Goal: Check status: Check status

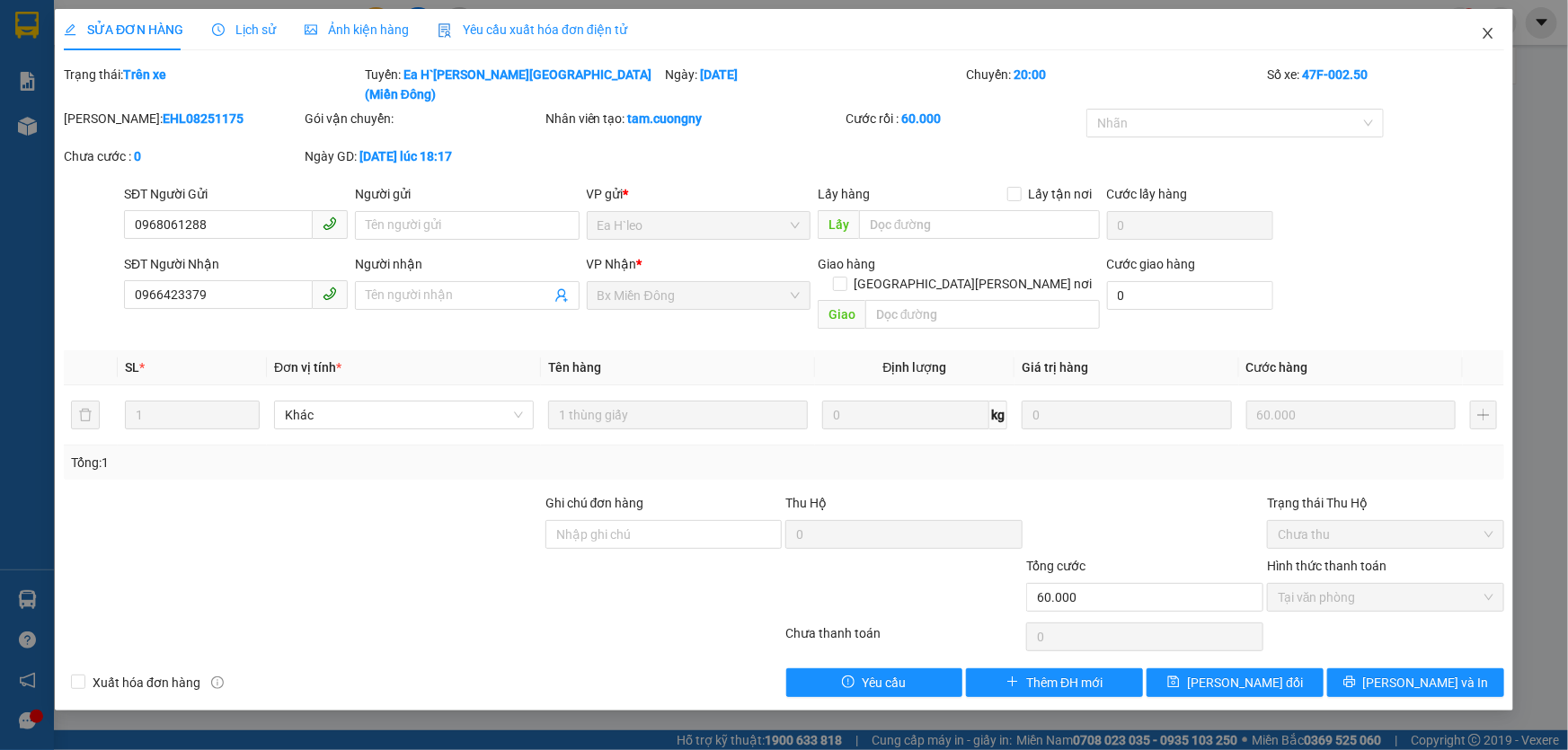
click at [1495, 26] on span "Close" at bounding box center [1488, 34] width 51 height 51
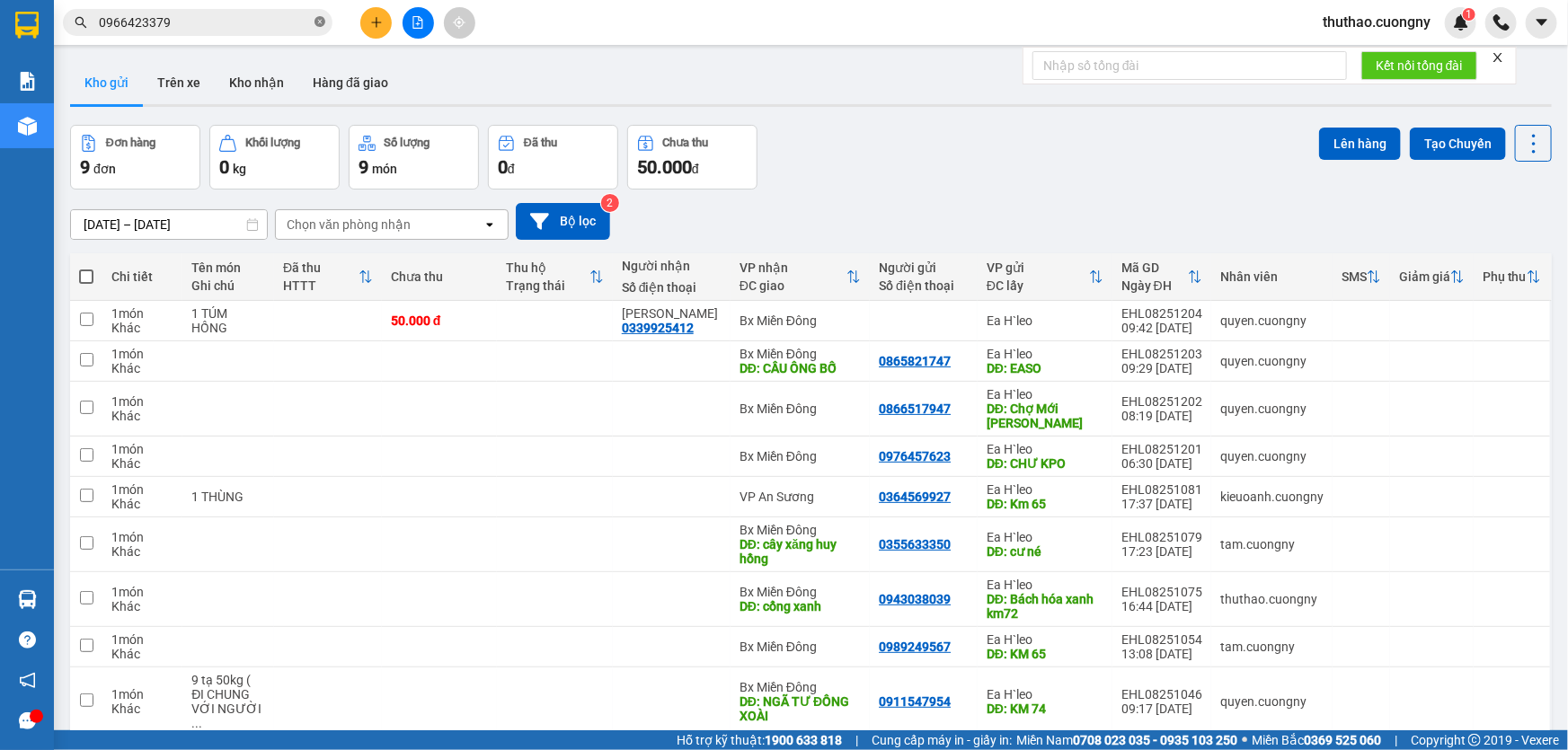
click at [323, 24] on icon "close-circle" at bounding box center [320, 22] width 11 height 11
click at [272, 27] on input "text" at bounding box center [205, 22] width 212 height 19
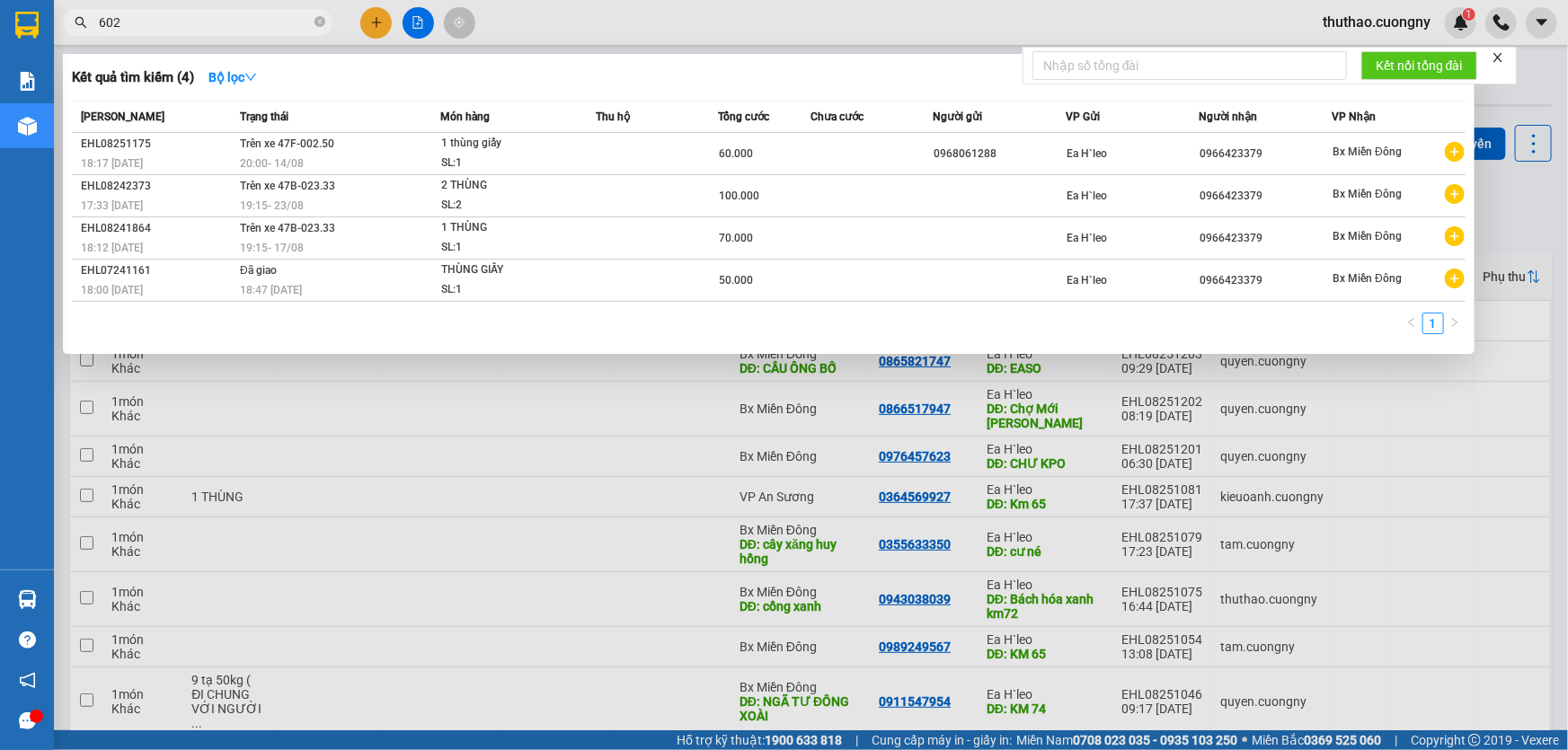
type input "6023"
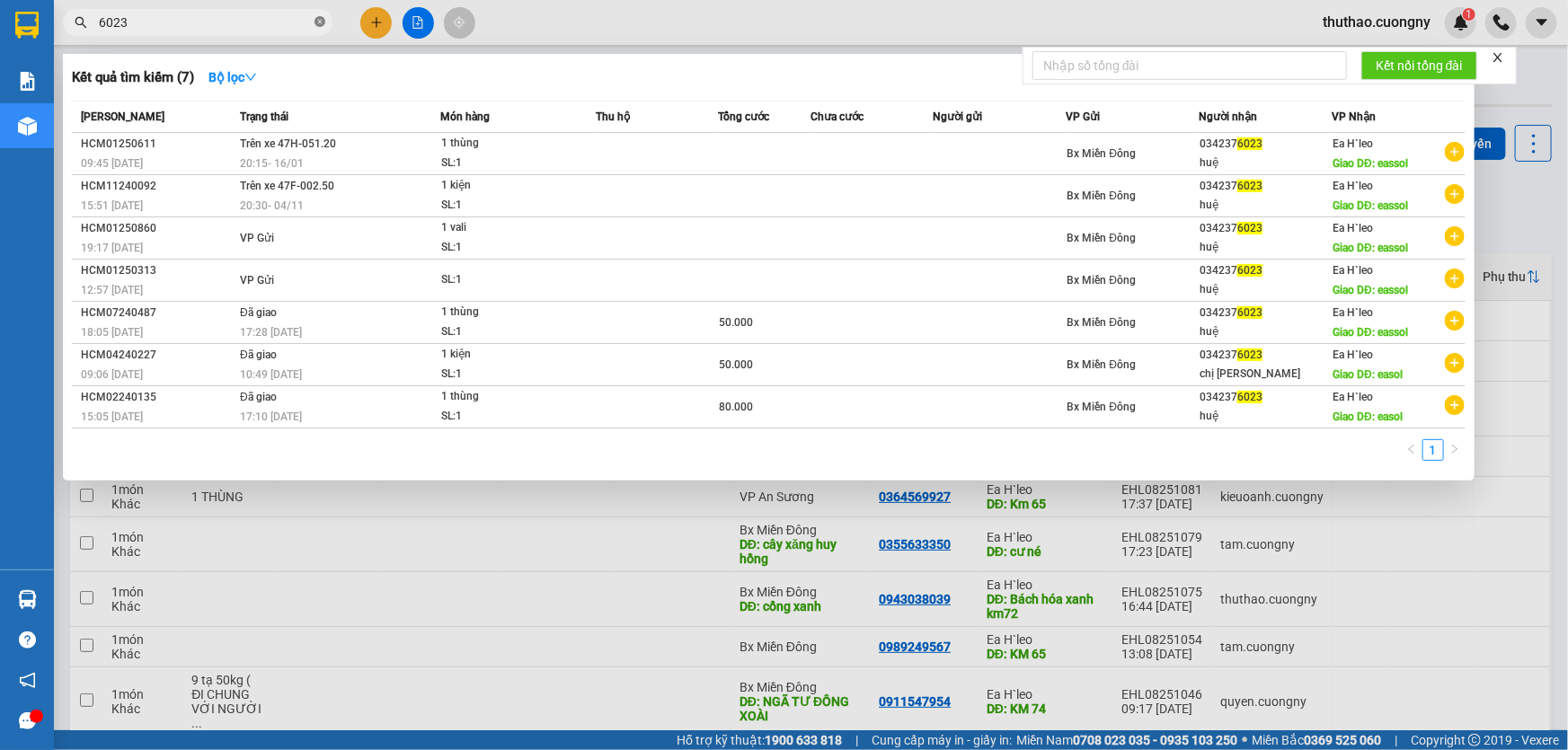
click at [316, 18] on icon "close-circle" at bounding box center [320, 22] width 11 height 11
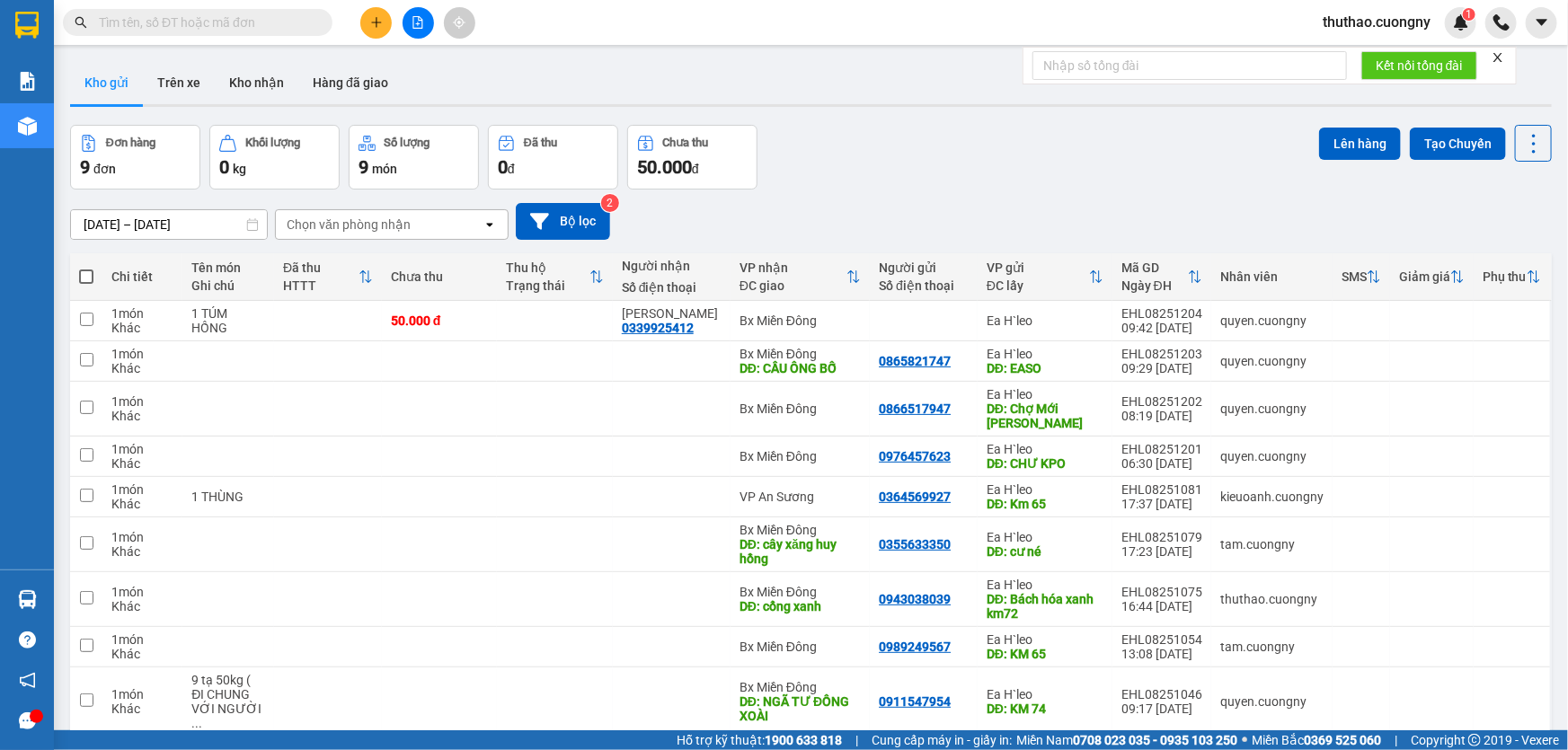
click at [270, 26] on input "text" at bounding box center [205, 22] width 212 height 19
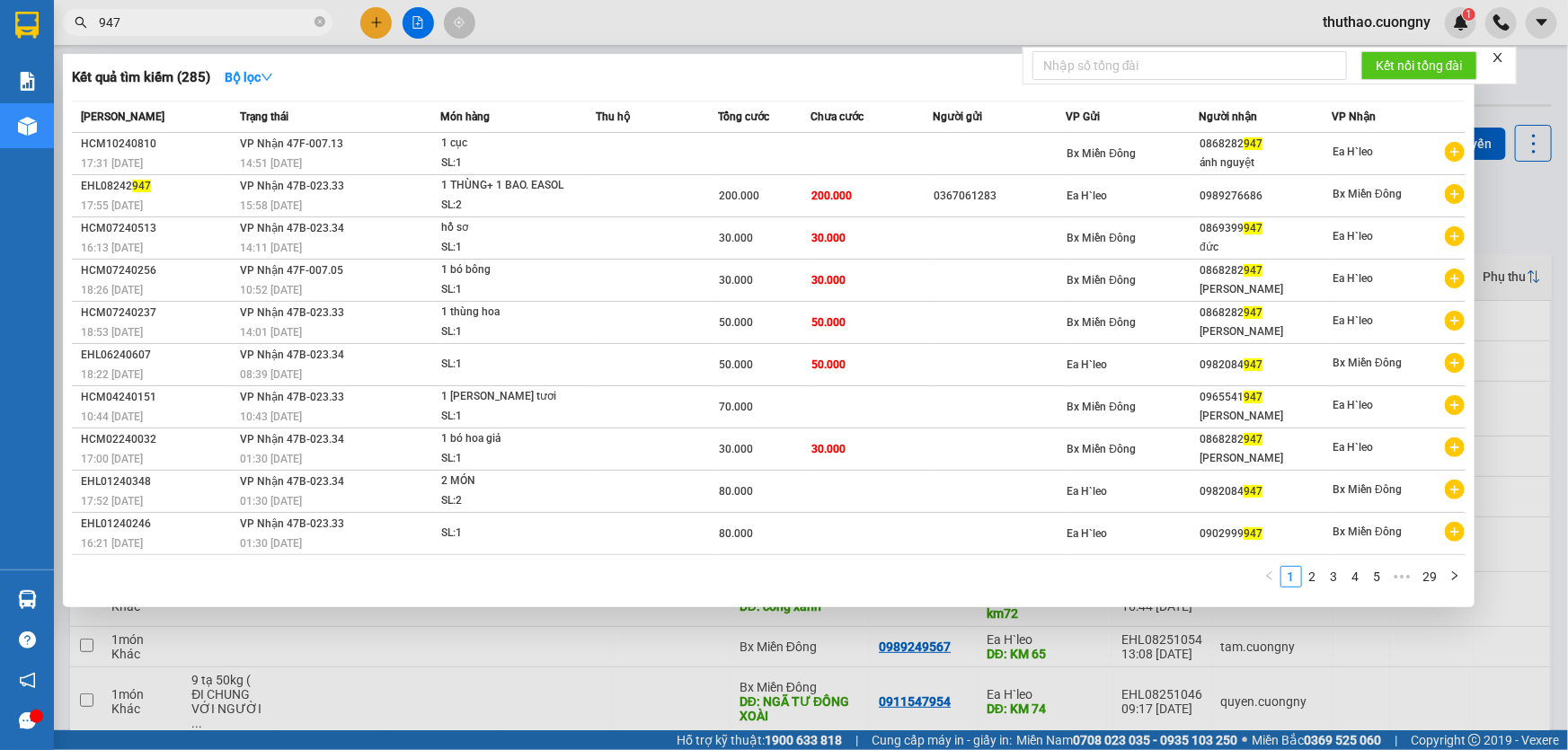
drag, startPoint x: 171, startPoint y: 22, endPoint x: 6, endPoint y: 48, distance: 167.0
click at [53, 30] on div "947" at bounding box center [175, 22] width 350 height 27
type input "947"
click at [319, 16] on span at bounding box center [320, 23] width 11 height 18
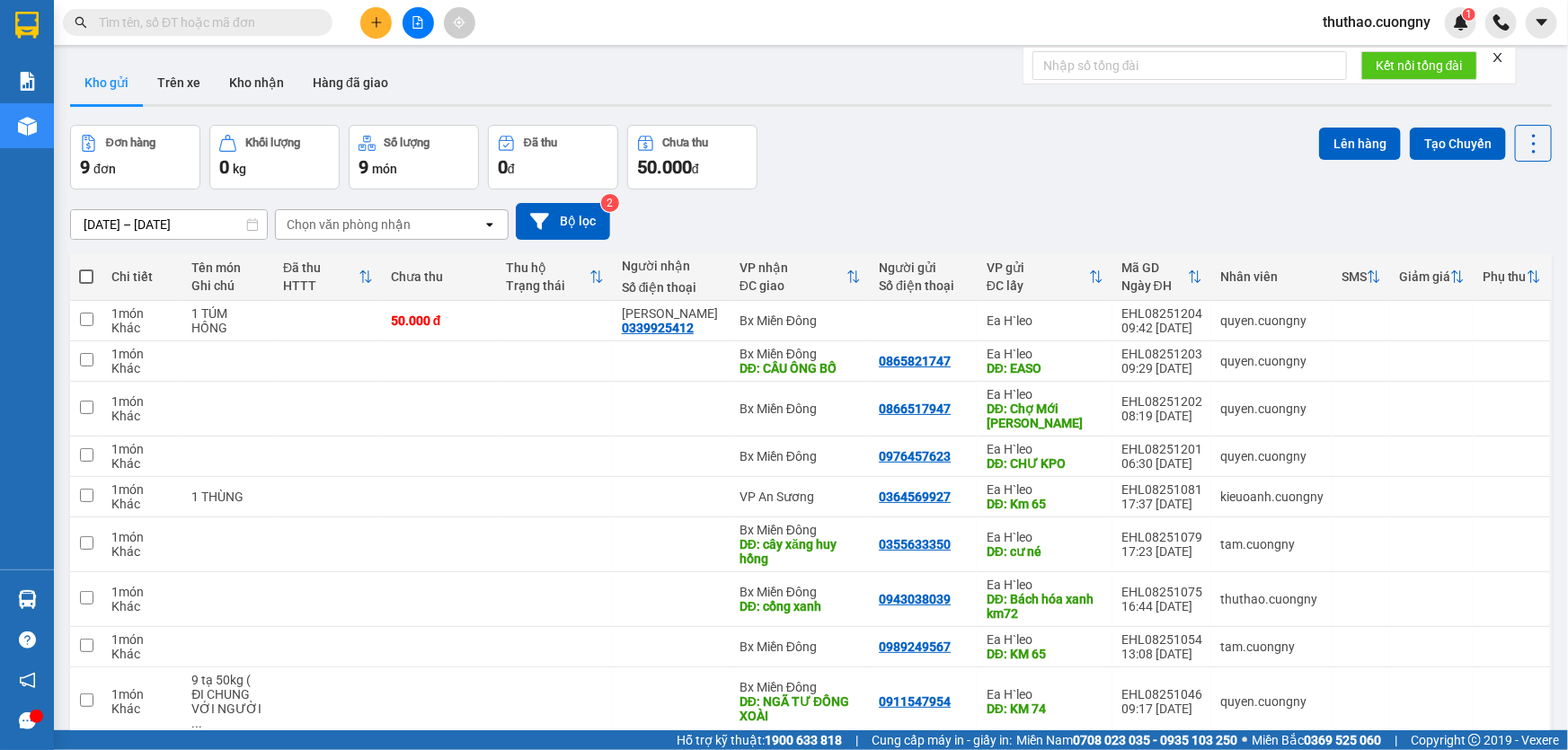
click at [260, 19] on input "text" at bounding box center [205, 22] width 212 height 19
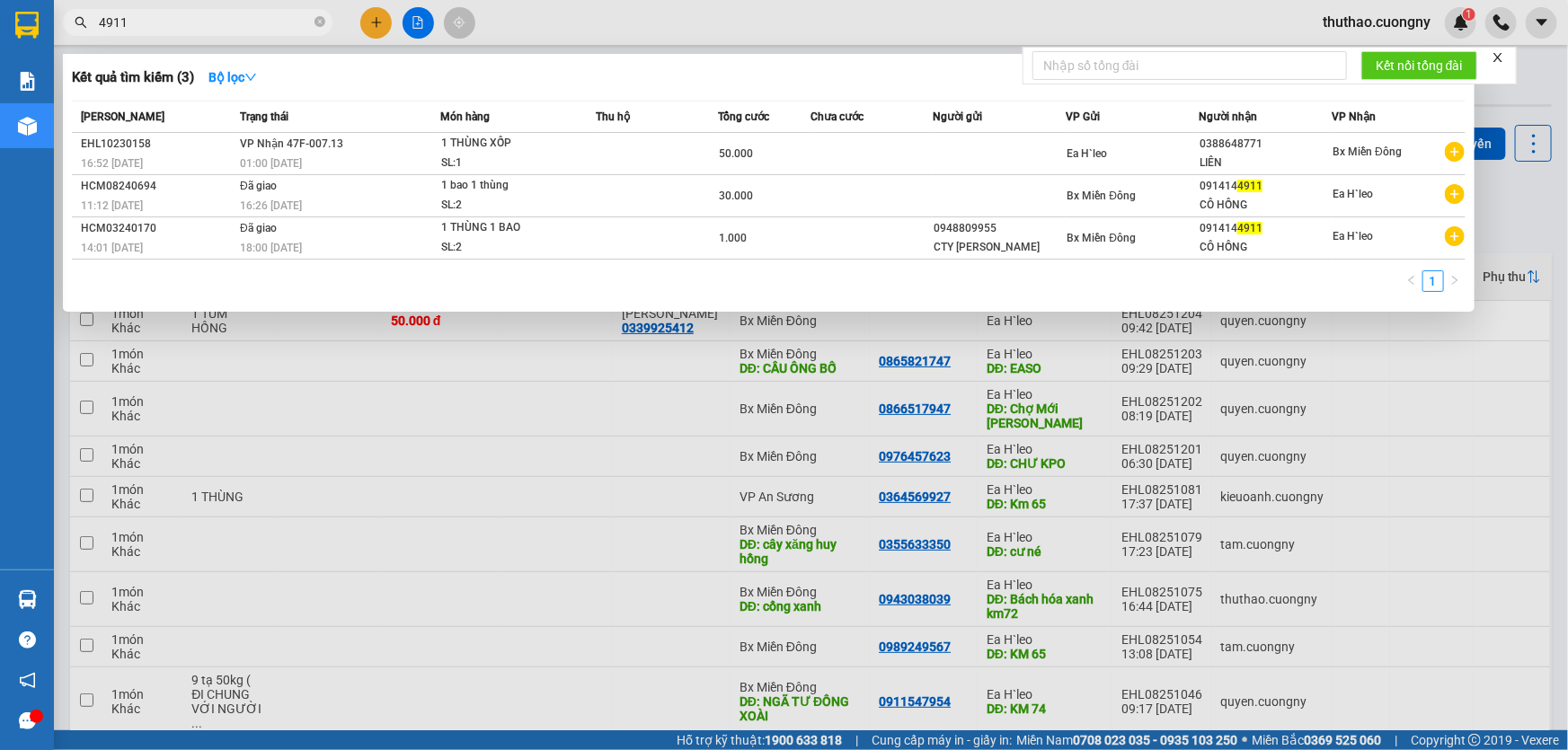
type input "4911"
click at [318, 19] on icon "close-circle" at bounding box center [320, 22] width 11 height 11
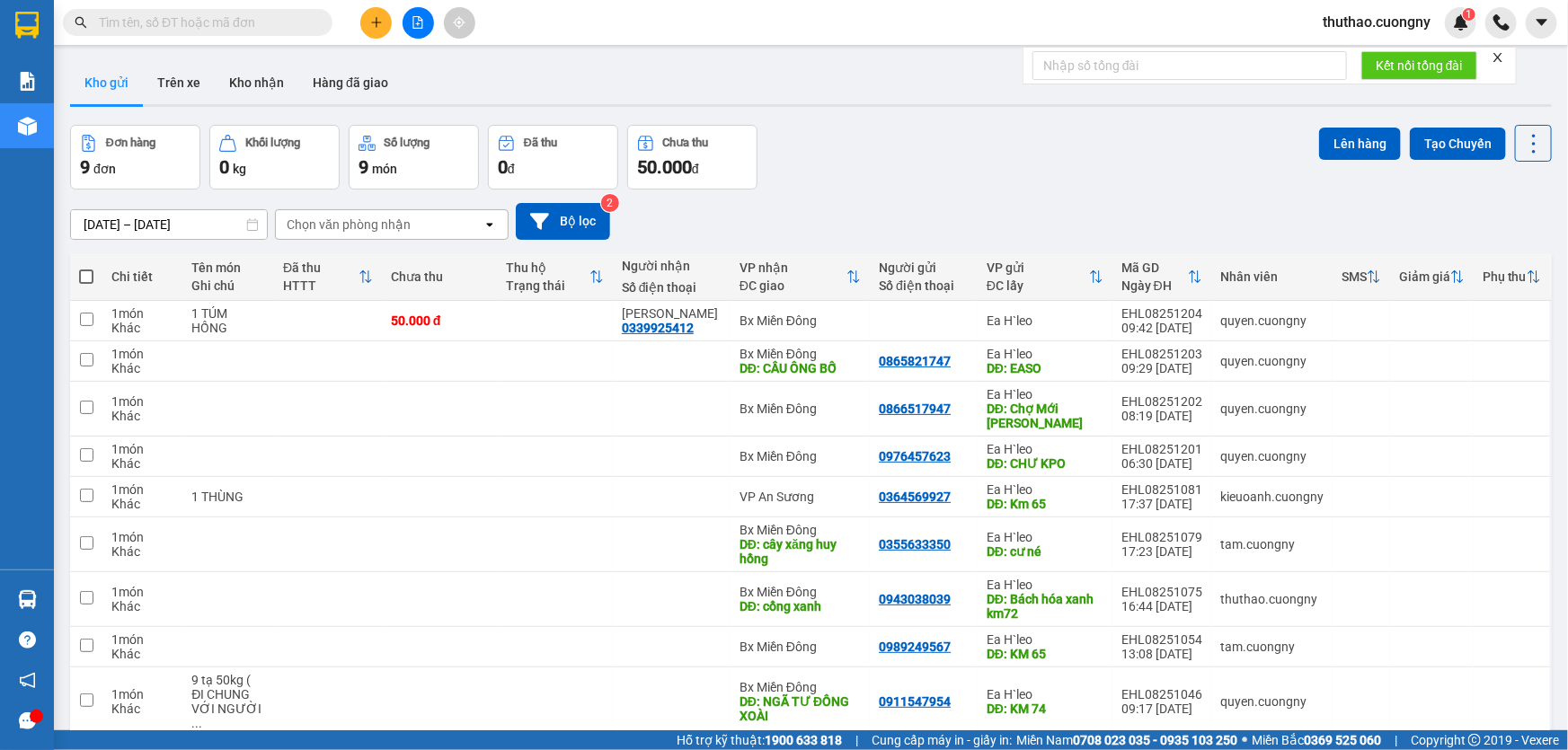
click at [314, 15] on span at bounding box center [320, 22] width 11 height 19
click at [306, 18] on input "text" at bounding box center [205, 22] width 212 height 19
click at [919, 107] on div "Kho gửi Trên xe Kho nhận Hàng đã giao" at bounding box center [810, 85] width 1481 height 48
click at [252, 29] on input "text" at bounding box center [205, 22] width 212 height 19
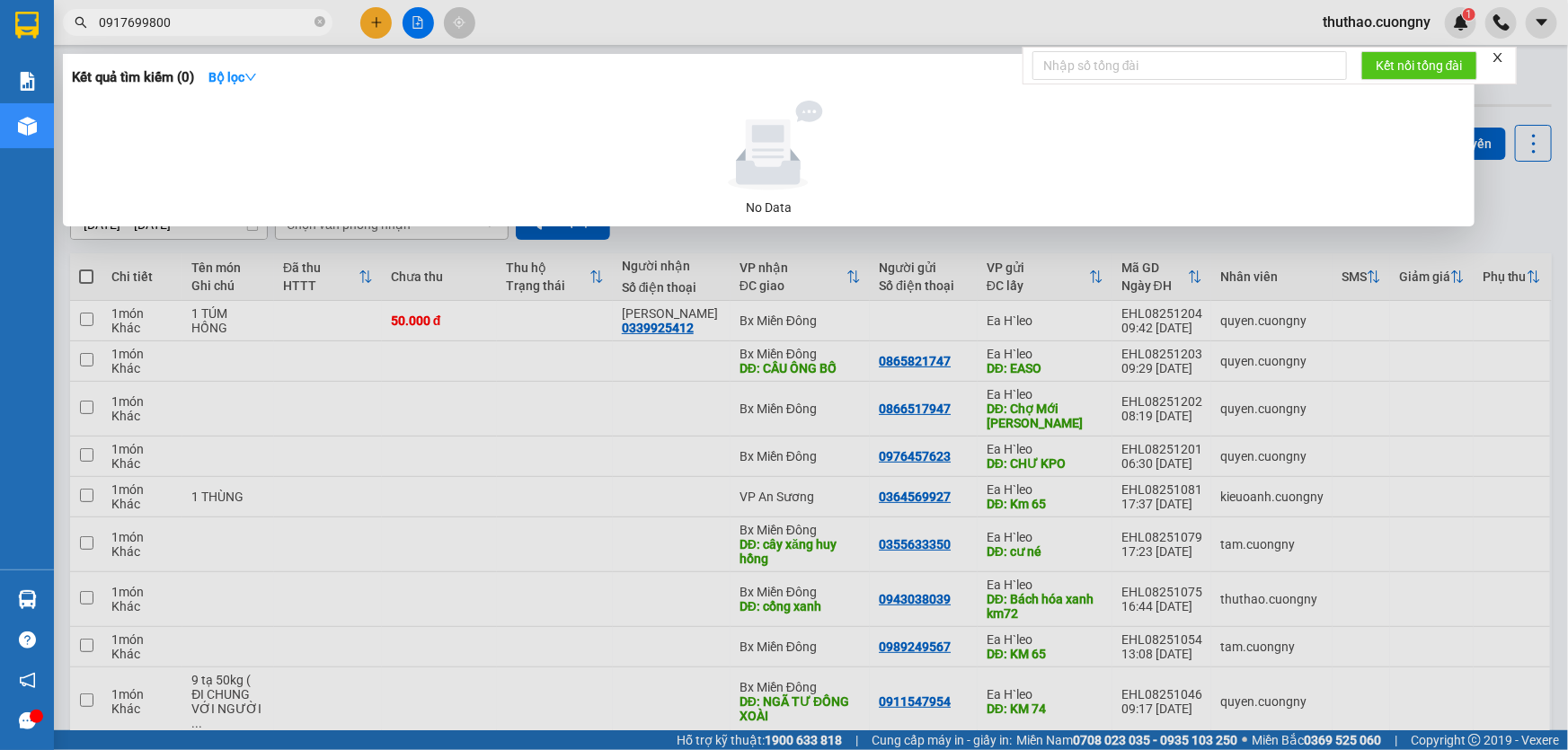
drag, startPoint x: 242, startPoint y: 18, endPoint x: 82, endPoint y: 33, distance: 160.7
click at [82, 33] on span "0917699800" at bounding box center [197, 22] width 269 height 27
type input "0917699800"
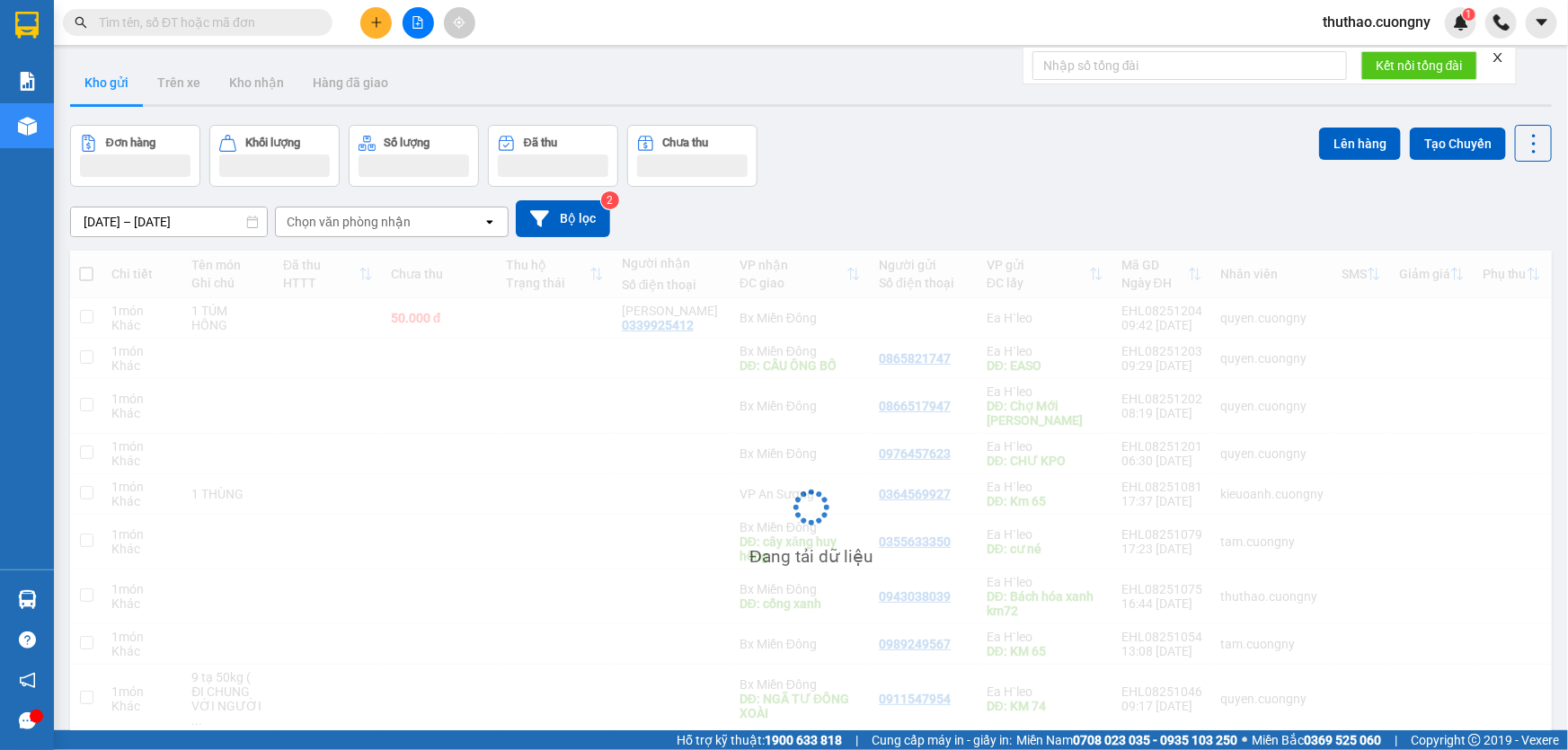
click at [272, 20] on input "text" at bounding box center [205, 22] width 212 height 19
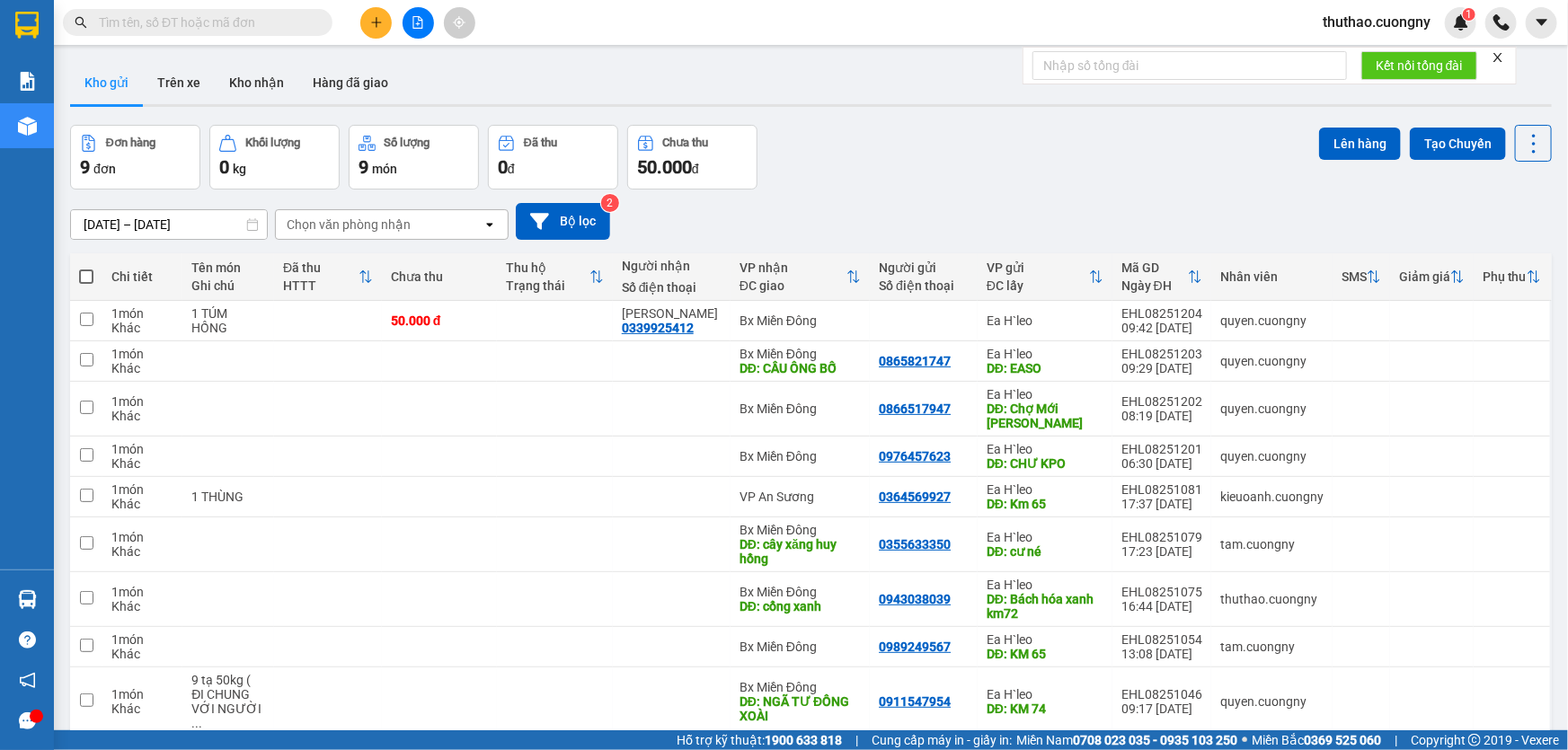
paste input "0917699800"
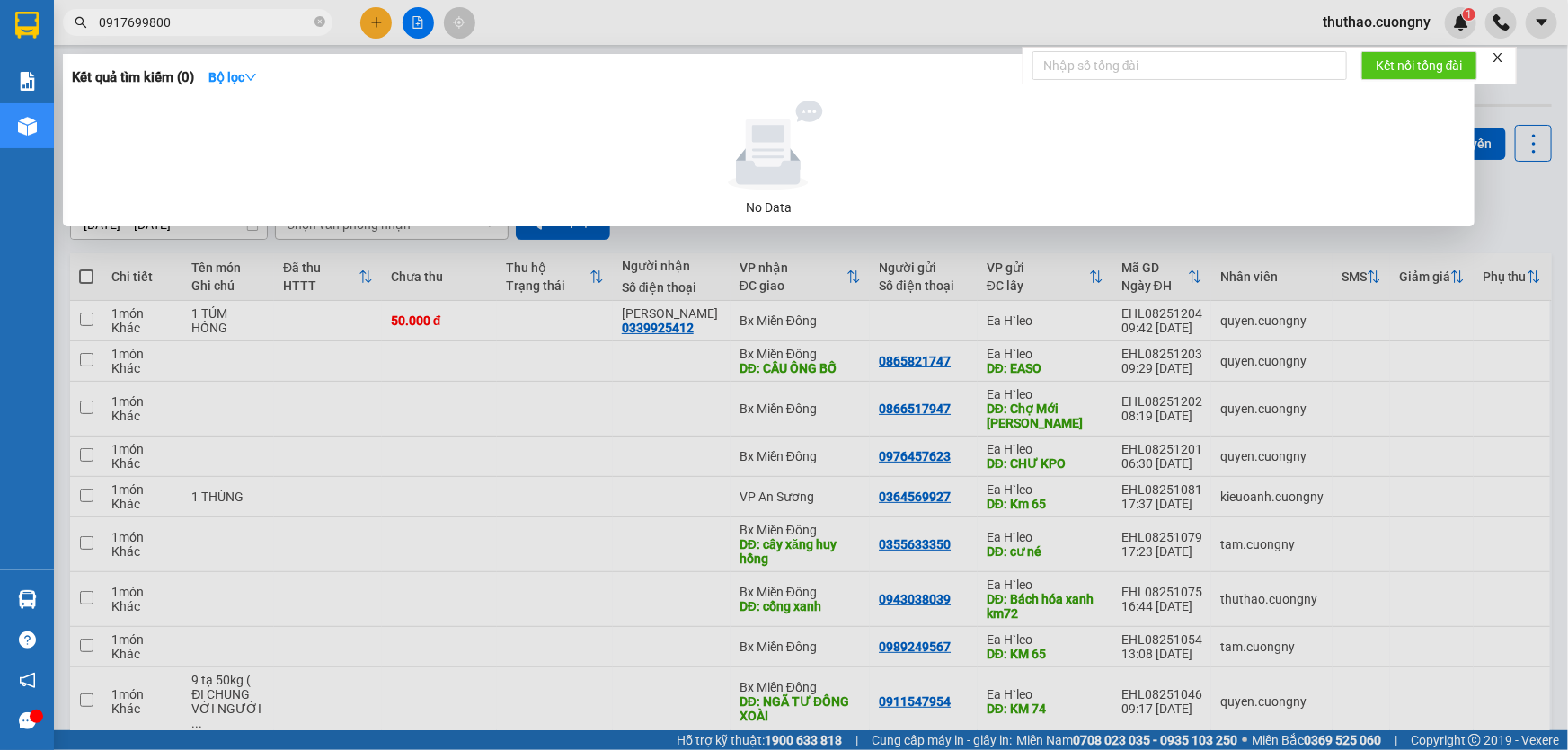
type input "0917699800"
click at [826, 125] on icon at bounding box center [768, 145] width 165 height 89
click at [1501, 59] on icon "close" at bounding box center [1498, 58] width 9 height 9
click at [690, 315] on div at bounding box center [784, 375] width 1568 height 750
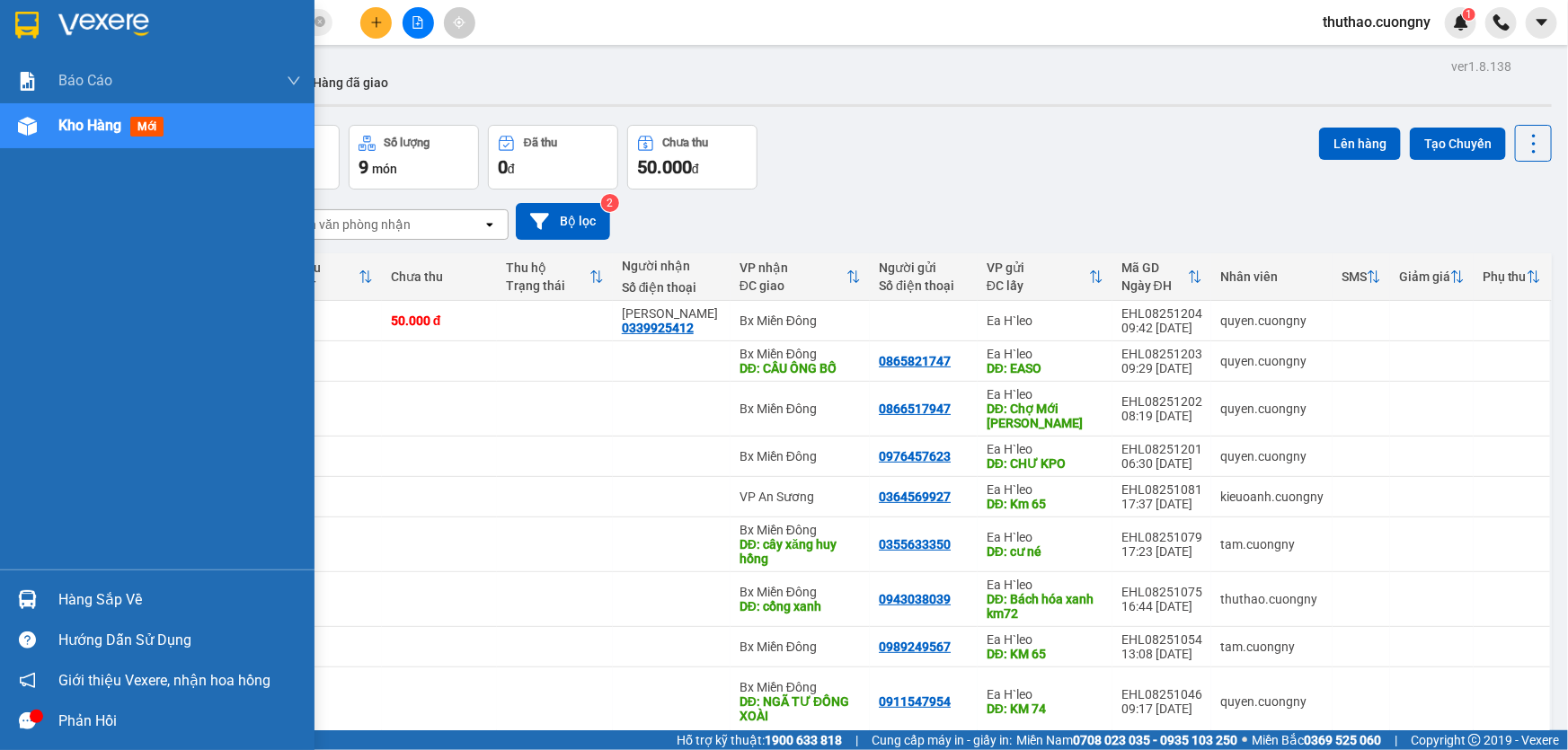
click at [29, 41] on div at bounding box center [157, 29] width 314 height 58
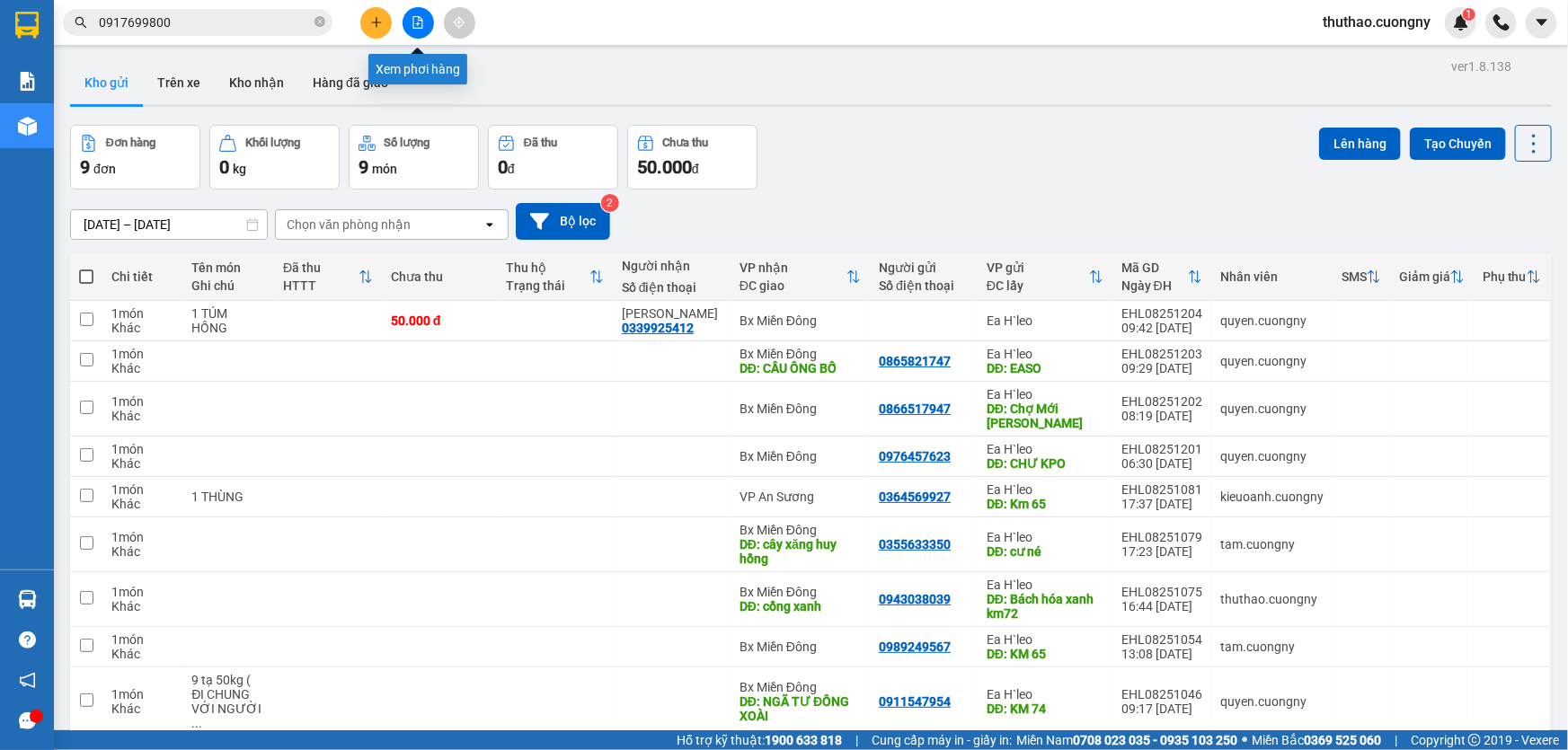
click at [424, 25] on button at bounding box center [419, 23] width 31 height 31
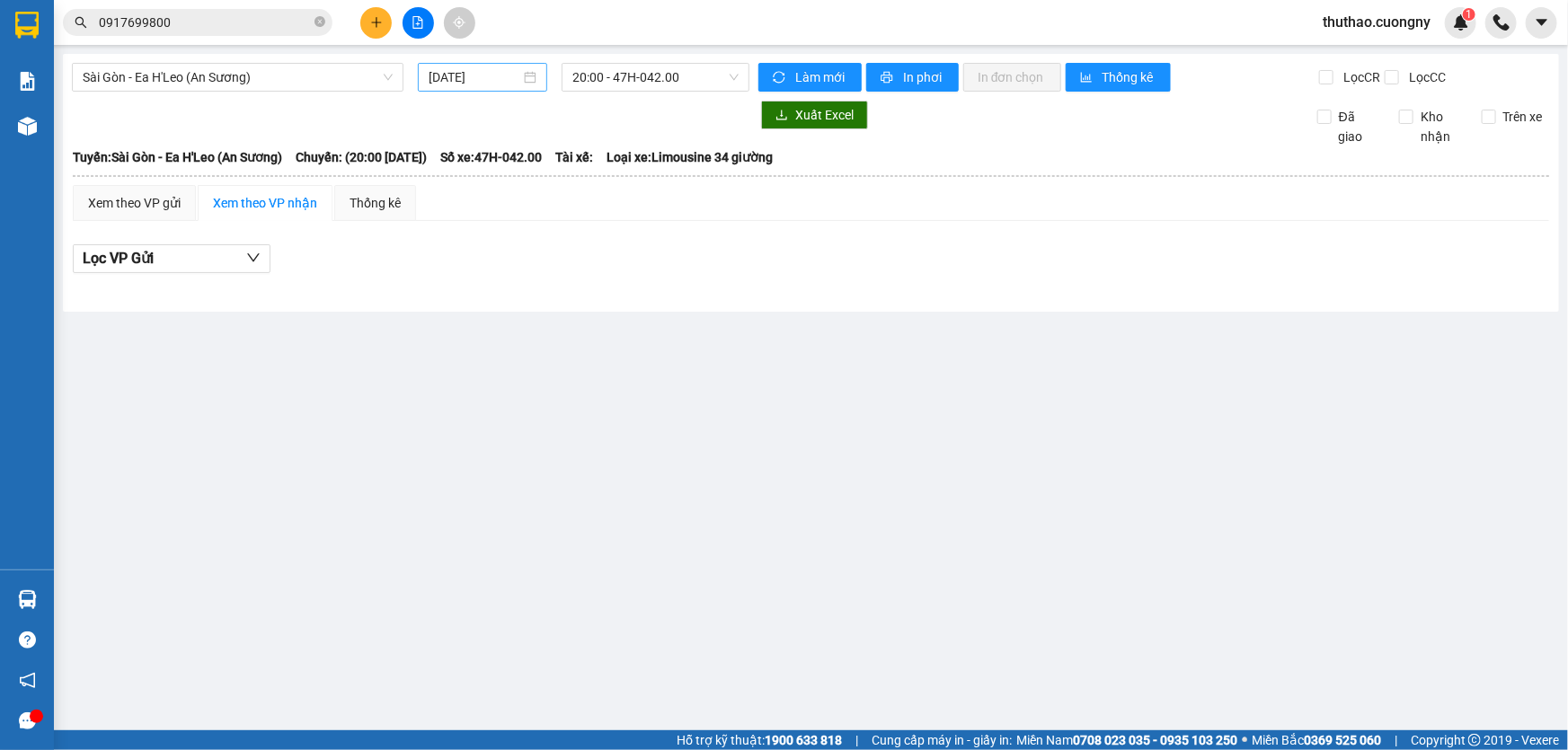
click at [533, 77] on div "[DATE]" at bounding box center [482, 76] width 108 height 19
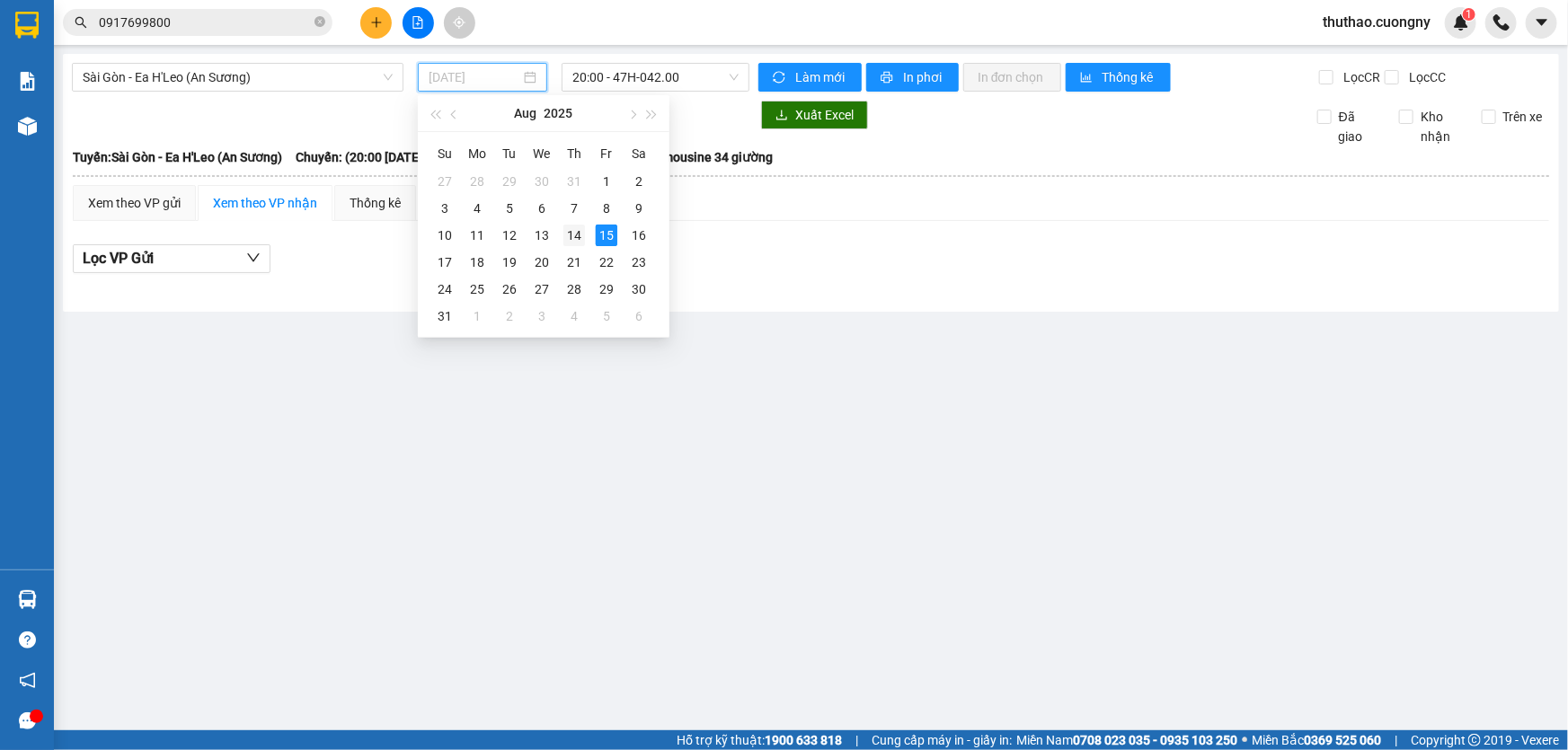
click at [578, 233] on div "14" at bounding box center [573, 235] width 21 height 21
type input "[DATE]"
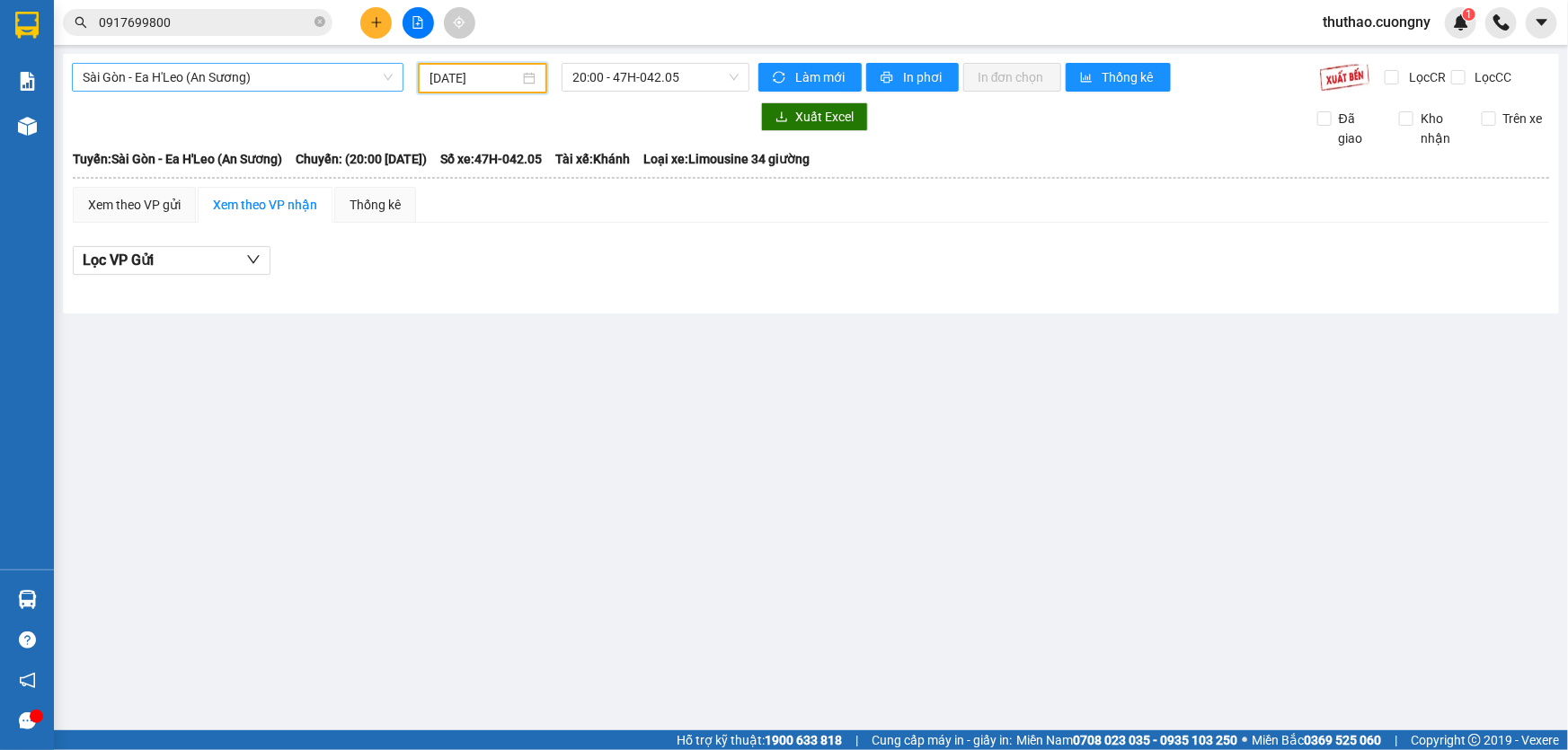
click at [326, 81] on span "Sài Gòn - Ea H'Leo (An Sương)" at bounding box center [238, 76] width 310 height 27
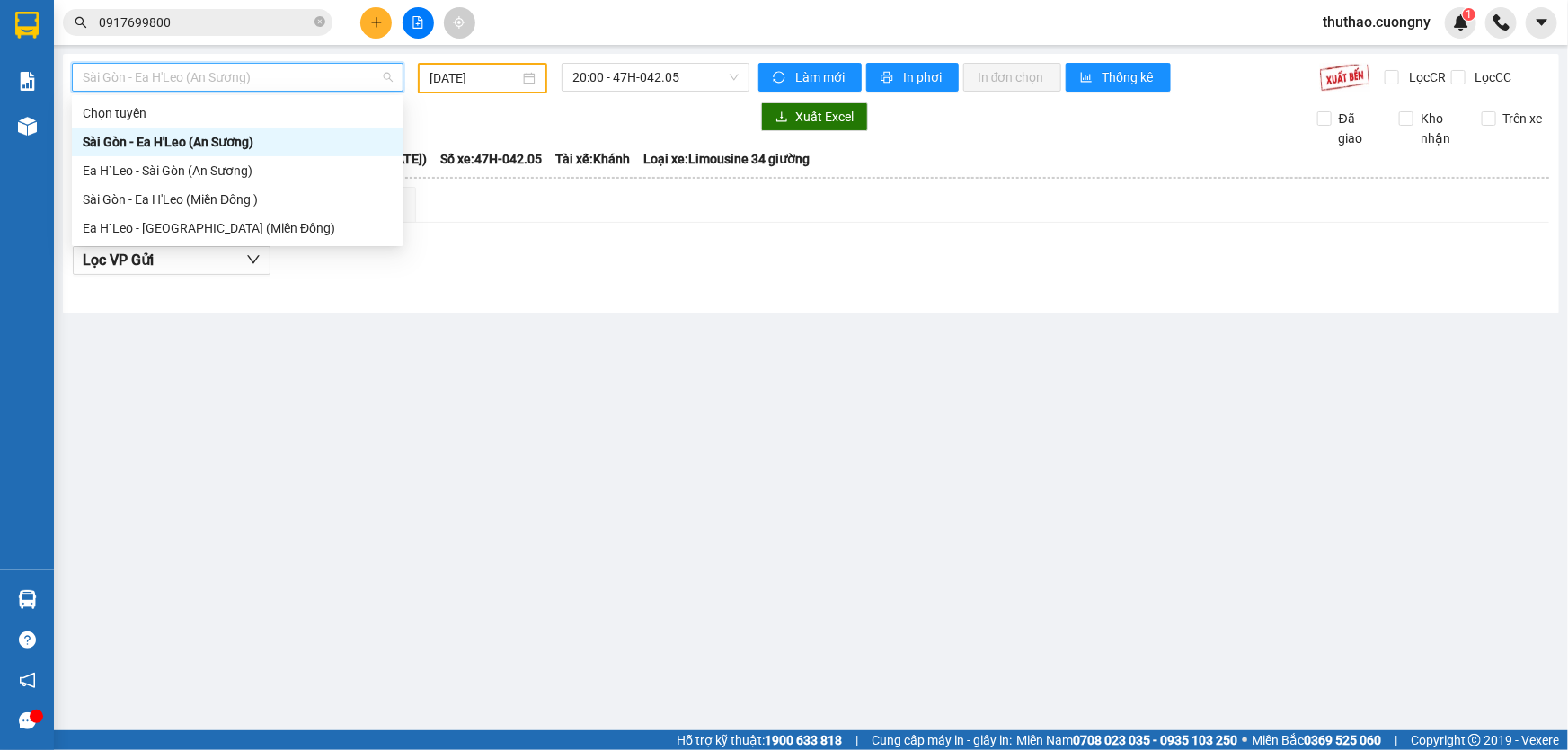
click at [327, 81] on span "Sài Gòn - Ea H'Leo (An Sương)" at bounding box center [238, 76] width 310 height 27
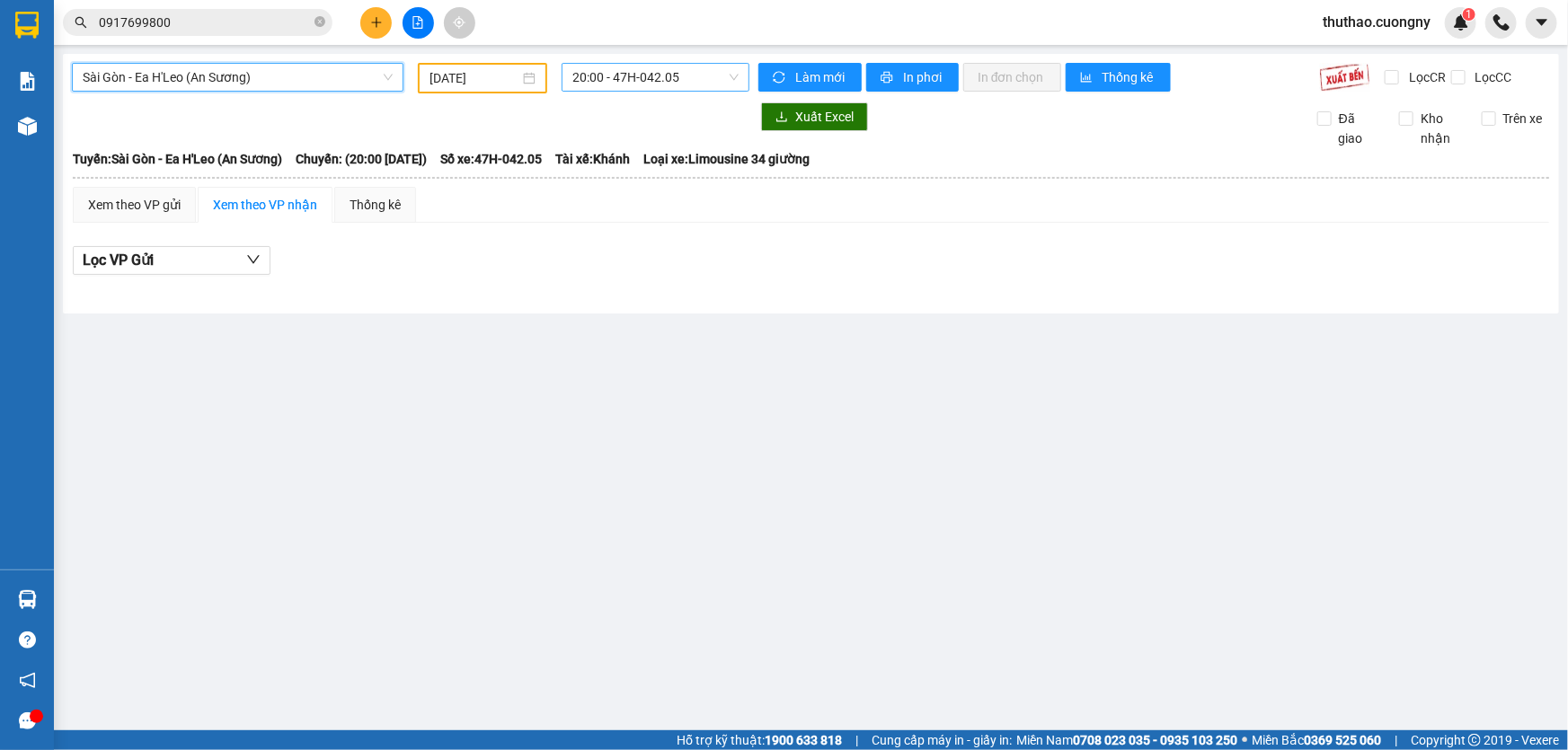
click at [629, 81] on span "20:00 - 47H-042.05" at bounding box center [655, 76] width 166 height 27
click at [312, 71] on span "Sài Gòn - Ea H'Leo (An Sương)" at bounding box center [238, 76] width 310 height 27
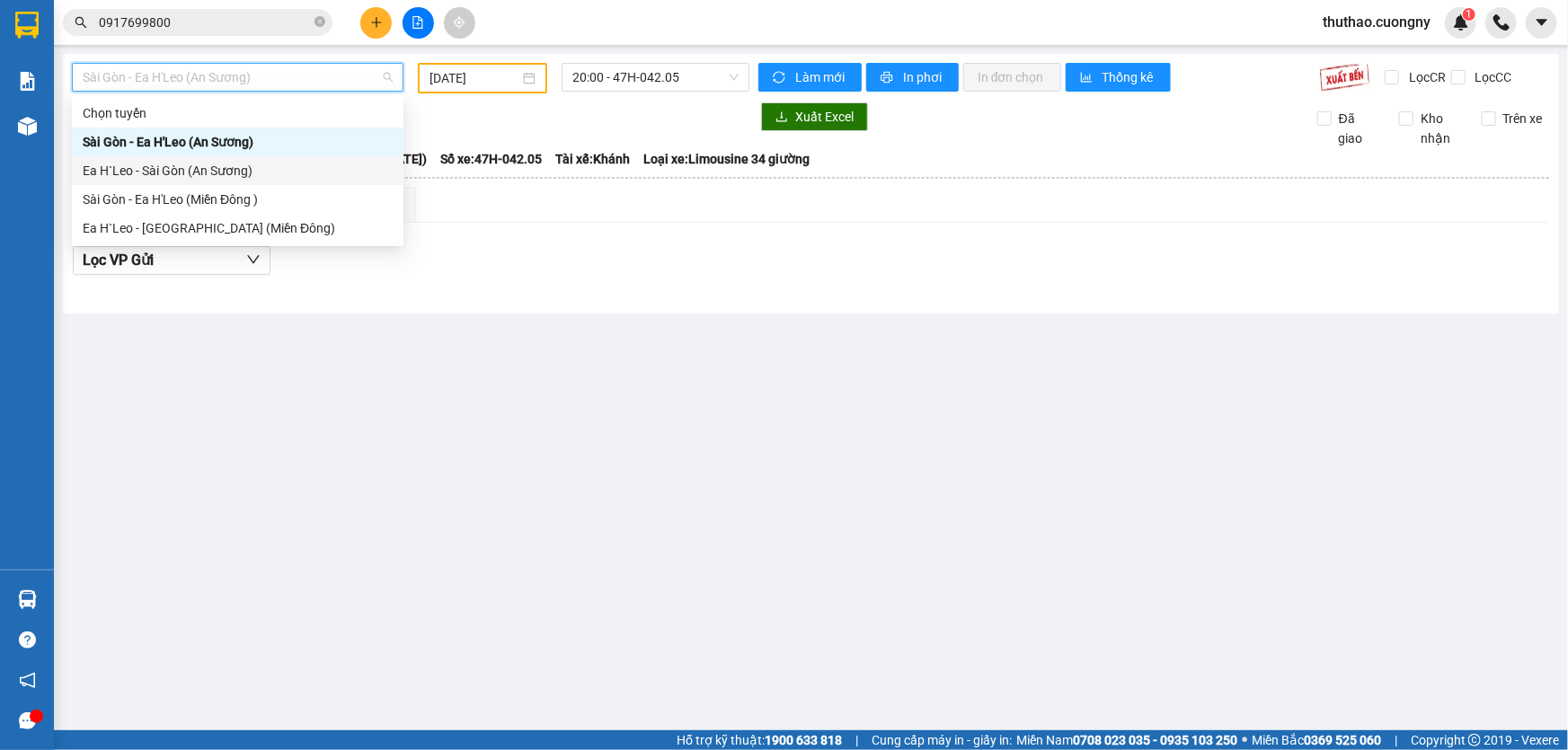
click at [214, 169] on div "Ea H`Leo - Sài Gòn (An Sương)" at bounding box center [238, 170] width 310 height 19
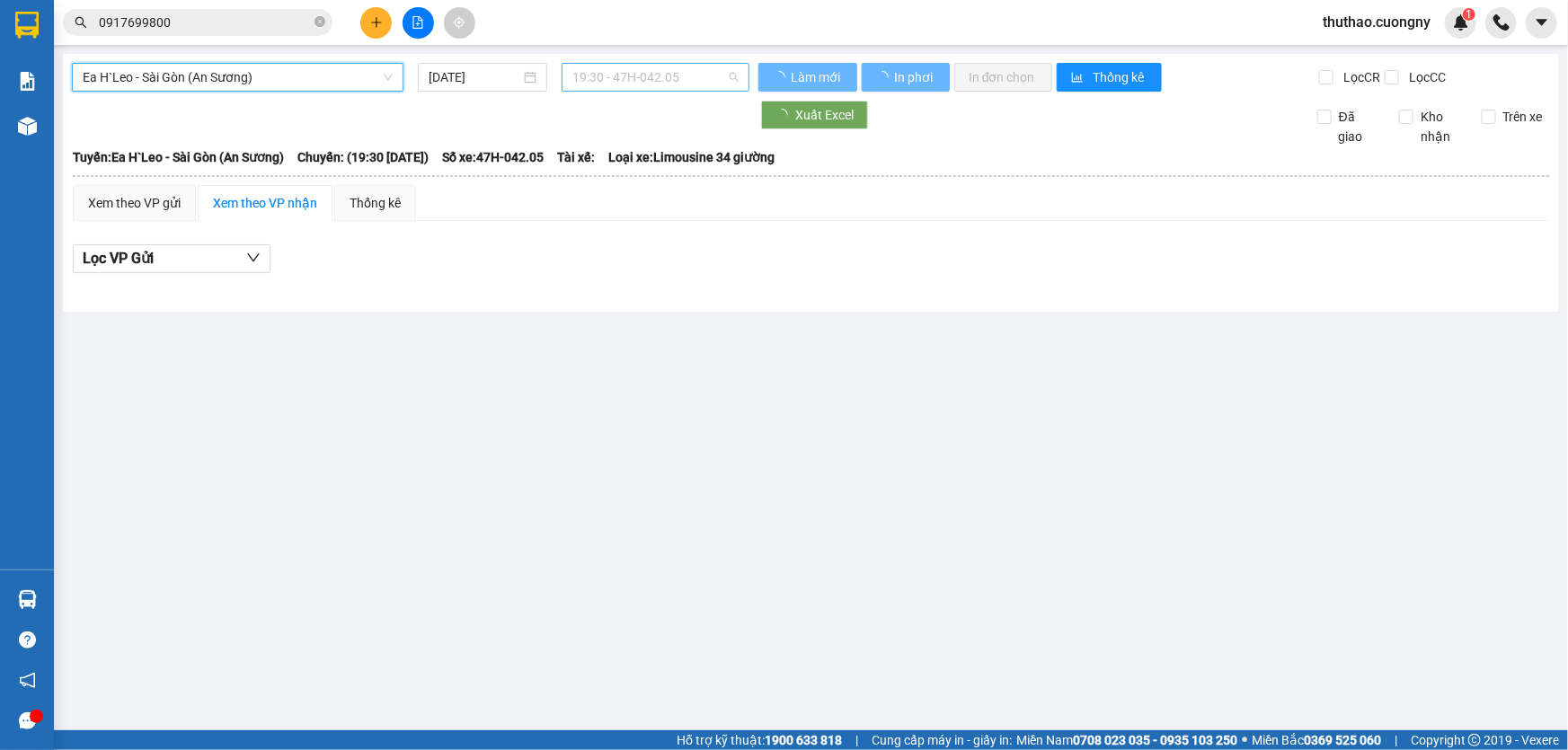
click at [629, 69] on span "19:30 - 47H-042.05" at bounding box center [655, 76] width 166 height 27
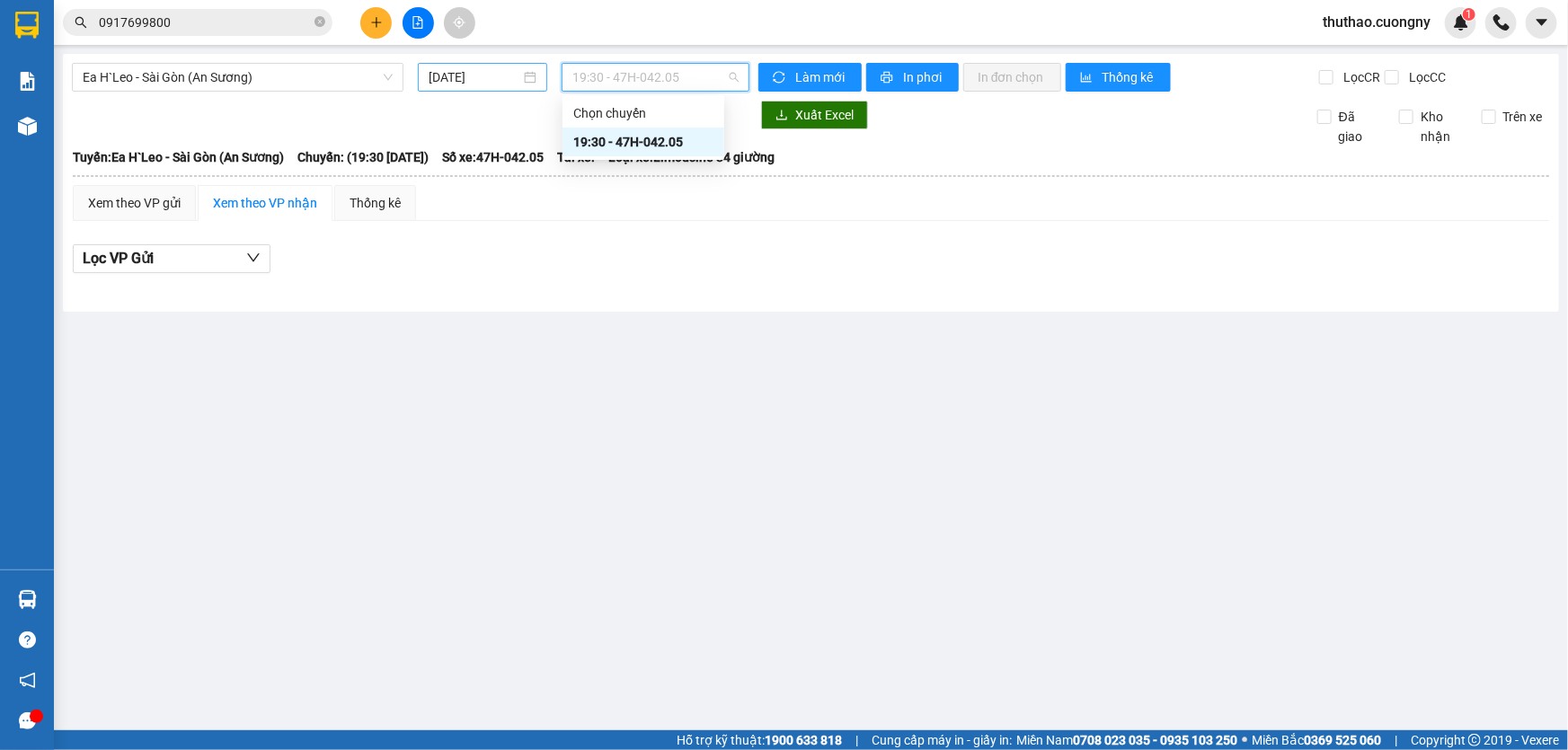
click at [507, 79] on input "[DATE]" at bounding box center [474, 76] width 91 height 19
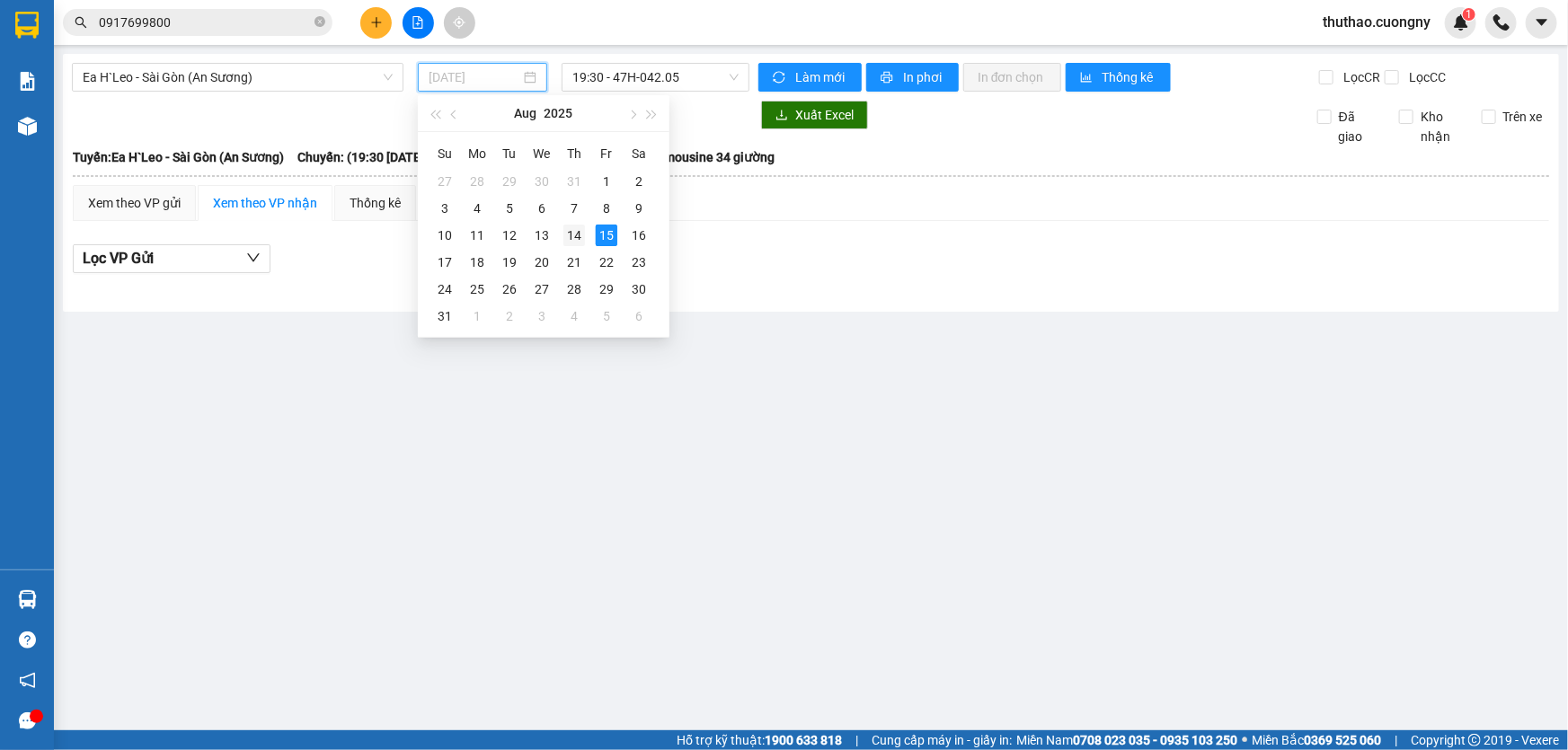
click at [565, 230] on div "14" at bounding box center [573, 235] width 21 height 21
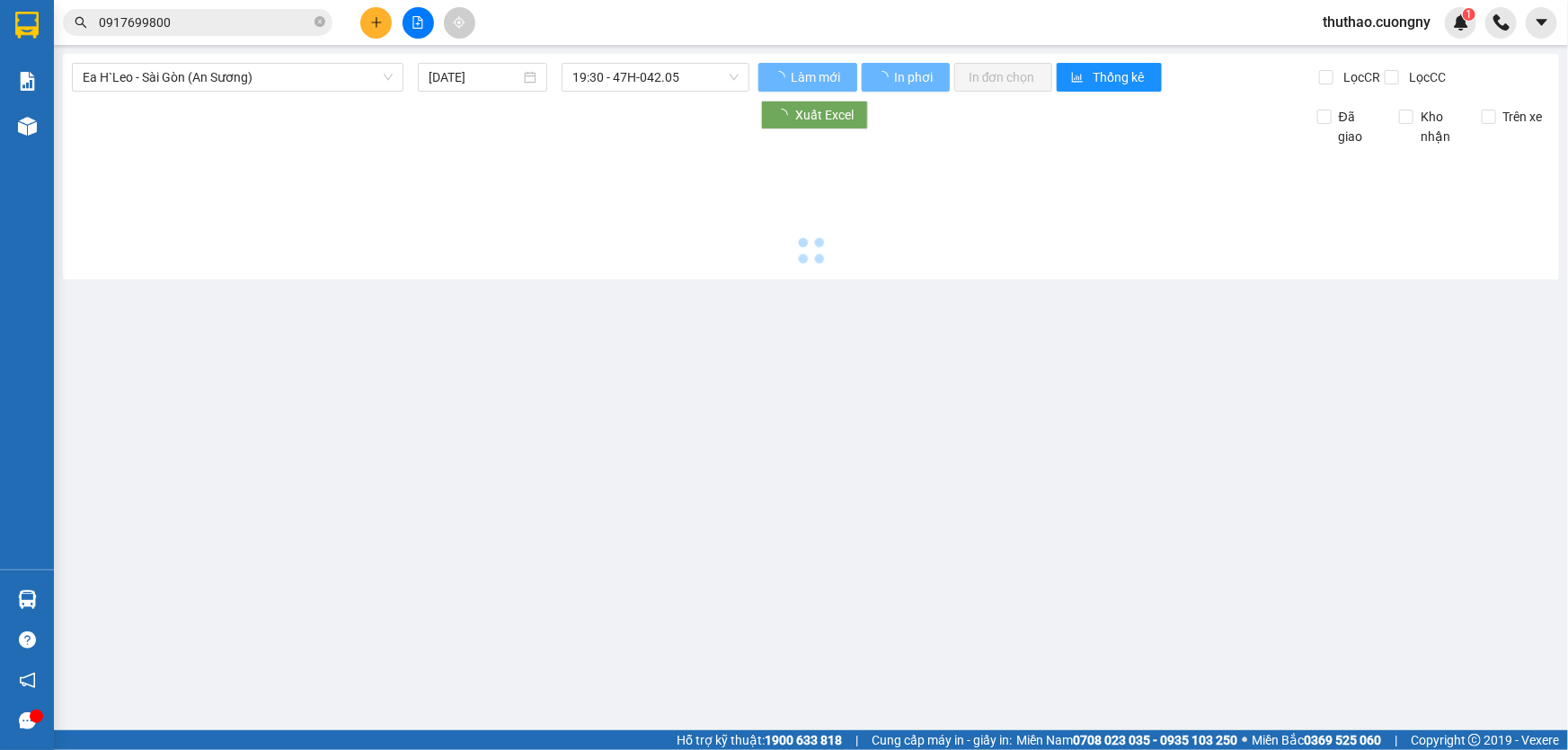
click at [564, 230] on div at bounding box center [811, 208] width 1479 height 124
type input "[DATE]"
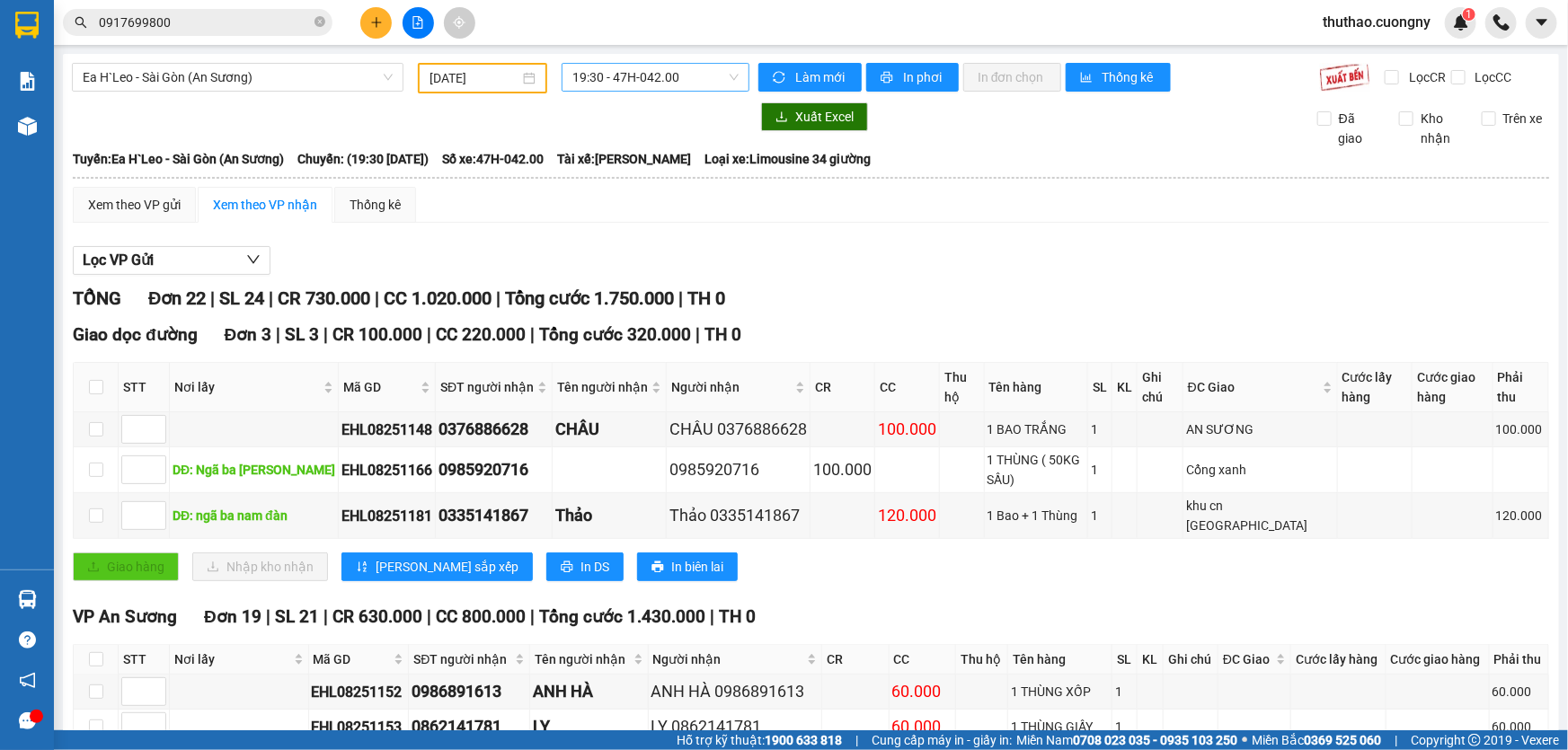
click at [650, 68] on span "19:30 - 47H-042.00" at bounding box center [655, 76] width 166 height 27
click at [314, 94] on div "Ea H`Leo - [GEOGRAPHIC_DATA] (An Sương) [DATE] 19:30 - 47H-042.00 Làm mới In ph…" at bounding box center [810, 738] width 1496 height 1370
click at [320, 85] on span "Ea H`Leo - Sài Gòn (An Sương)" at bounding box center [238, 76] width 310 height 27
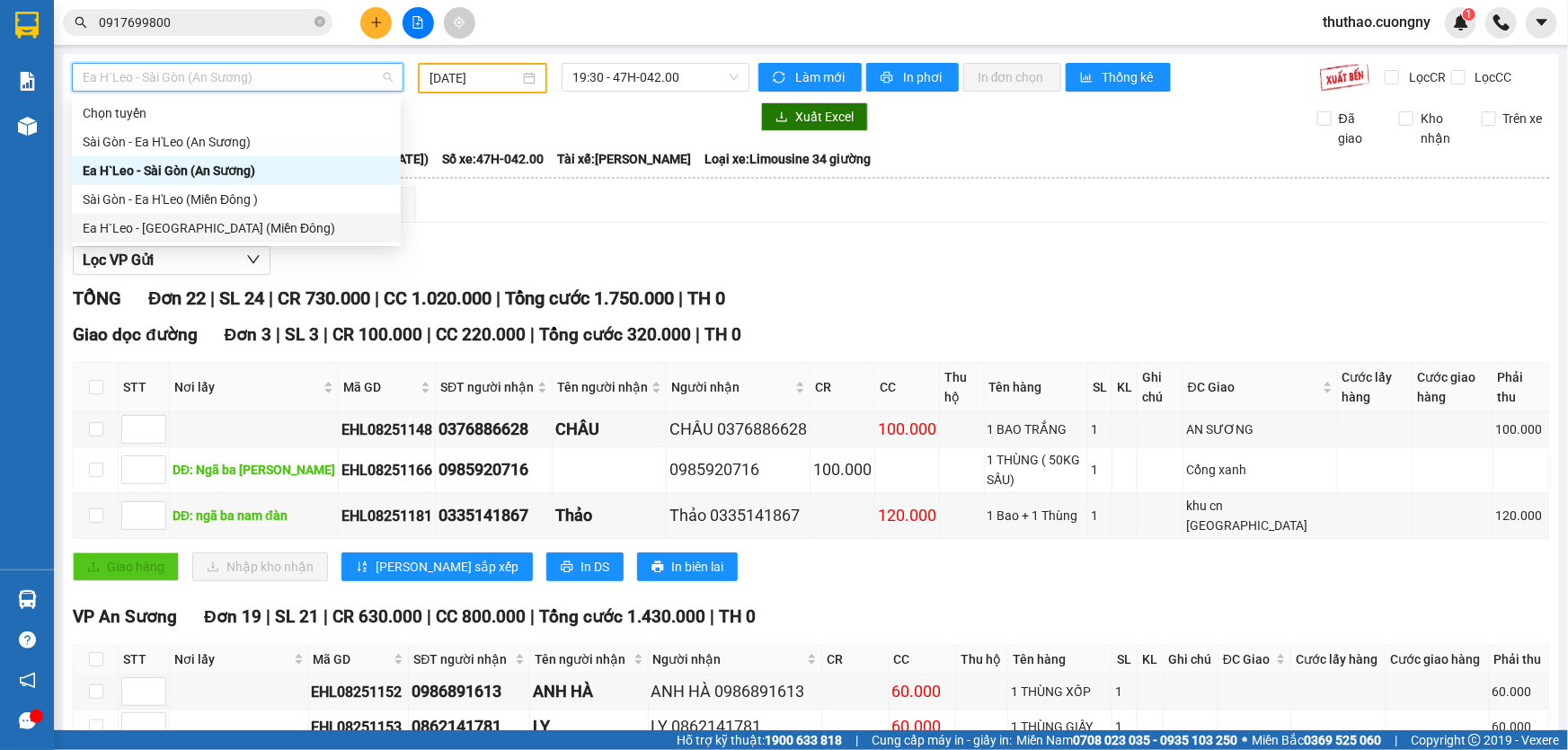
click at [190, 219] on div "Ea H`Leo - [GEOGRAPHIC_DATA] (Miền Đông)" at bounding box center [236, 228] width 307 height 19
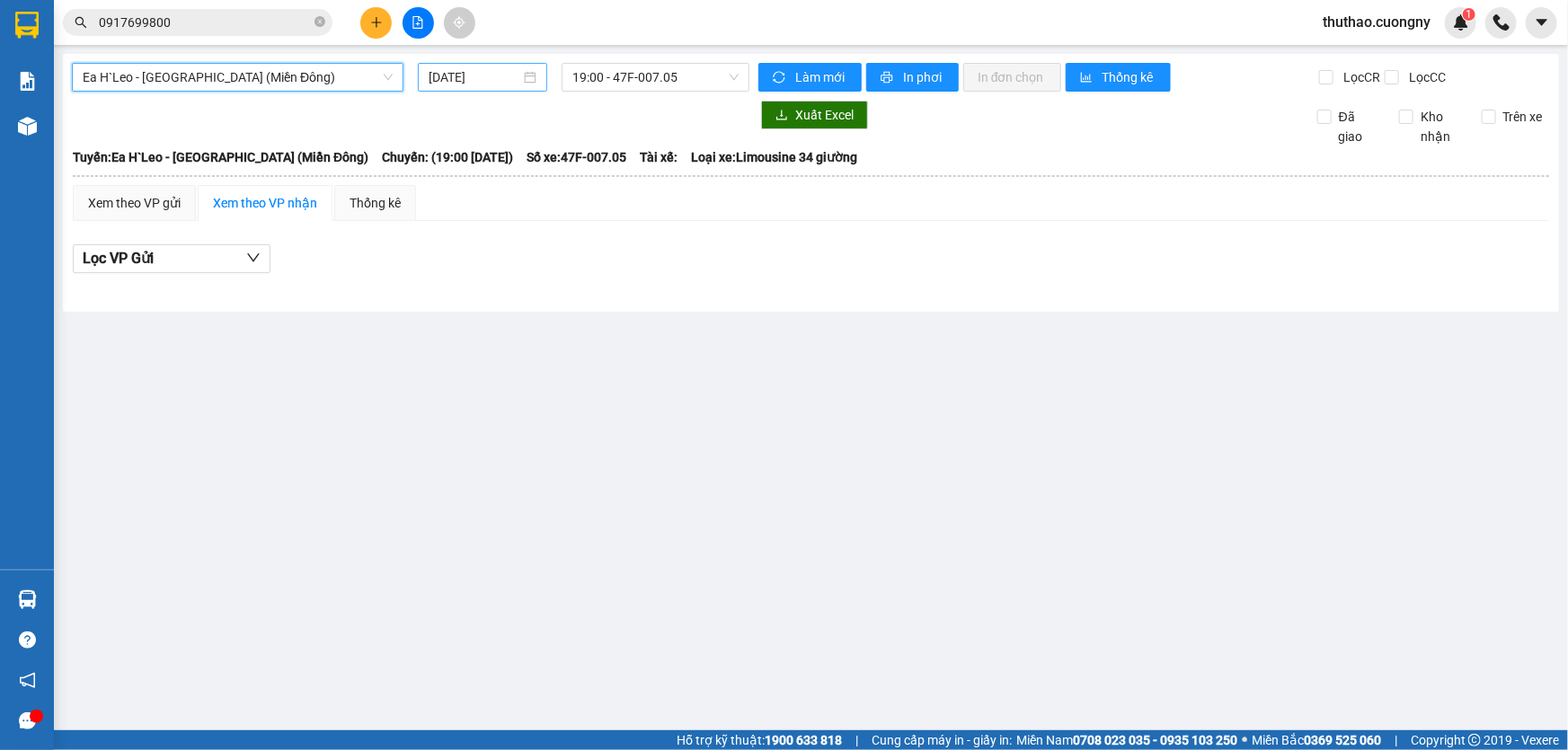
click at [489, 76] on input "[DATE]" at bounding box center [474, 76] width 91 height 19
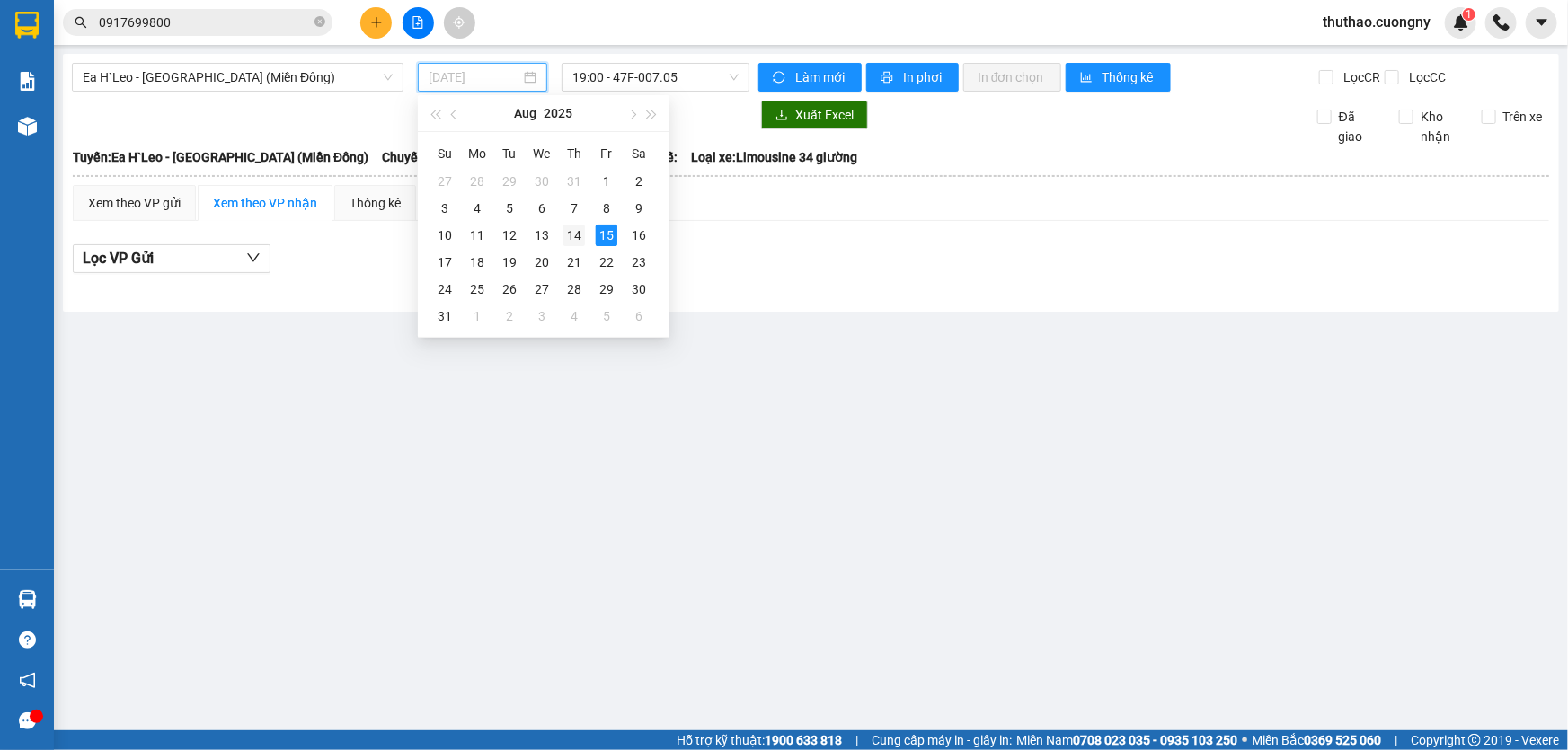
click at [575, 233] on div "14" at bounding box center [573, 235] width 21 height 21
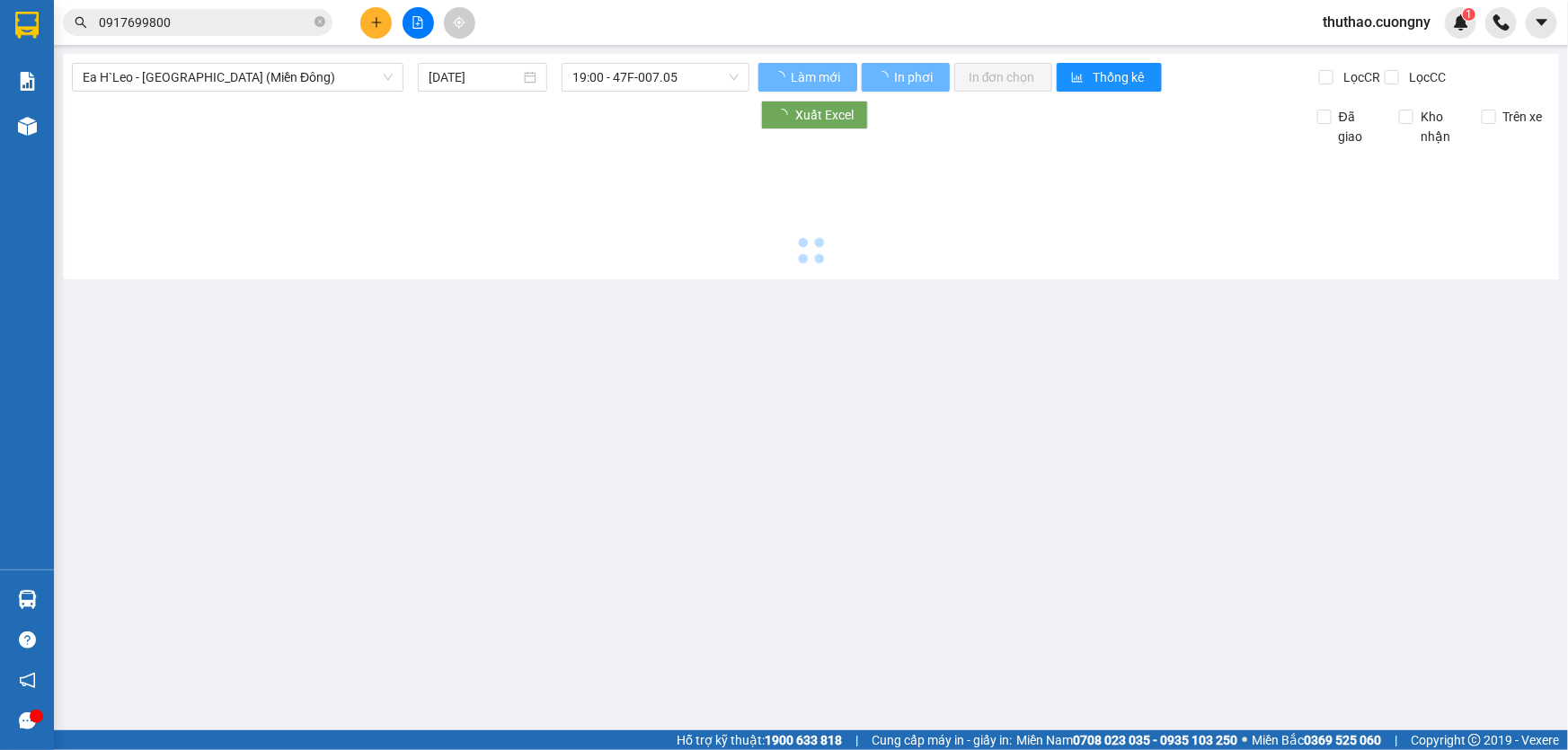
click at [575, 233] on div at bounding box center [811, 208] width 1479 height 124
type input "[DATE]"
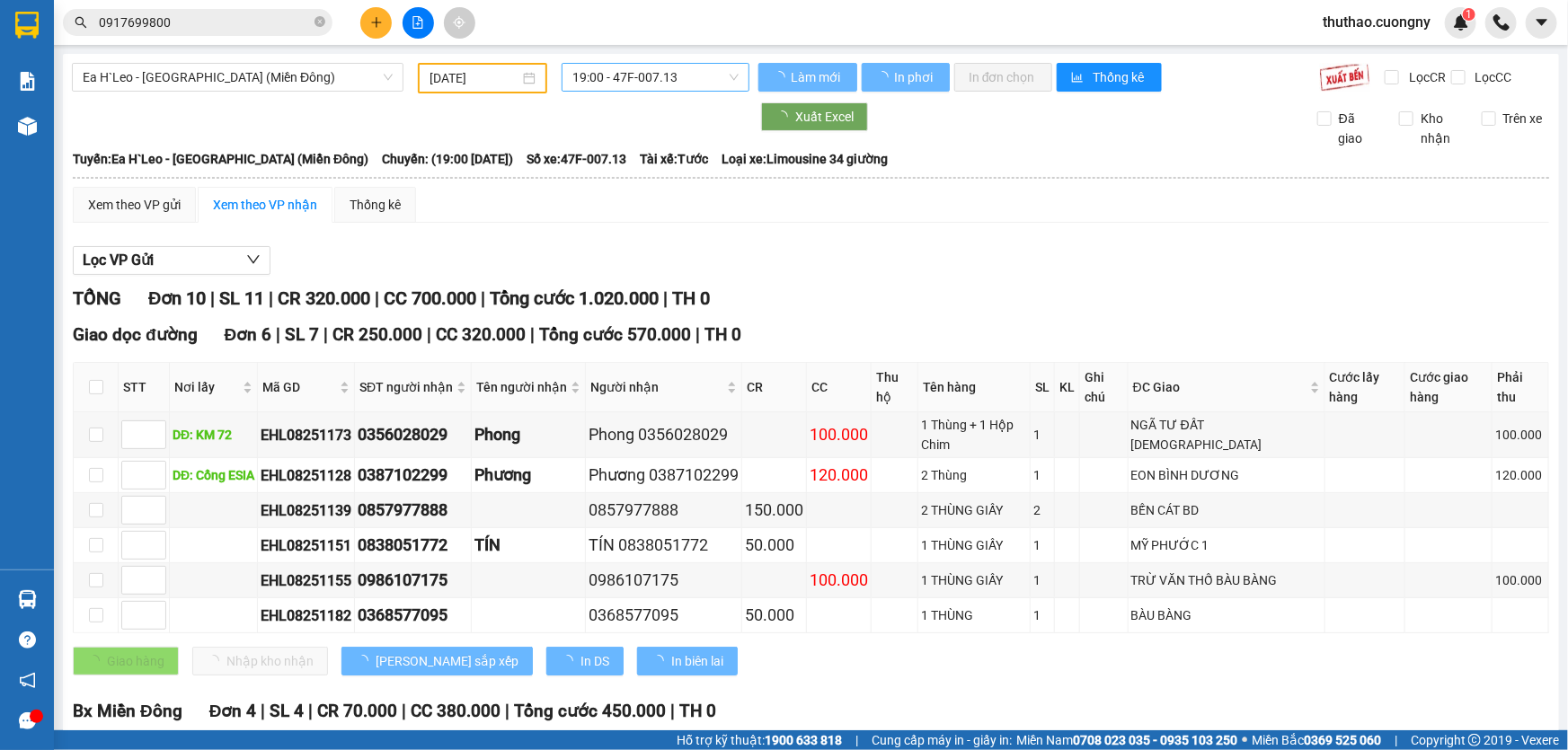
click at [613, 73] on span "19:00 - 47F-007.13" at bounding box center [655, 76] width 166 height 27
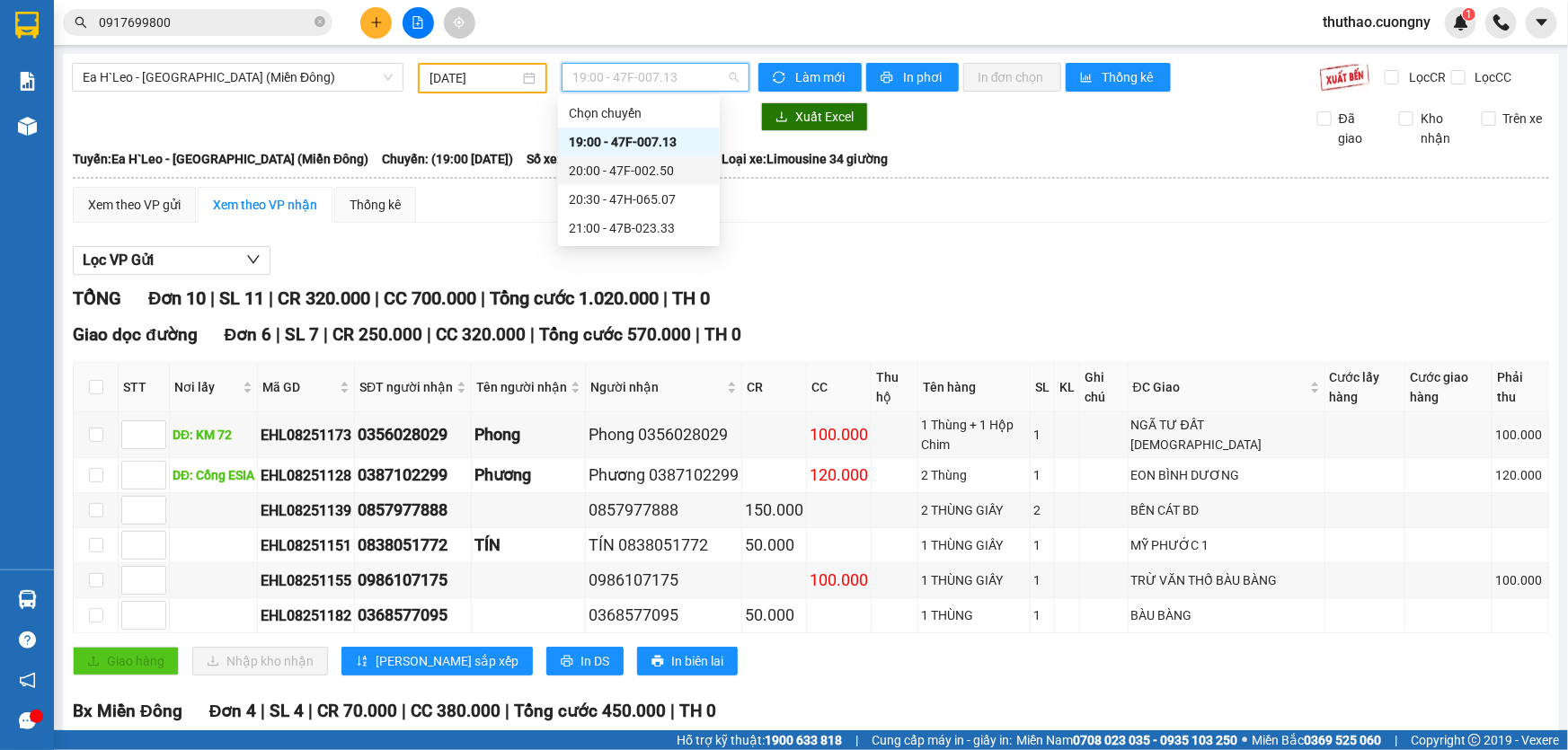
click at [628, 169] on div "20:00 - 47F-002.50" at bounding box center [639, 170] width 140 height 19
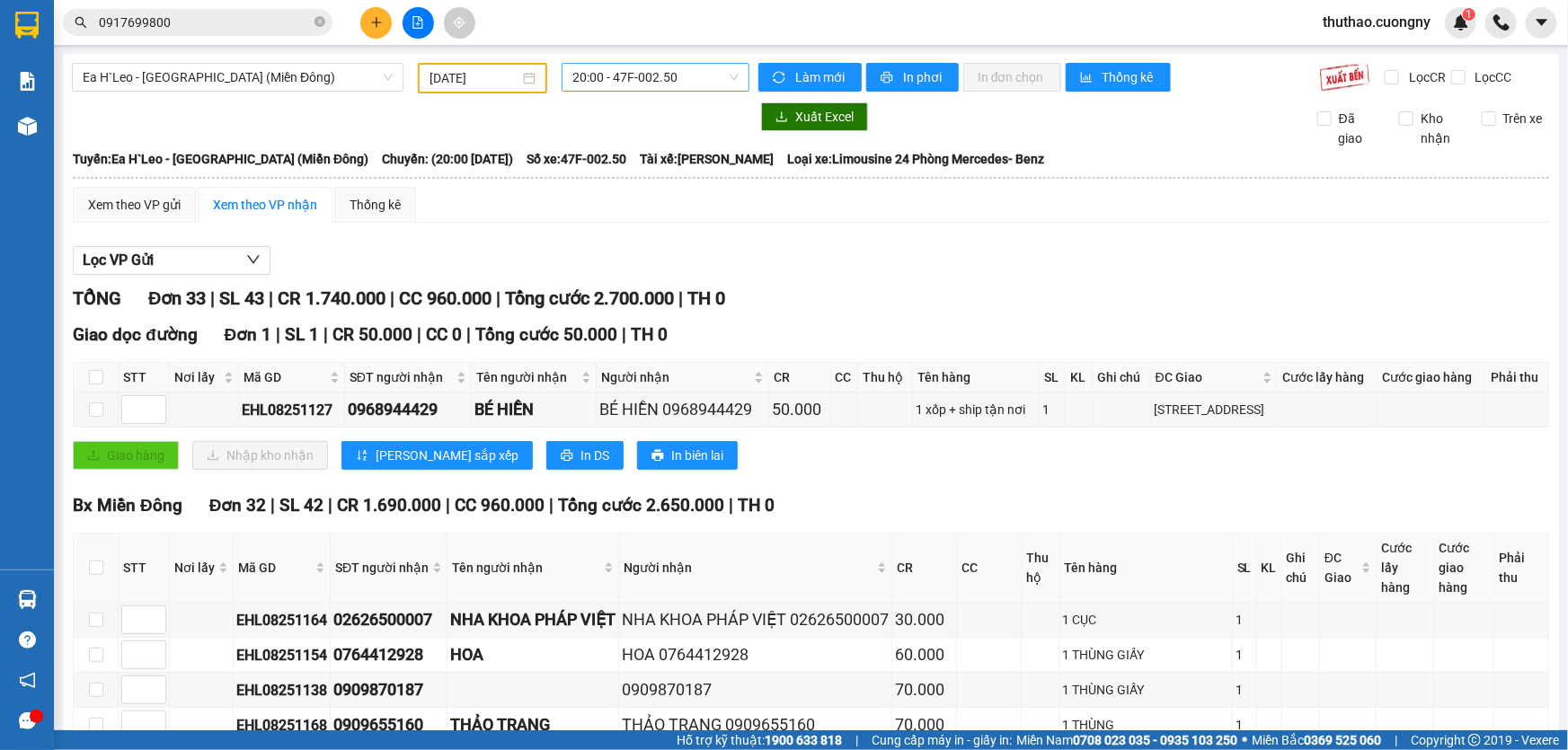
click at [589, 76] on span "20:00 - 47F-002.50" at bounding box center [655, 76] width 166 height 27
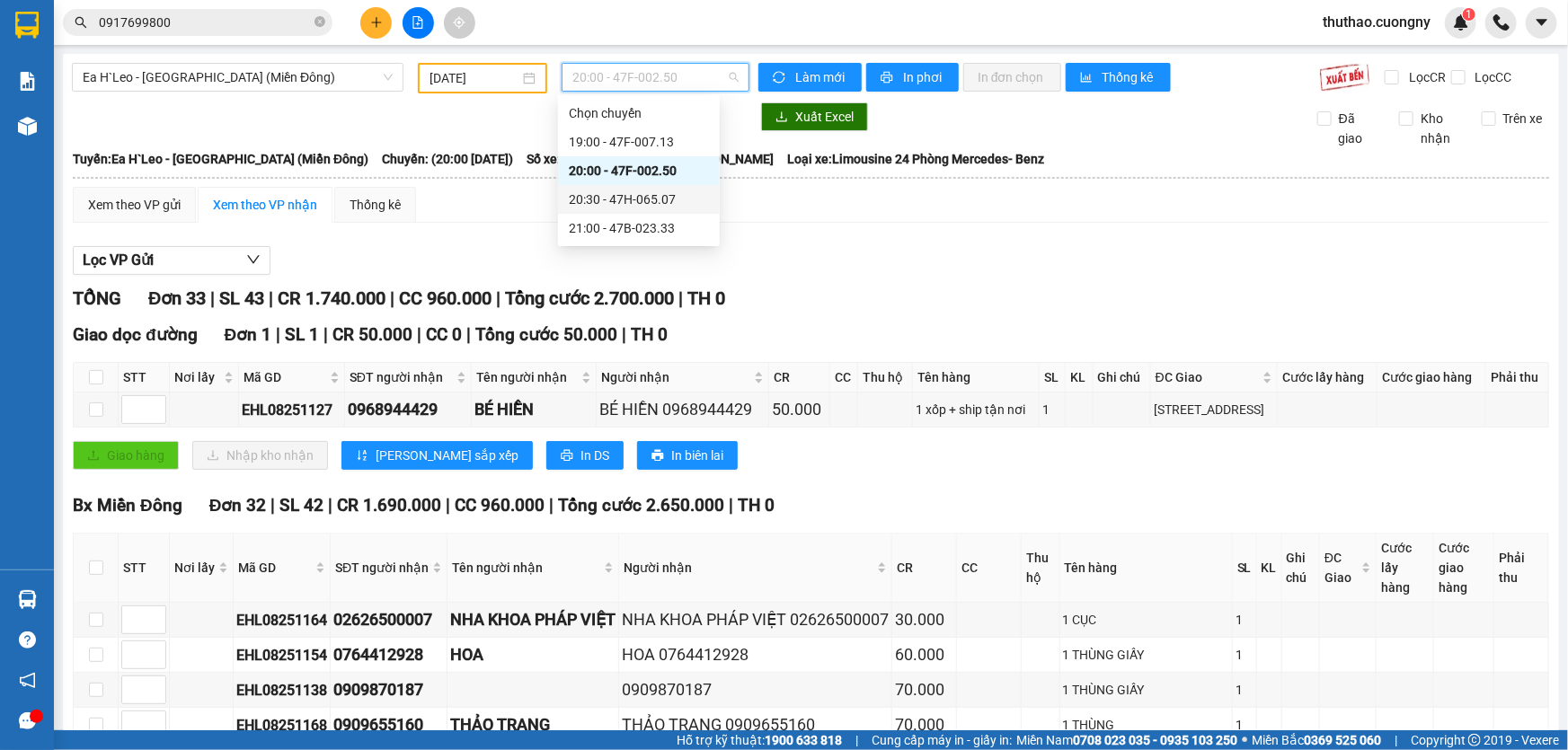
click at [626, 199] on div "20:30 - 47H-065.07" at bounding box center [639, 199] width 140 height 19
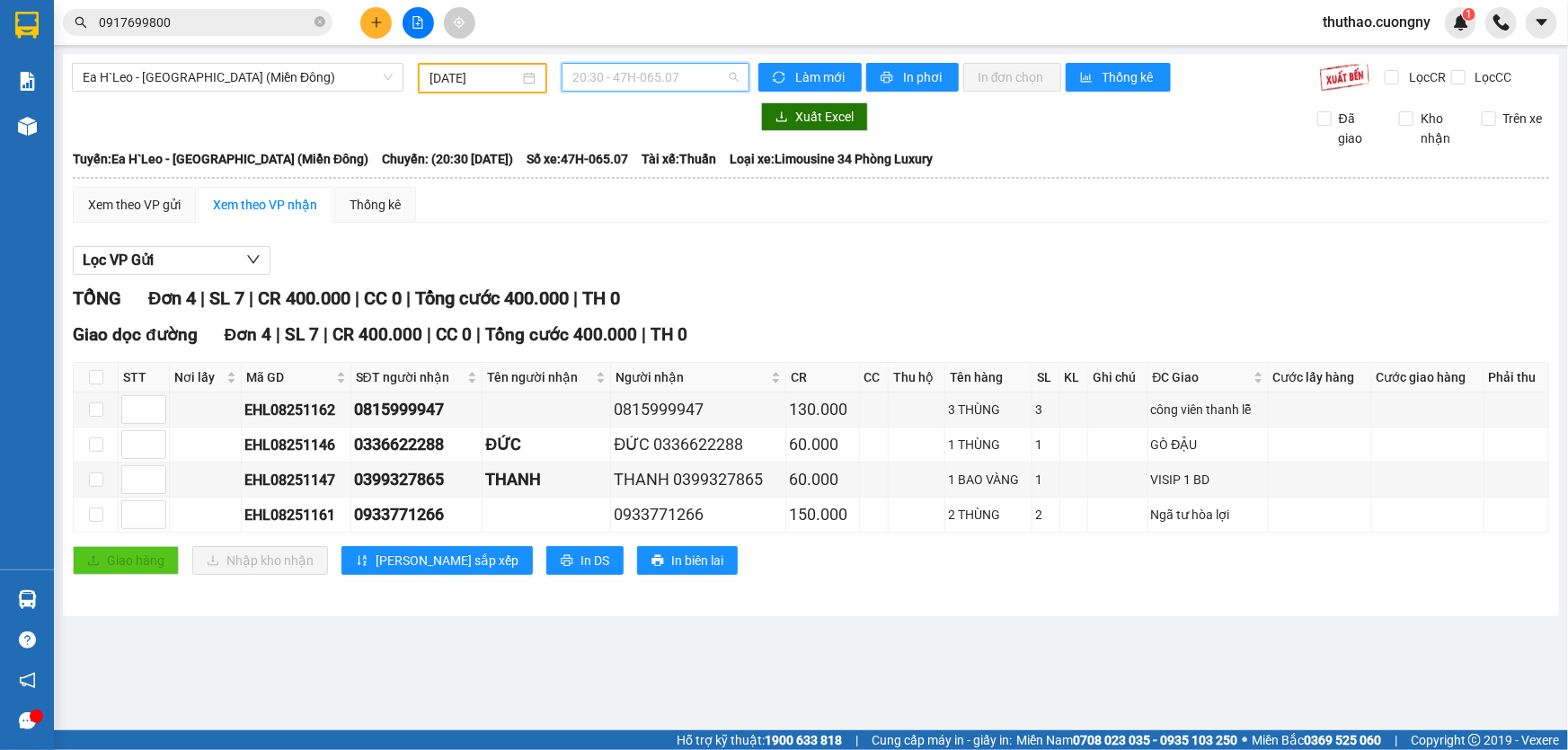
click at [611, 82] on span "20:30 - 47H-065.07" at bounding box center [655, 76] width 166 height 27
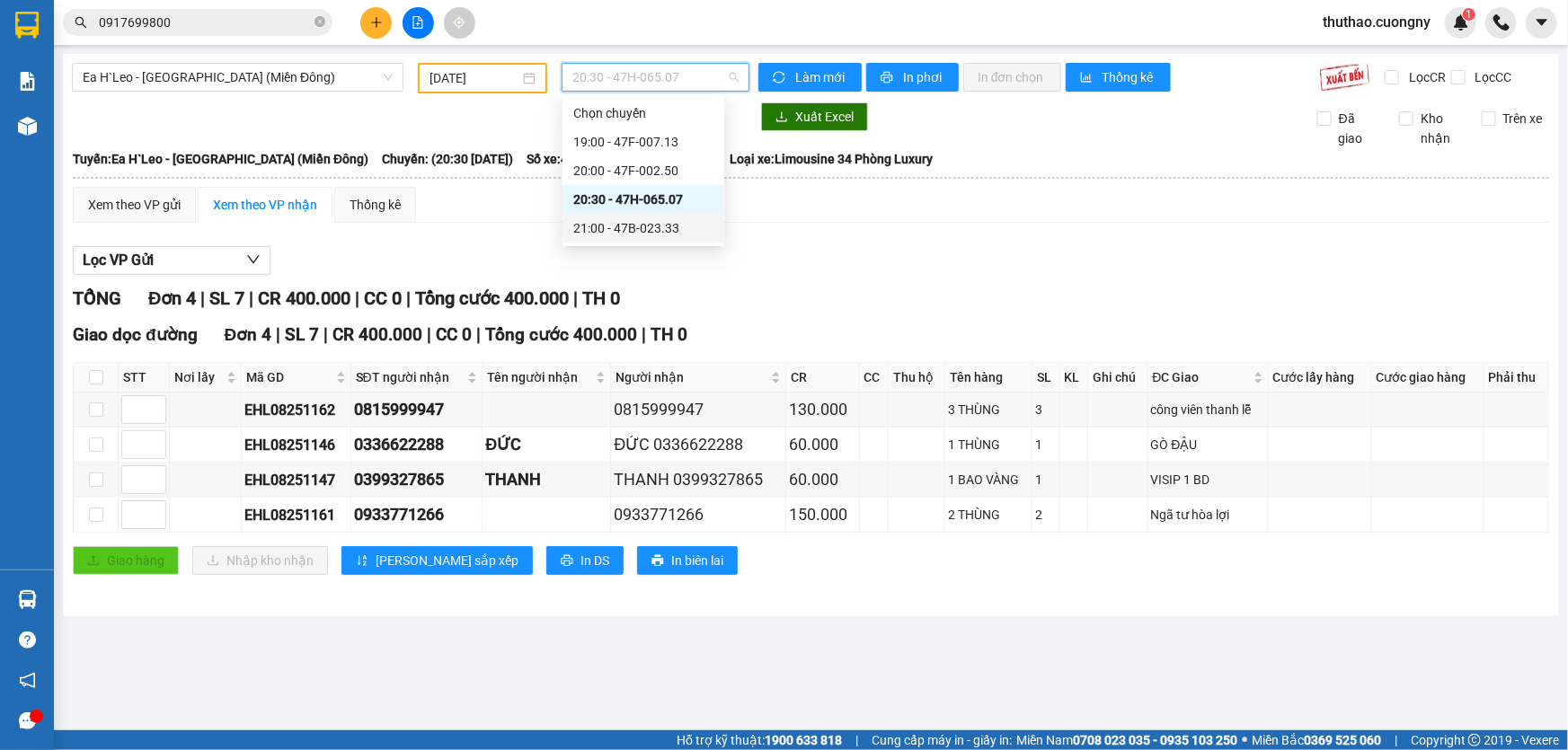
click at [623, 224] on div "21:00 - 47B-023.33" at bounding box center [643, 228] width 140 height 19
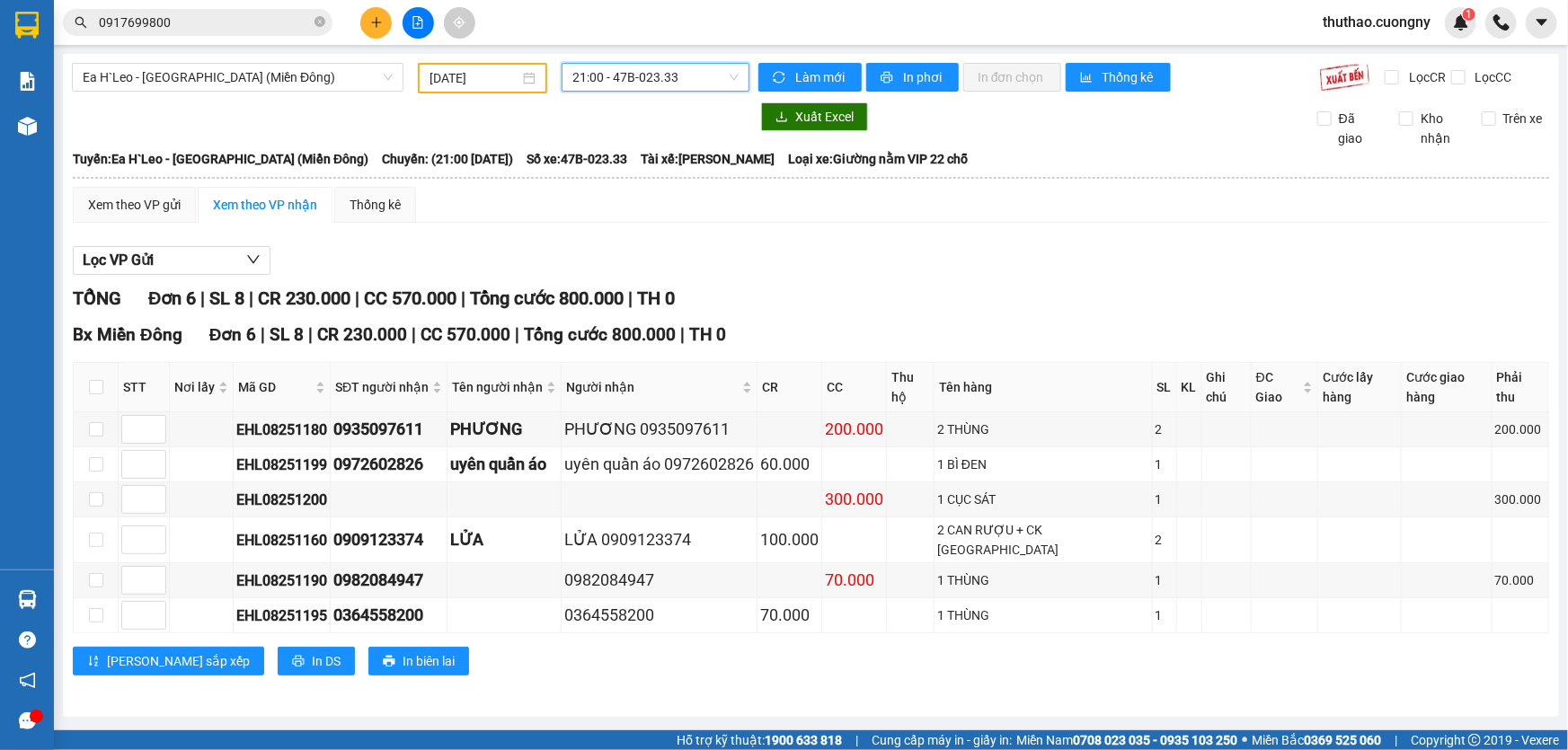
click at [664, 80] on span "21:00 - 47B-023.33" at bounding box center [655, 76] width 166 height 27
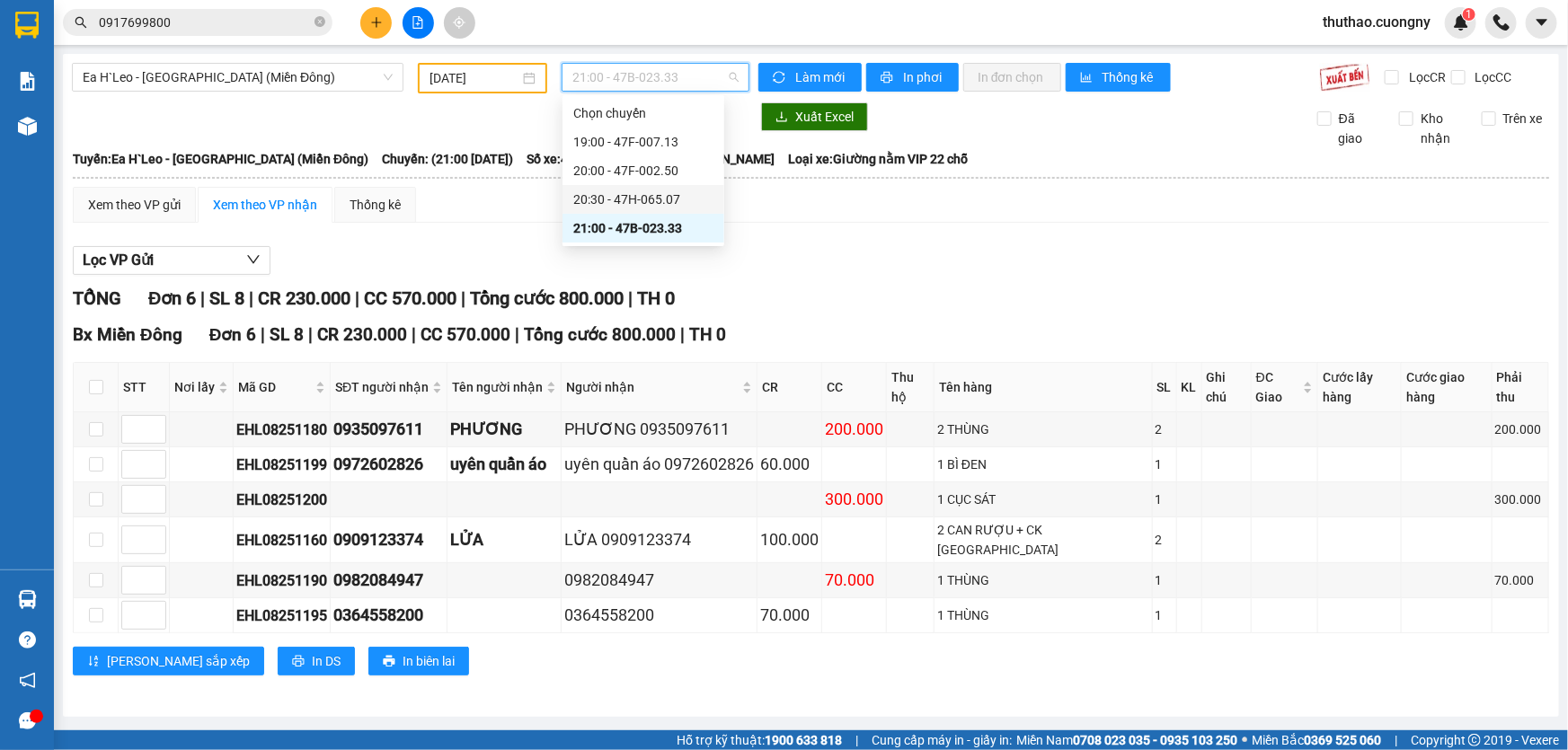
click at [634, 193] on div "20:30 - 47H-065.07" at bounding box center [643, 199] width 140 height 19
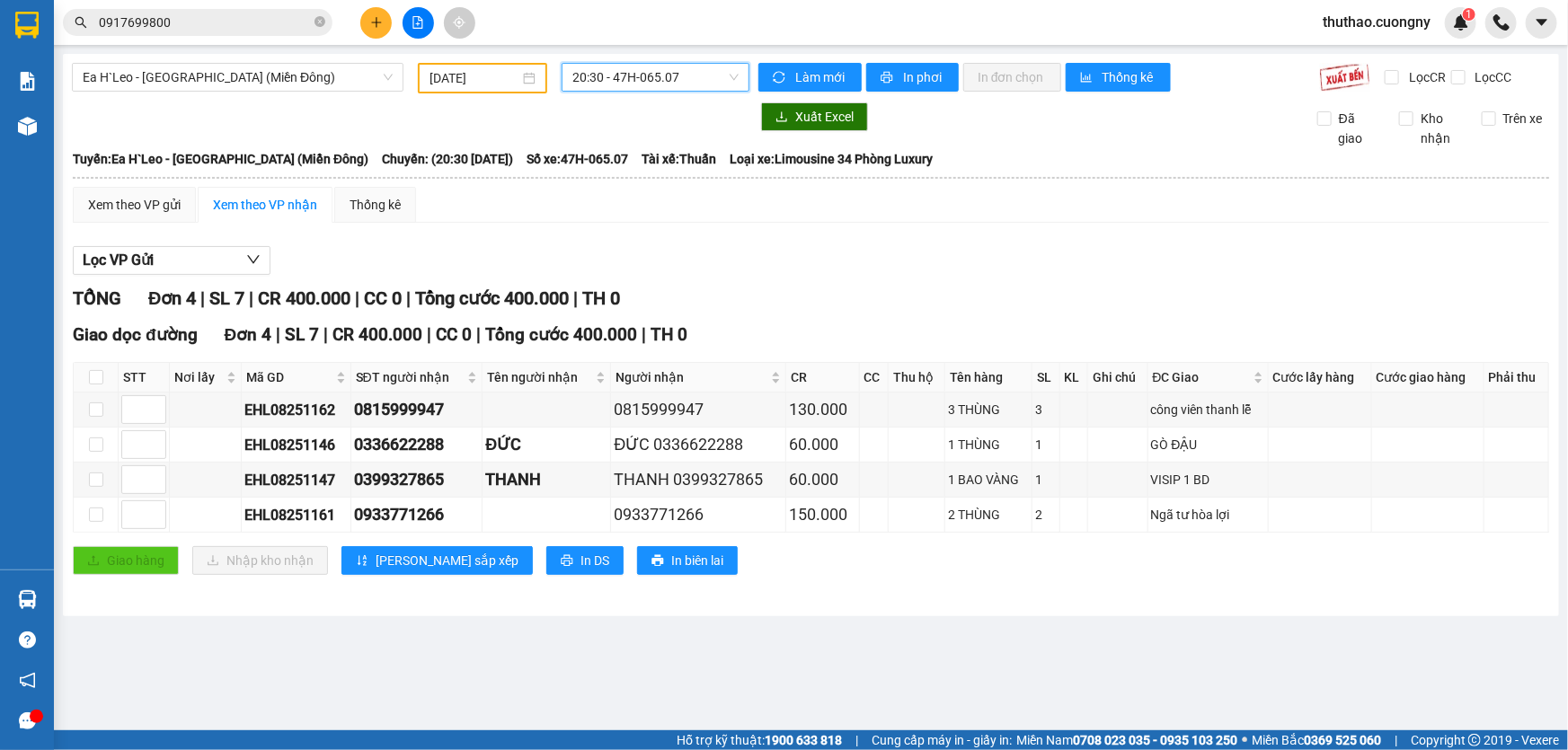
click at [656, 89] on span "20:30 - 47H-065.07" at bounding box center [655, 76] width 166 height 27
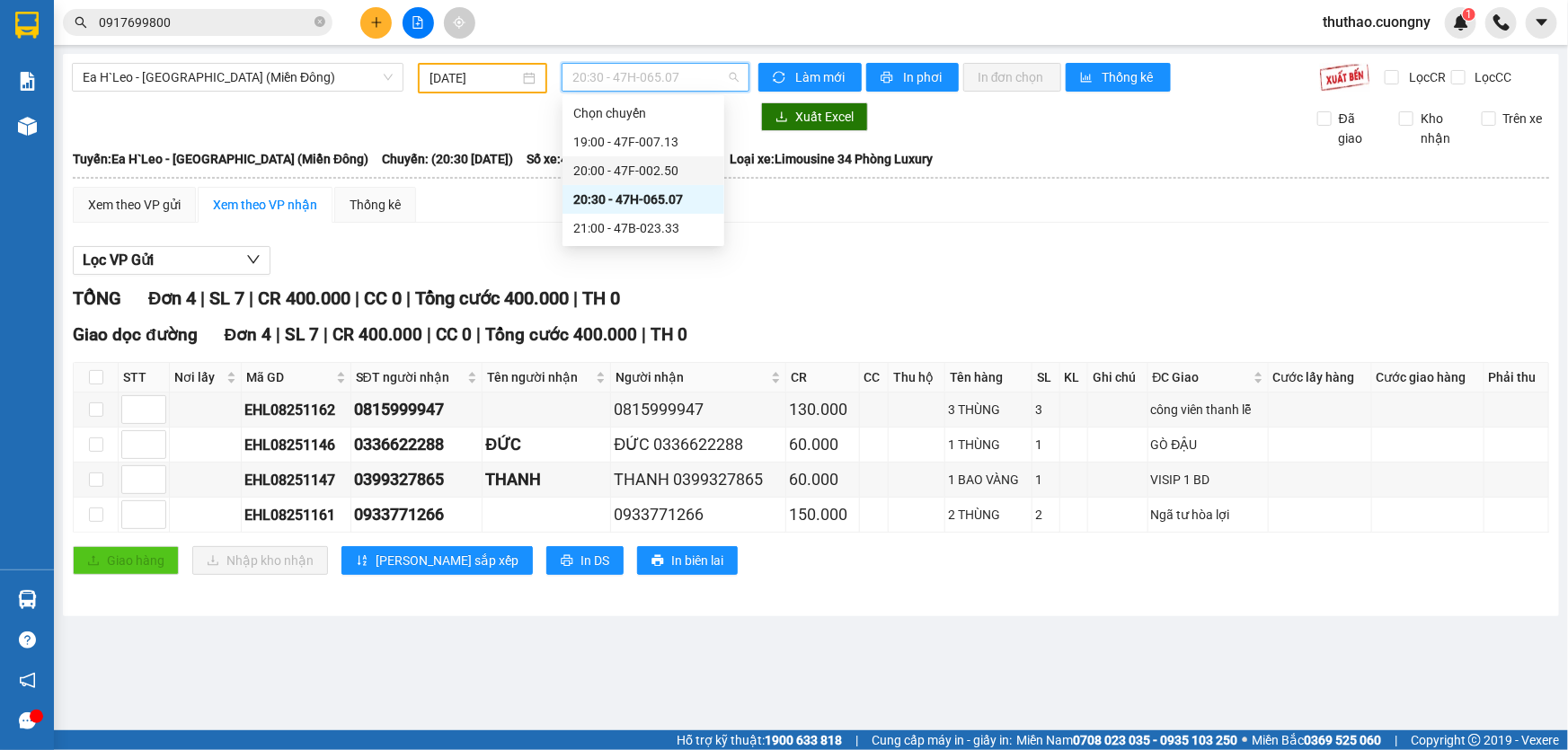
click at [645, 168] on div "20:00 - 47F-002.50" at bounding box center [643, 170] width 140 height 19
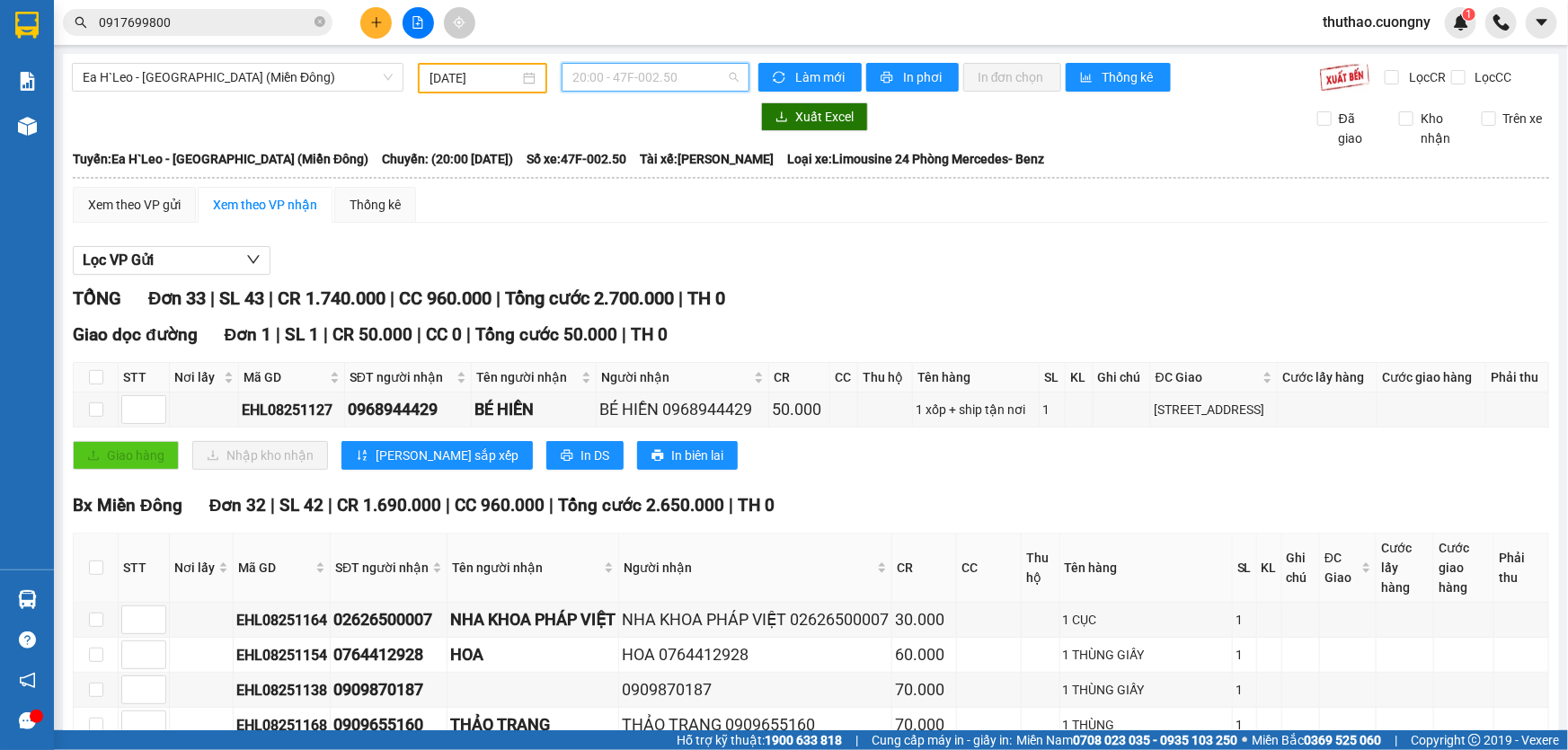
click at [655, 80] on span "20:00 - 47F-002.50" at bounding box center [655, 76] width 166 height 27
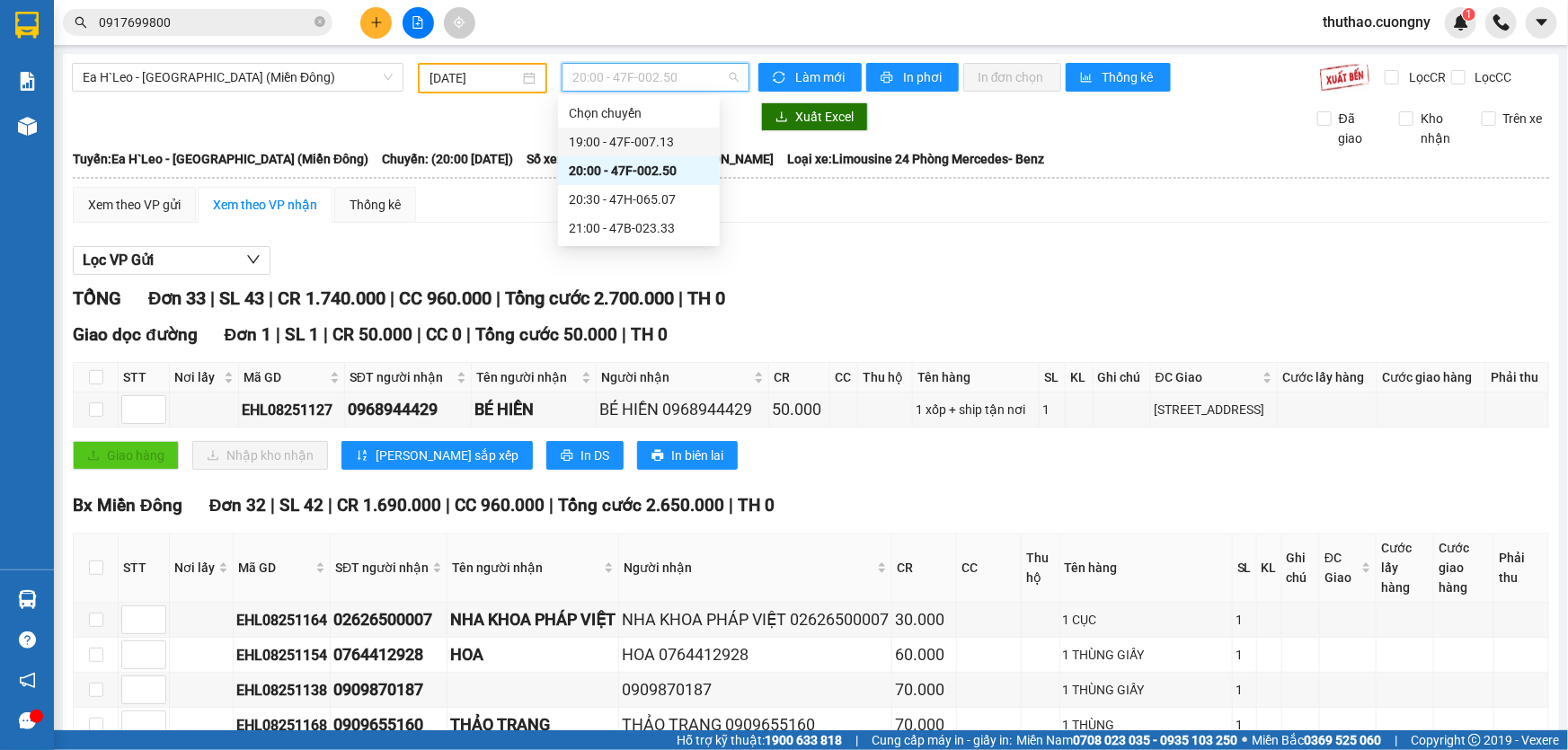
click at [638, 136] on div "19:00 - 47F-007.13" at bounding box center [639, 141] width 140 height 19
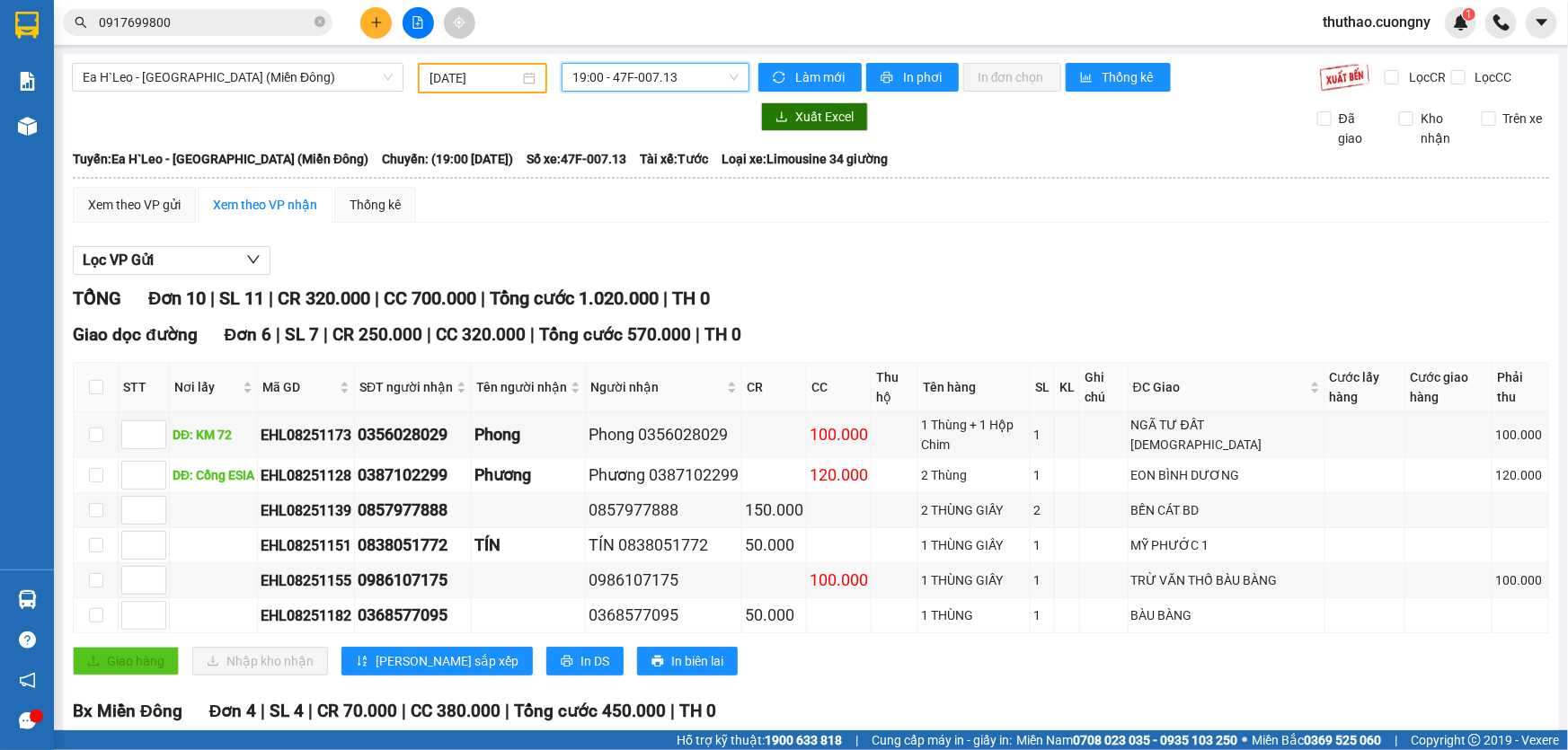
click at [686, 72] on span "19:00 - 47F-007.13" at bounding box center [655, 76] width 166 height 27
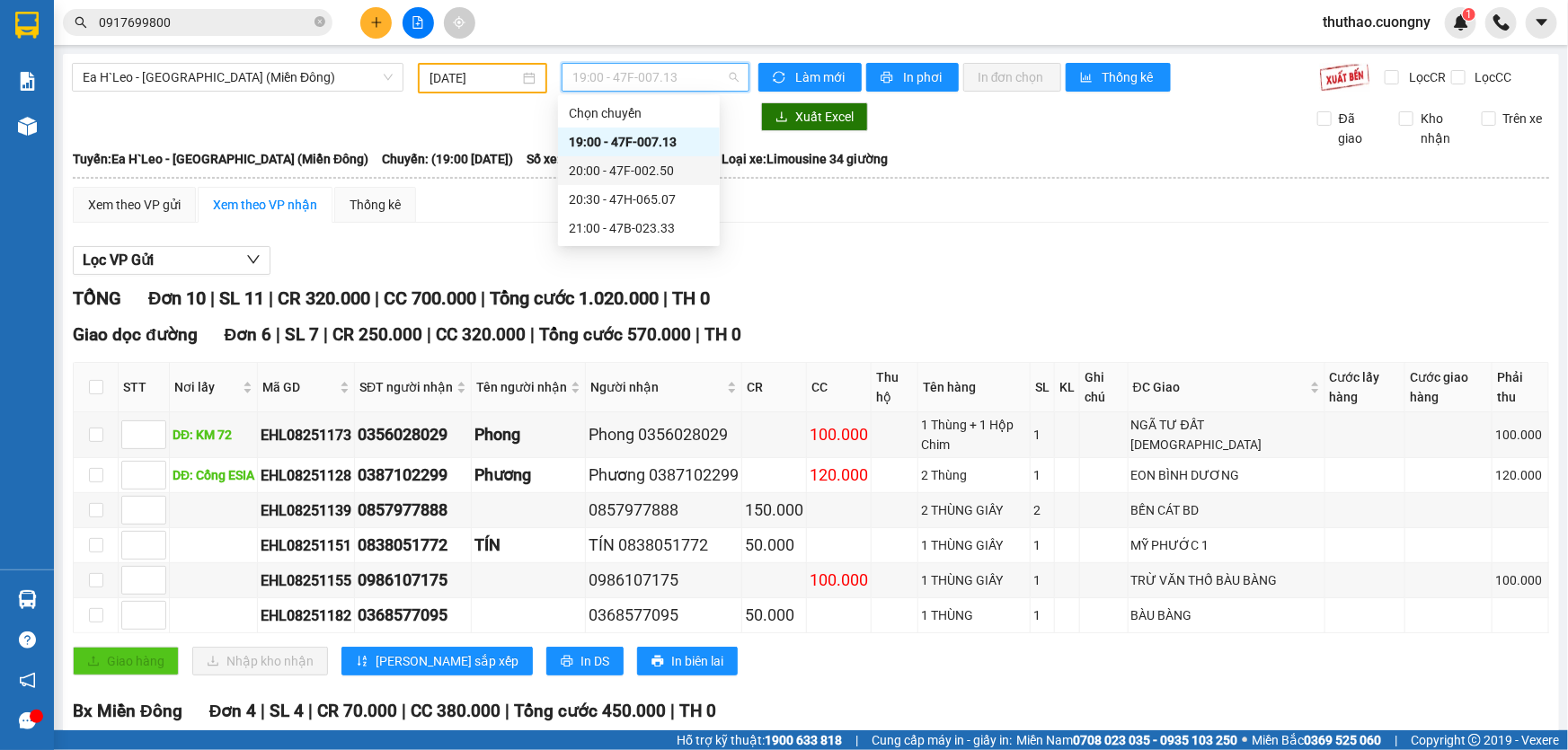
click at [658, 165] on div "20:00 - 47F-002.50" at bounding box center [639, 170] width 140 height 19
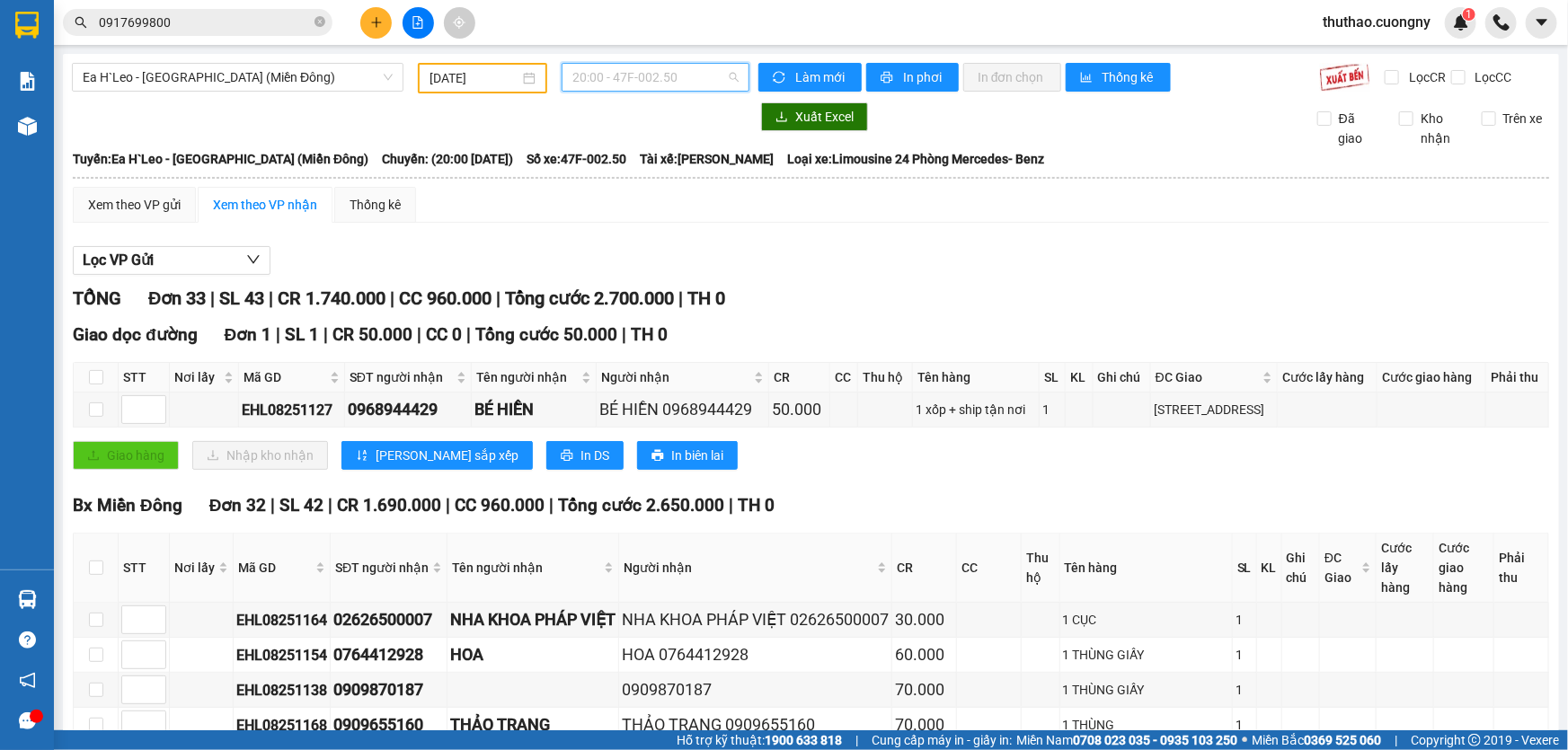
click at [629, 73] on span "20:00 - 47F-002.50" at bounding box center [655, 76] width 166 height 27
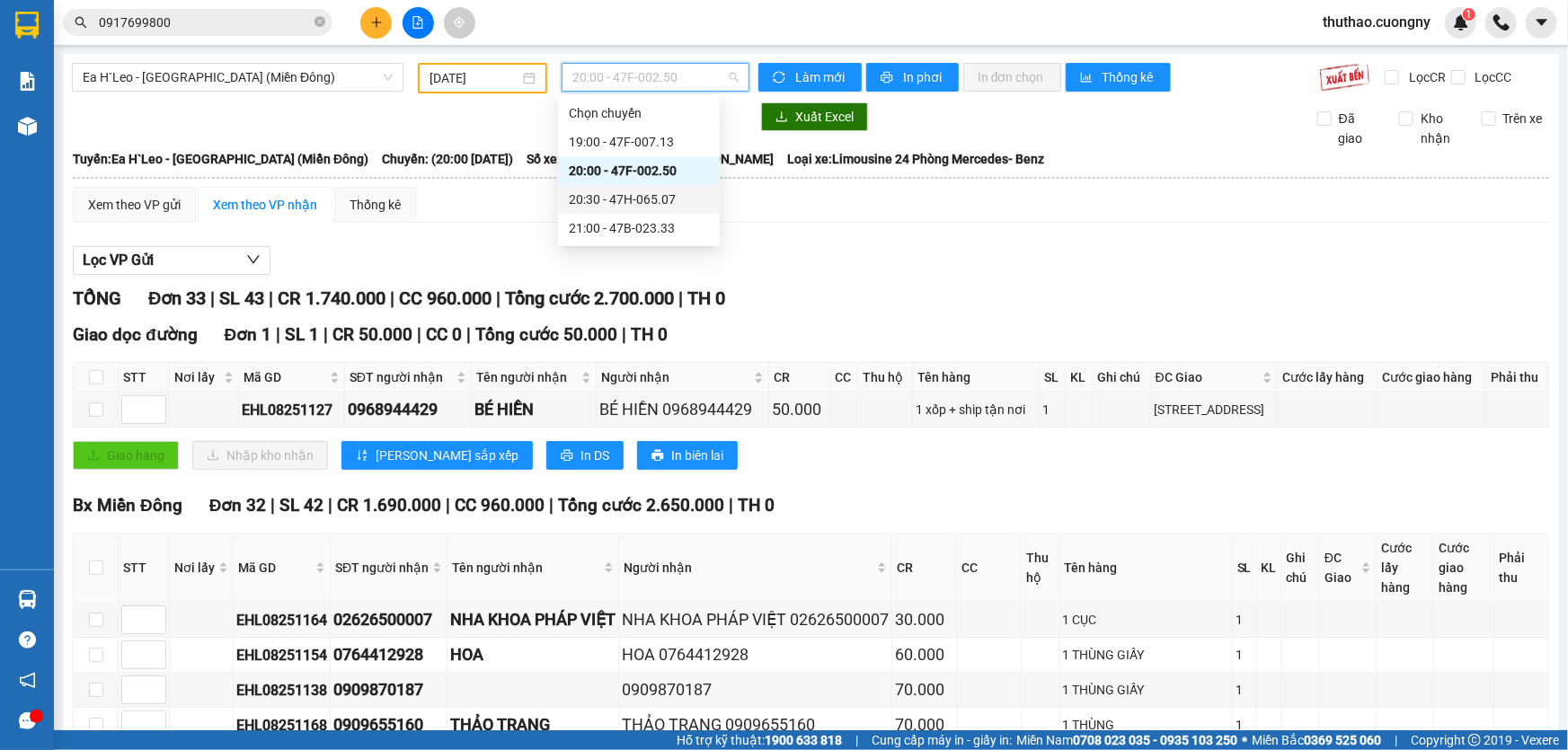
click at [629, 193] on div "20:30 - 47H-065.07" at bounding box center [639, 199] width 140 height 19
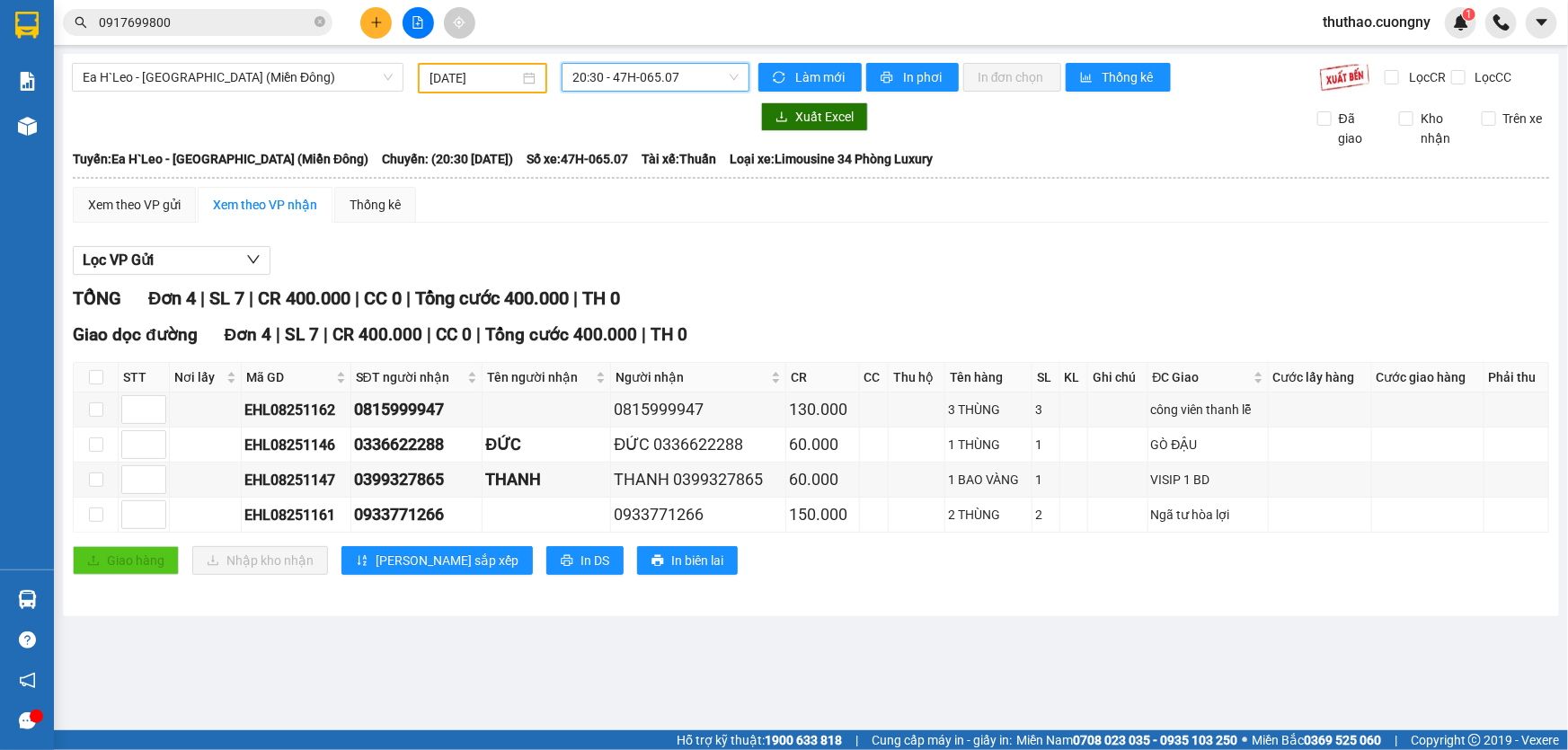
click at [657, 83] on span "20:30 - 47H-065.07" at bounding box center [655, 76] width 166 height 27
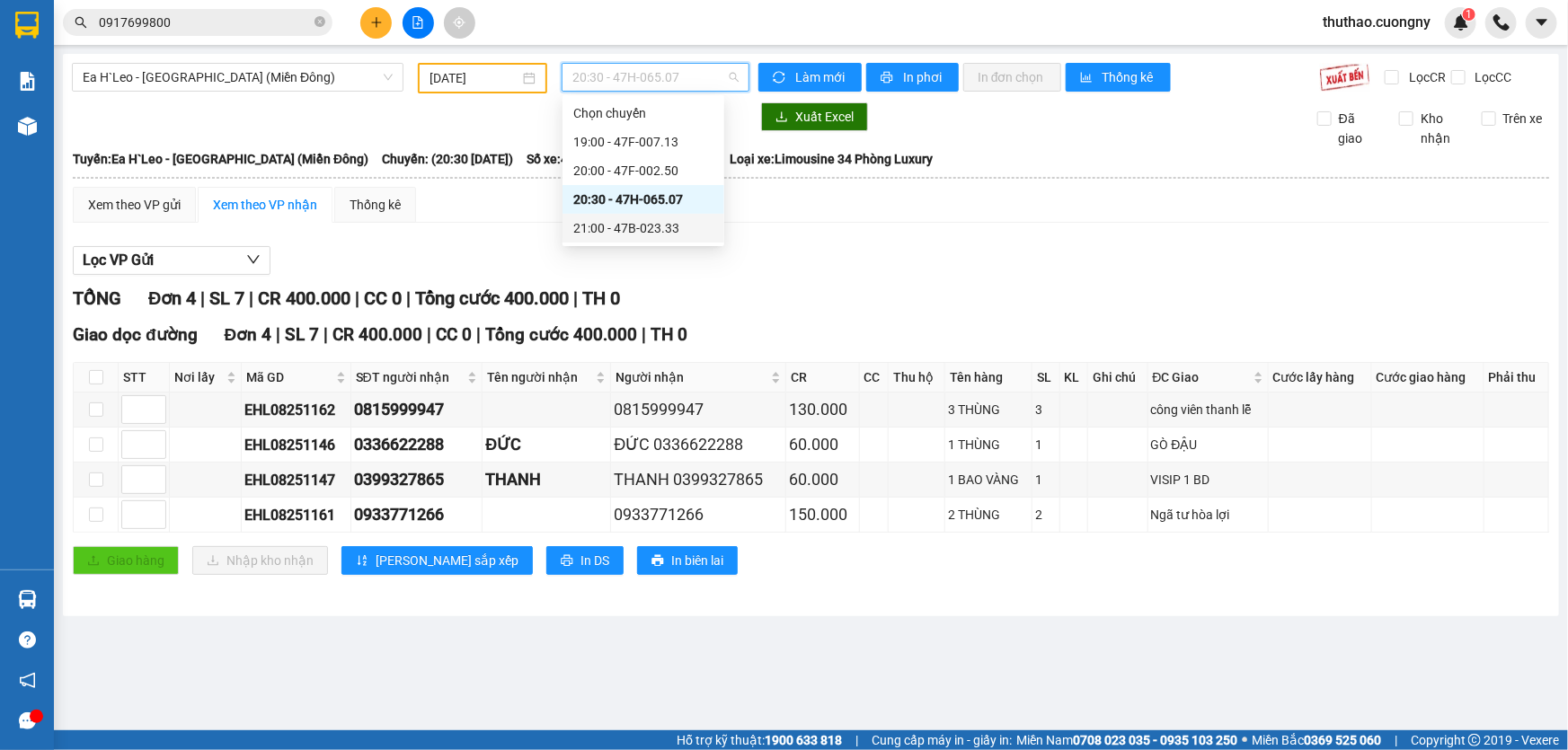
click at [654, 229] on div "21:00 - 47B-023.33" at bounding box center [643, 228] width 140 height 19
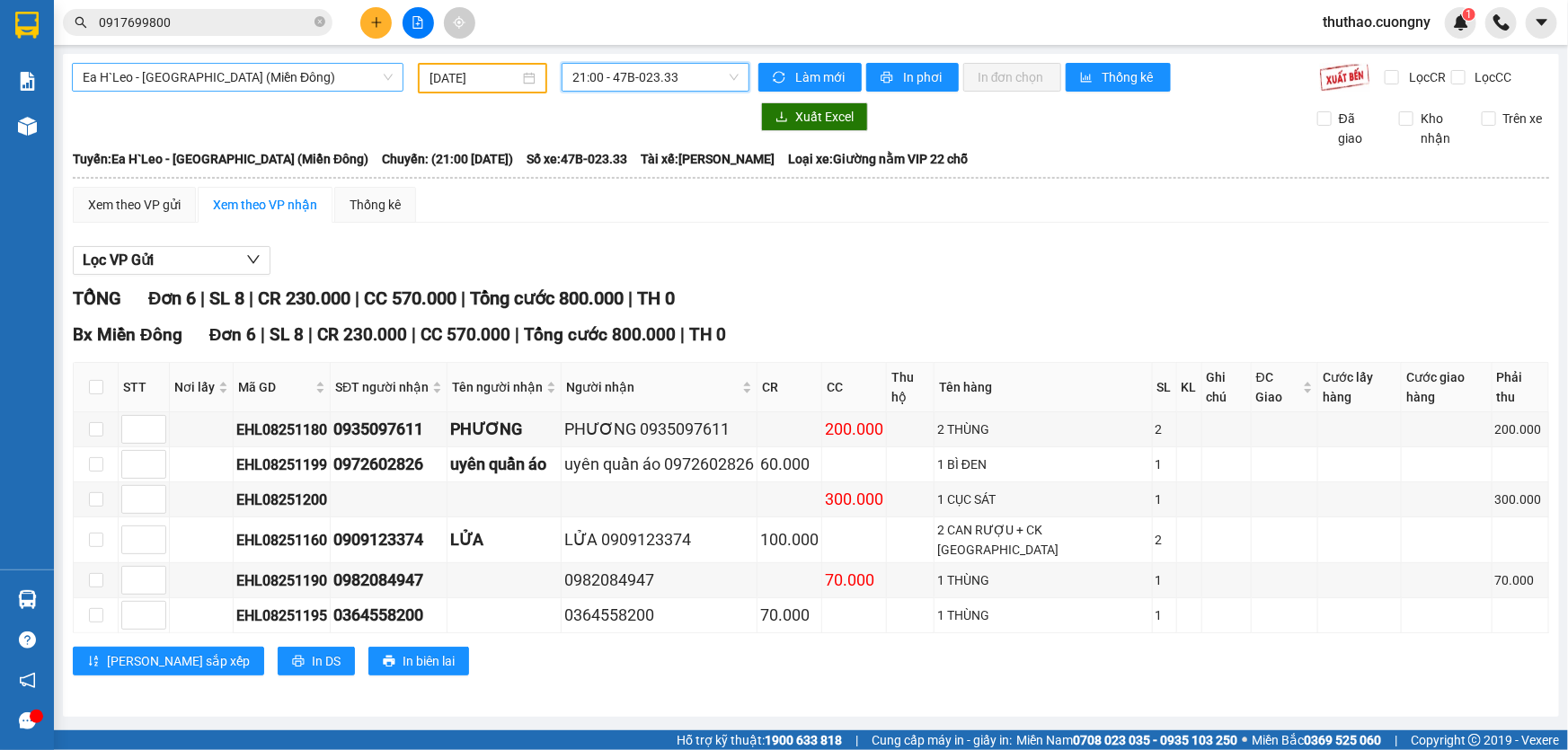
click at [338, 69] on span "Ea H`Leo - [GEOGRAPHIC_DATA] (Miền Đông)" at bounding box center [238, 76] width 310 height 27
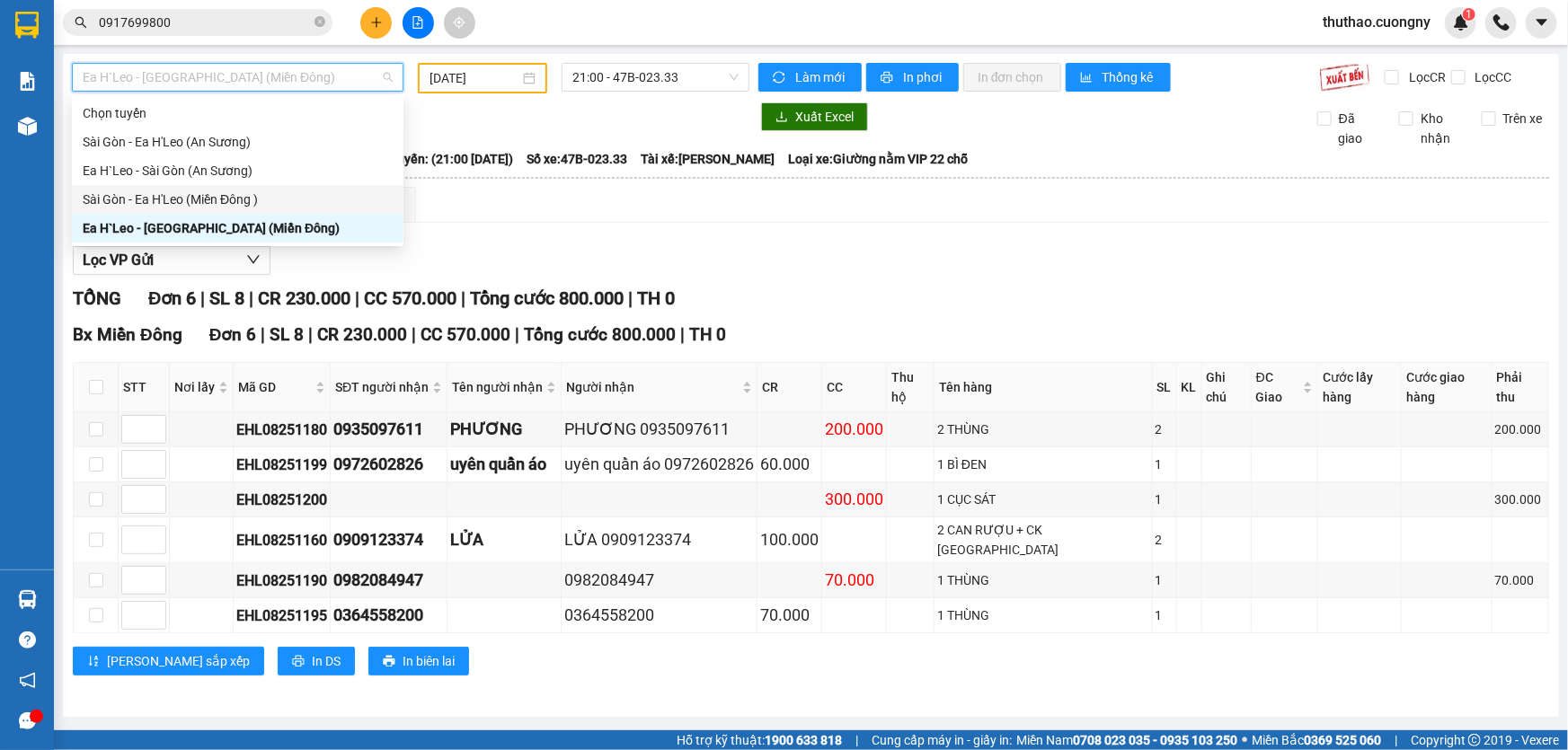
click at [177, 197] on div "Sài Gòn - Ea H'Leo (Miền Đông )" at bounding box center [238, 199] width 310 height 19
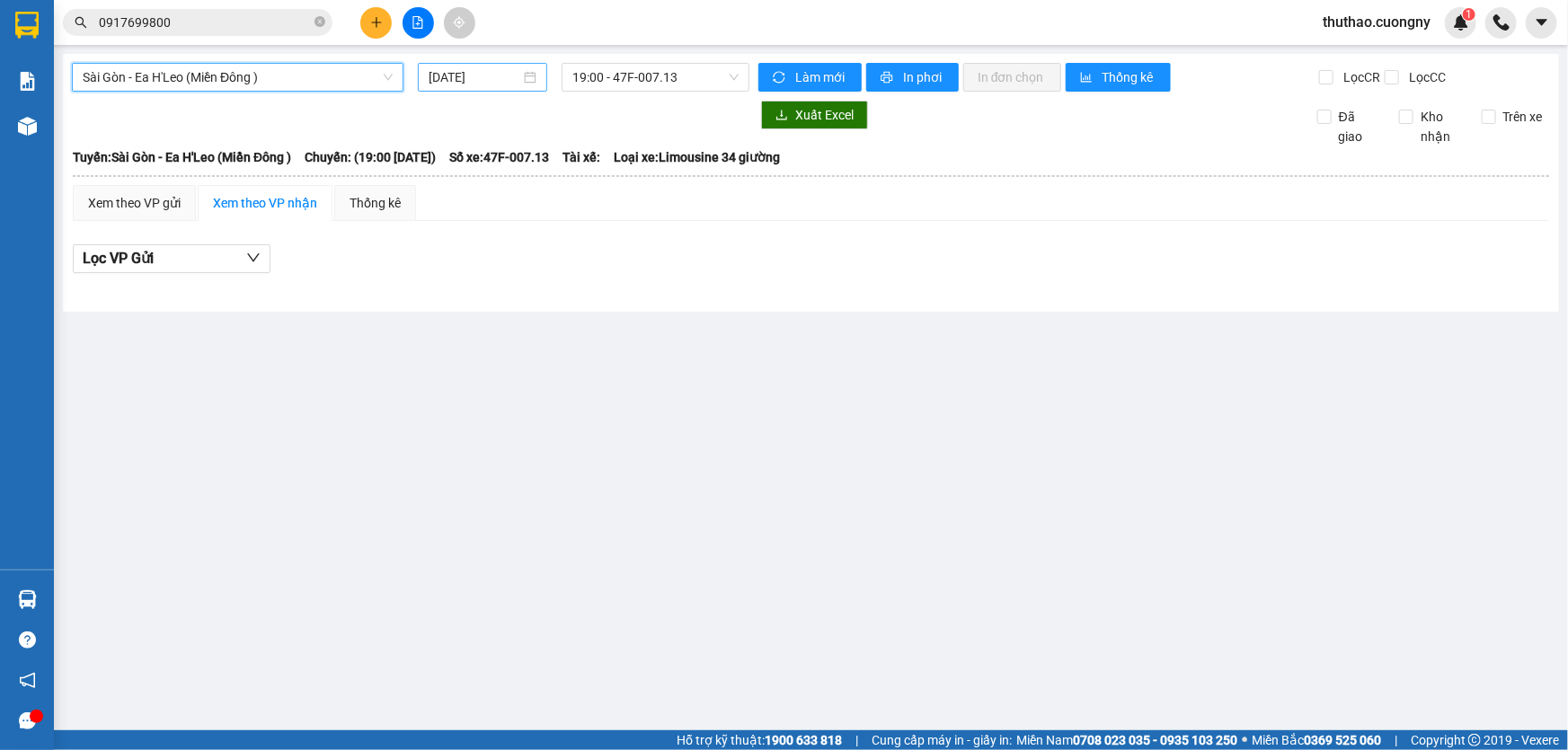
click at [466, 83] on input "[DATE]" at bounding box center [474, 76] width 91 height 19
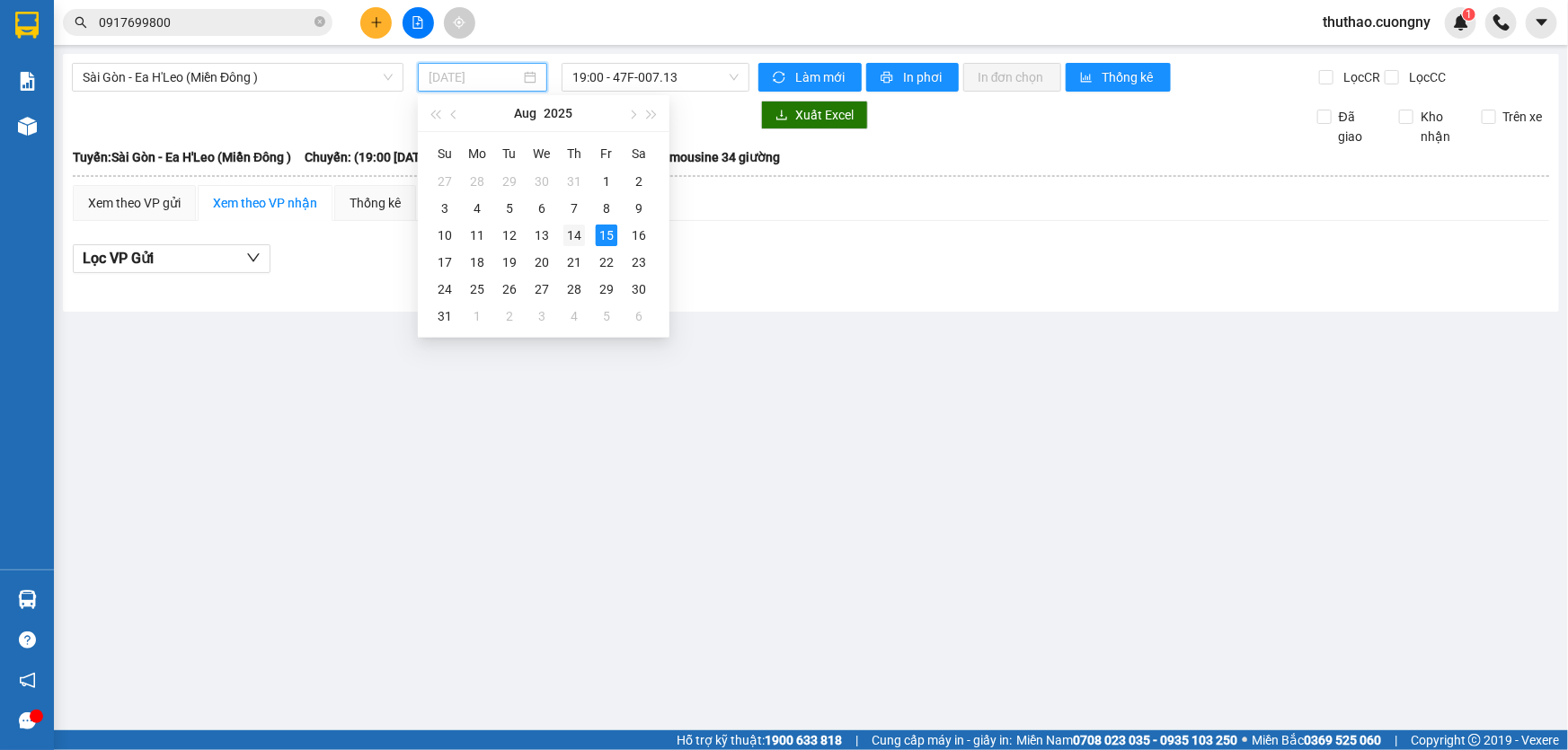
click at [571, 229] on div "14" at bounding box center [573, 235] width 21 height 21
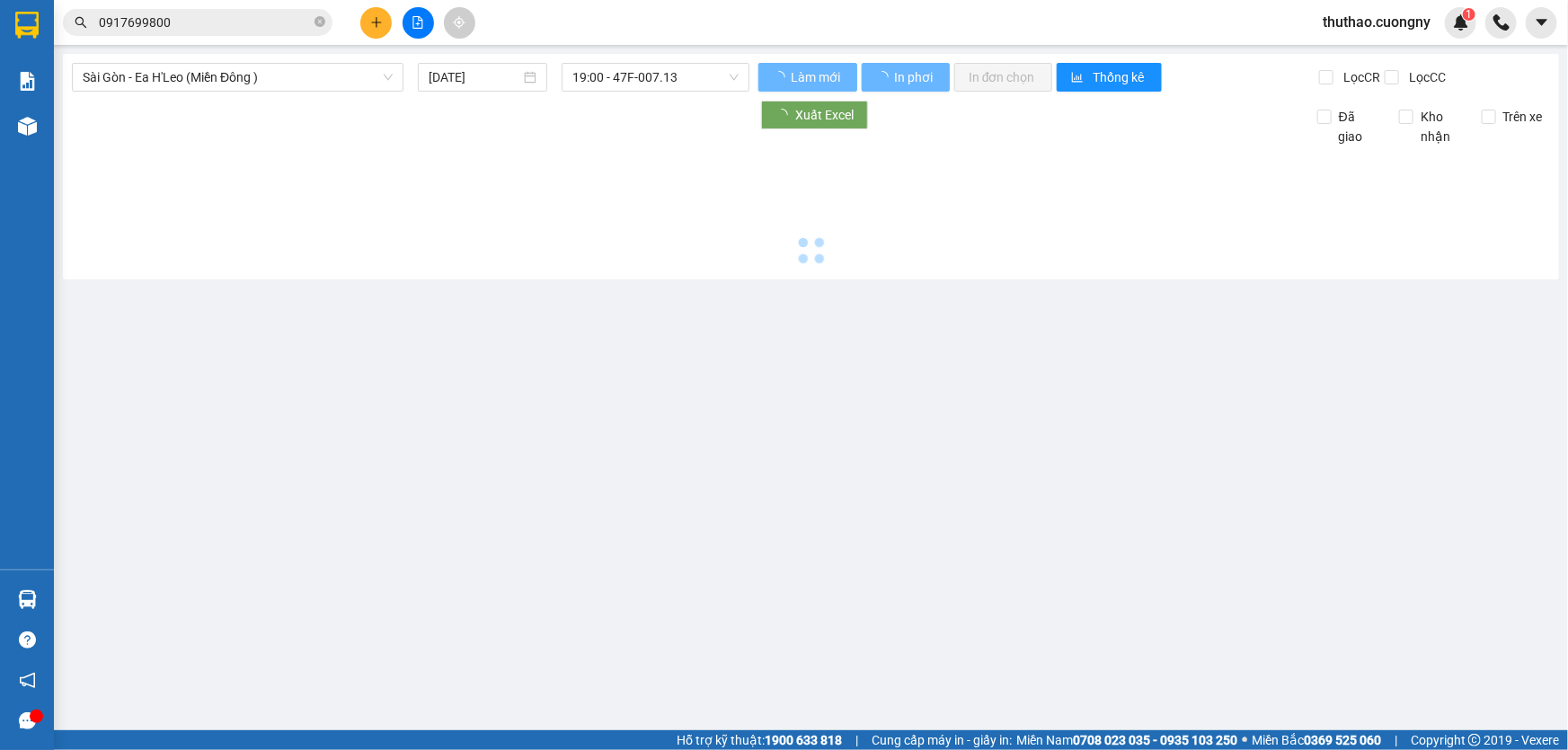
type input "[DATE]"
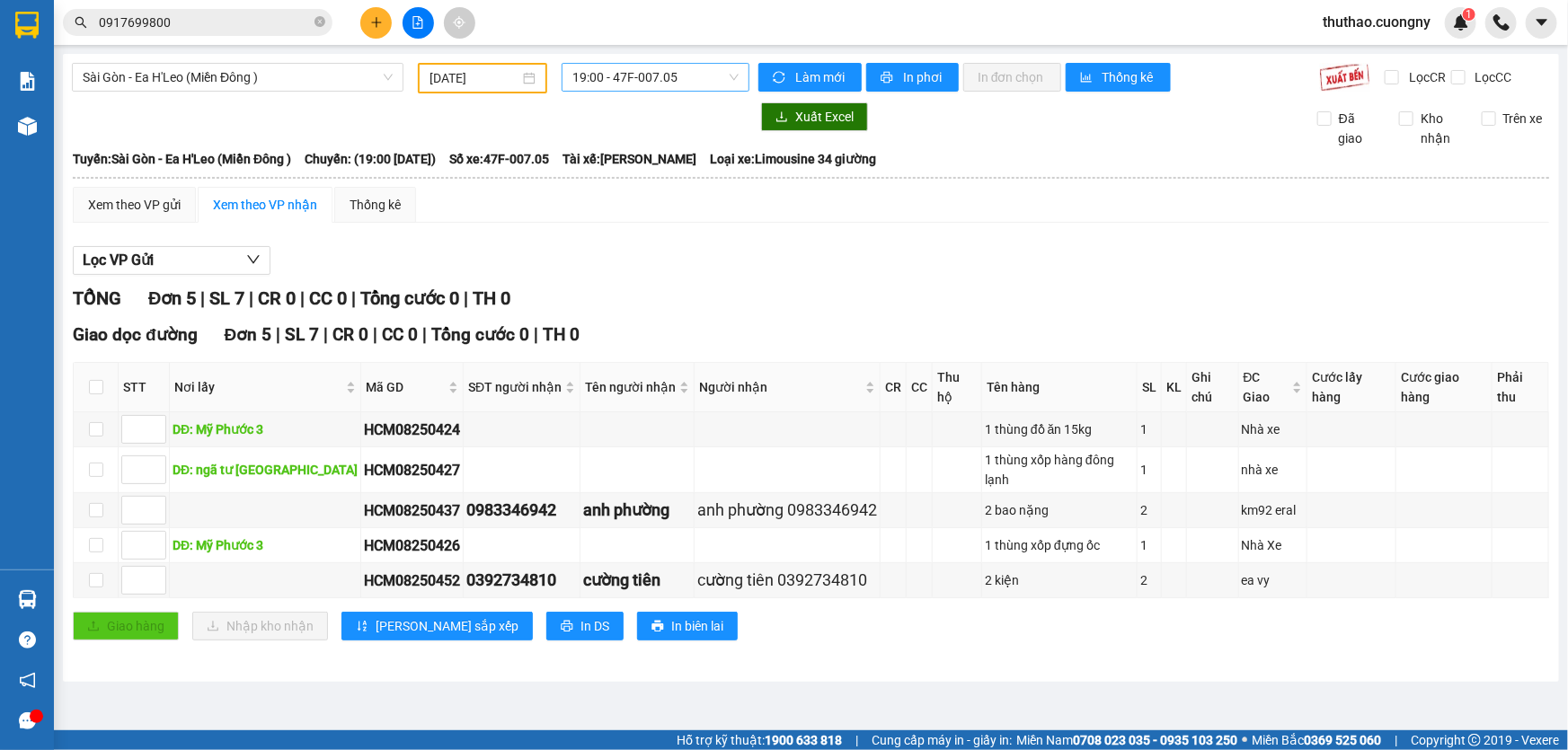
click at [688, 87] on span "19:00 - 47F-007.05" at bounding box center [655, 76] width 166 height 27
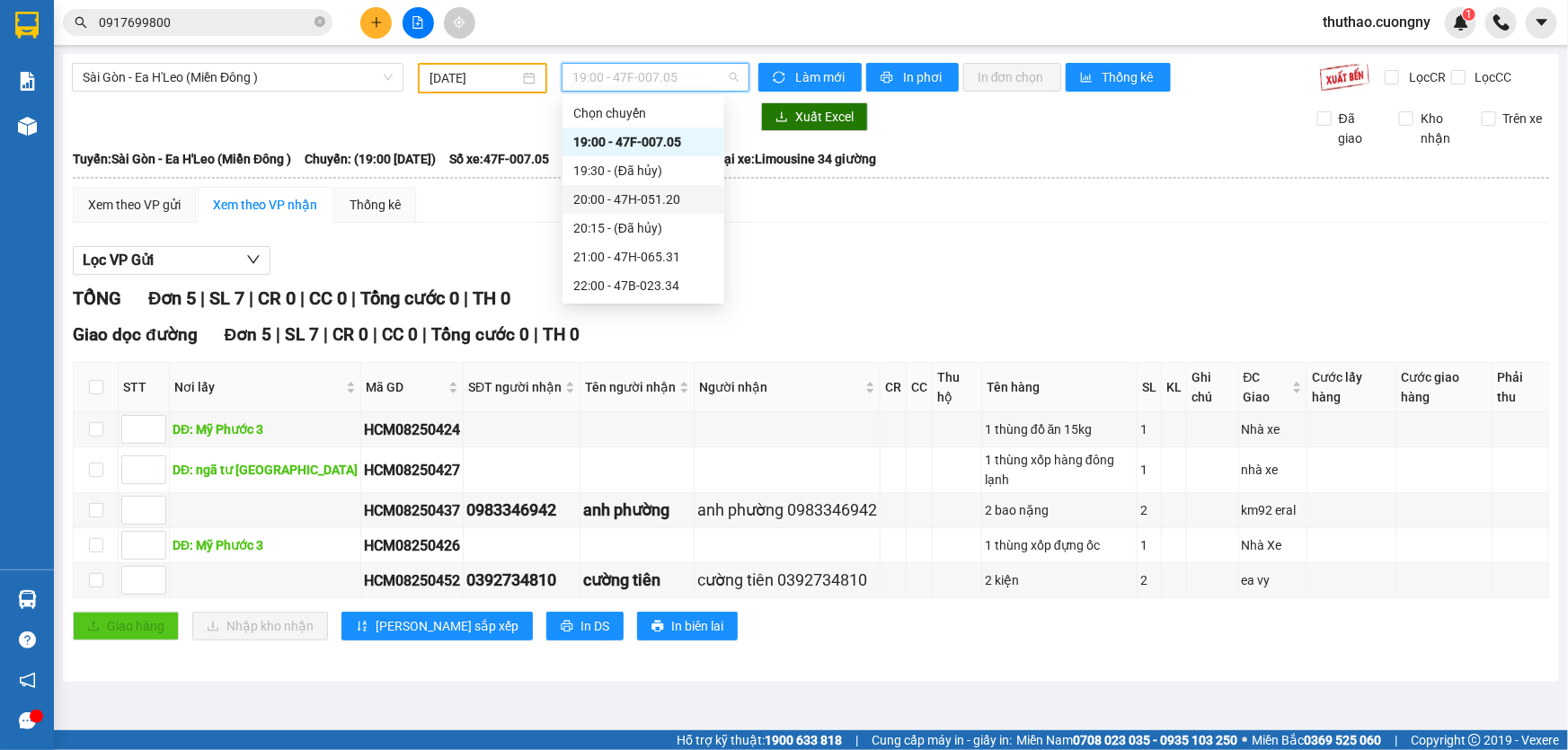
click at [652, 203] on div "20:00 - 47H-051.20" at bounding box center [643, 199] width 140 height 19
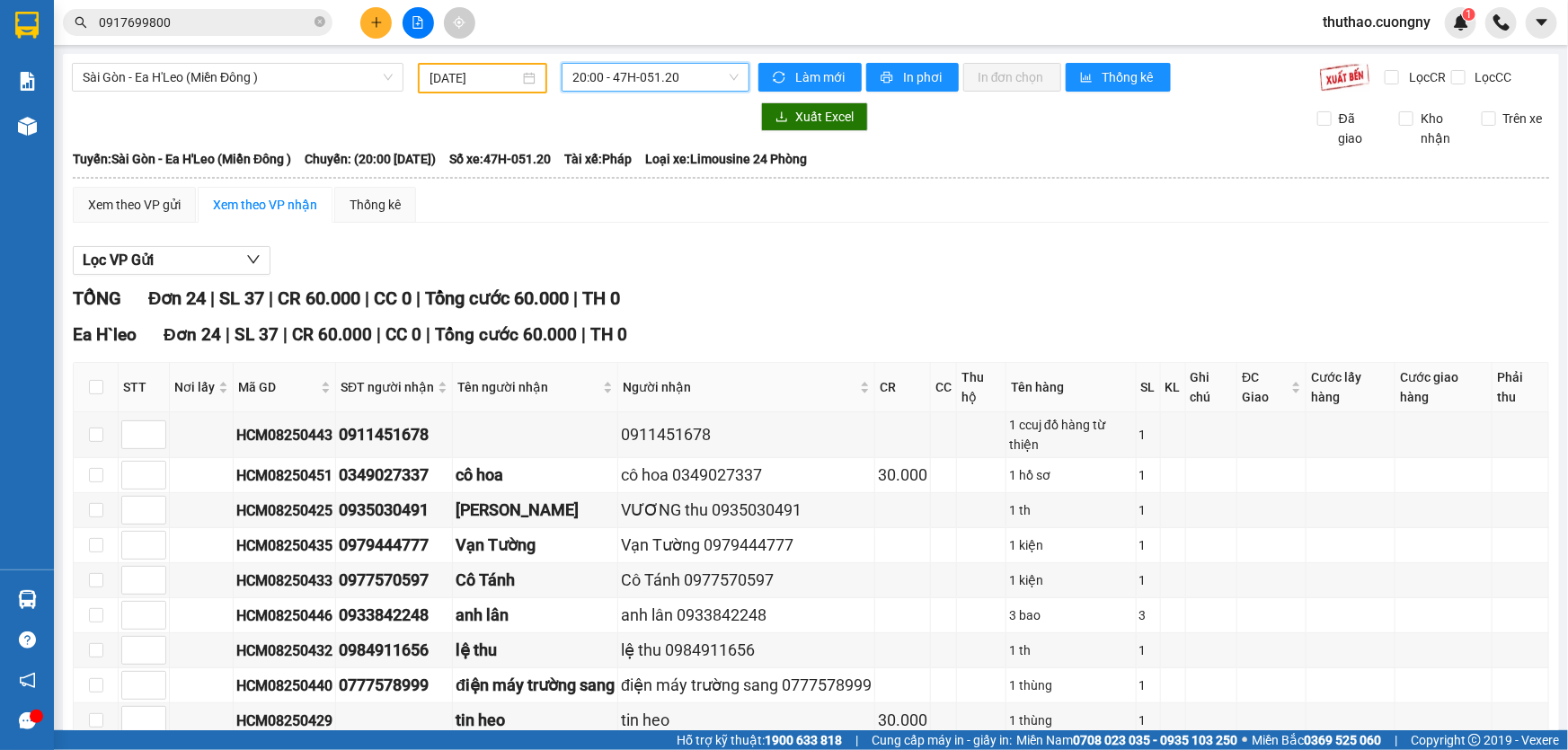
click at [644, 80] on span "20:00 - 47H-051.20" at bounding box center [655, 76] width 166 height 27
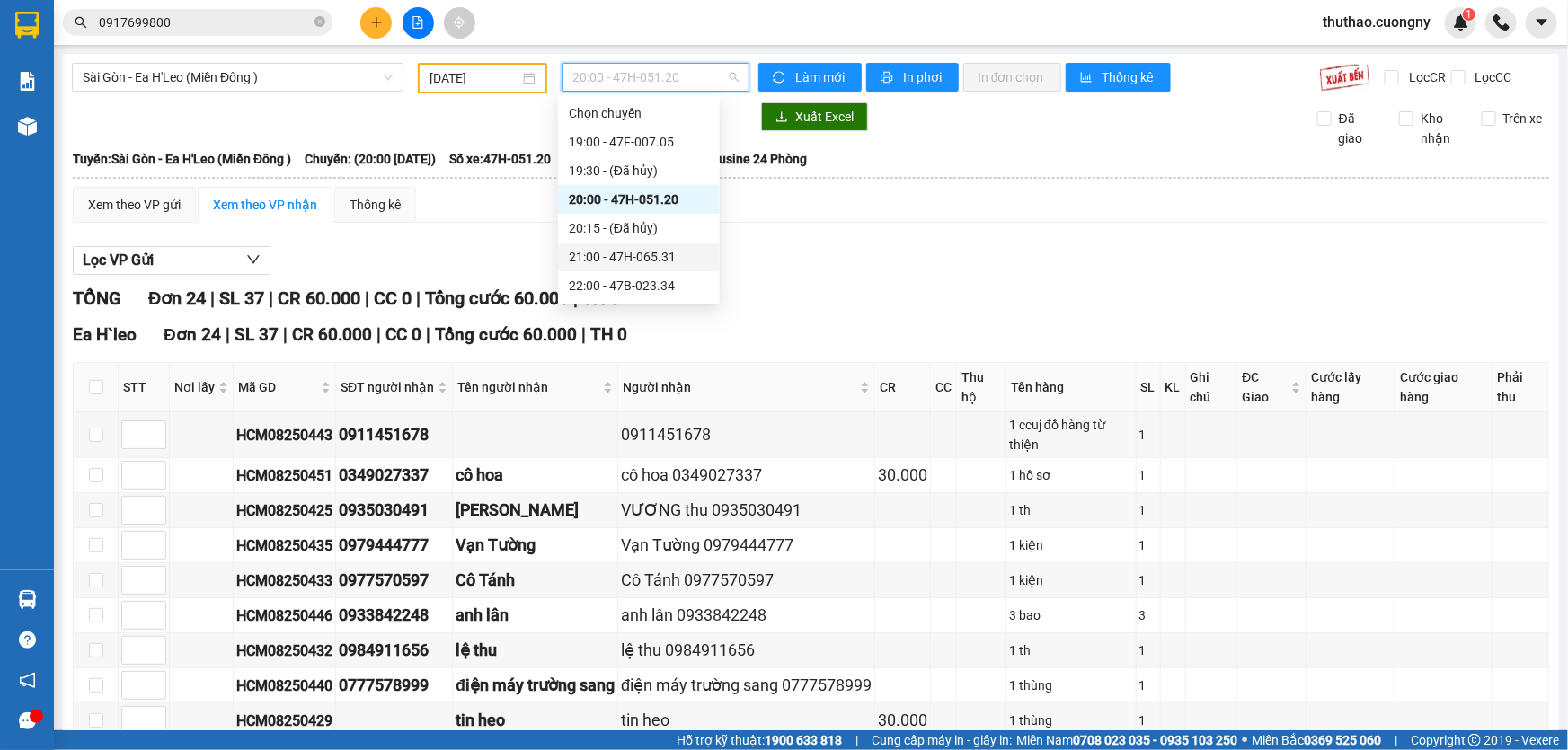
click at [647, 261] on div "21:00 - 47H-065.31" at bounding box center [639, 256] width 140 height 19
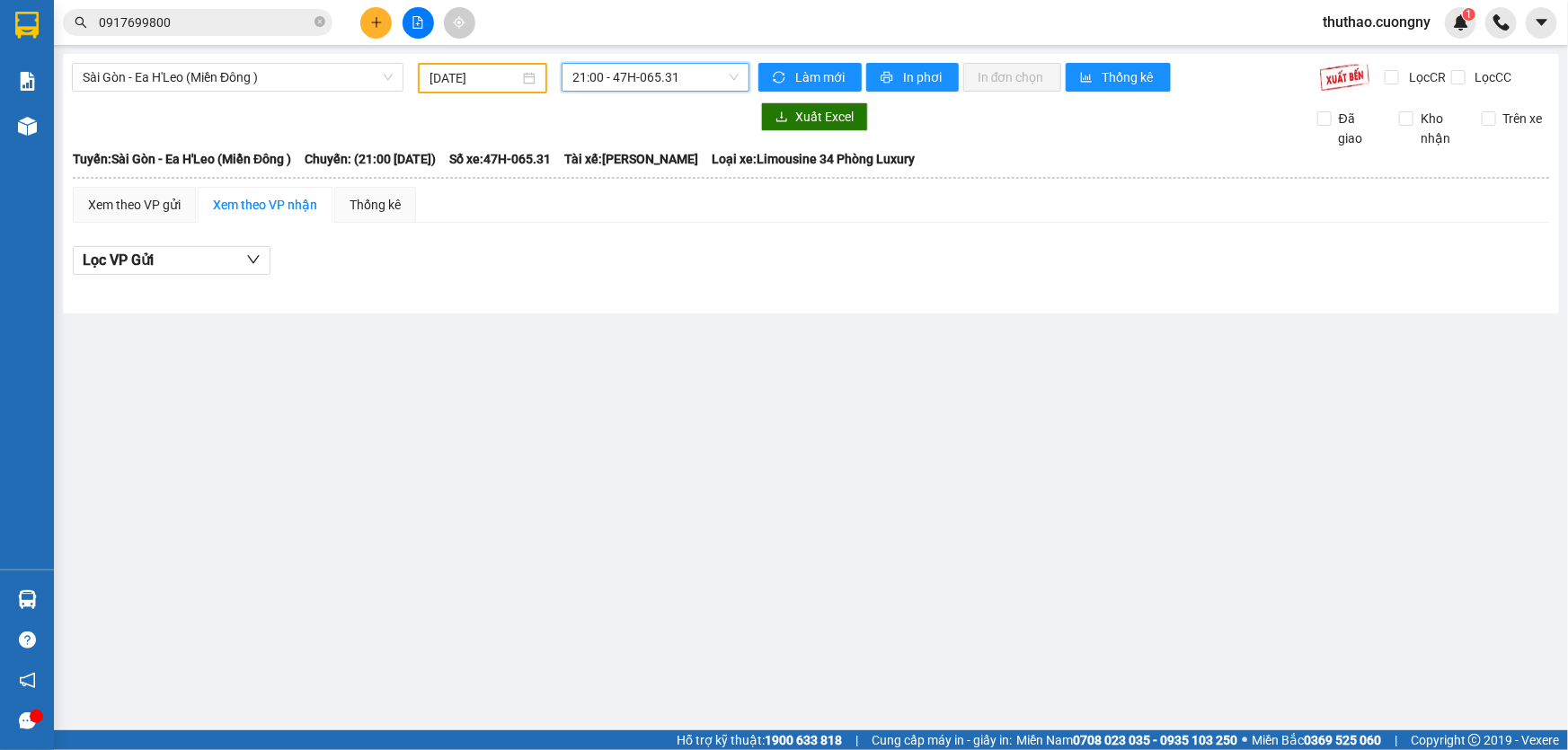
click at [644, 76] on span "21:00 - 47H-065.31" at bounding box center [655, 76] width 166 height 27
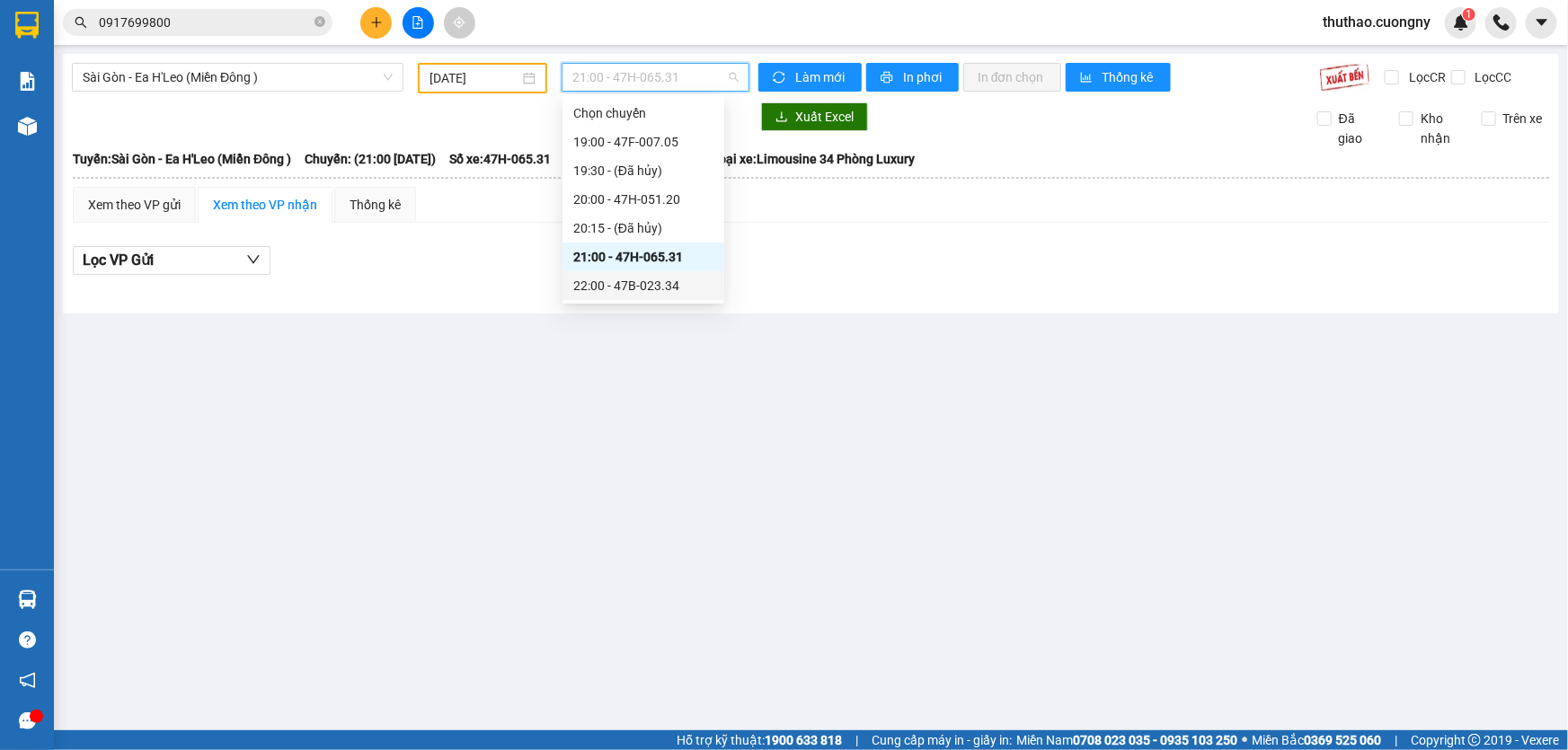
click at [653, 276] on div "22:00 - 47B-023.34" at bounding box center [643, 285] width 140 height 19
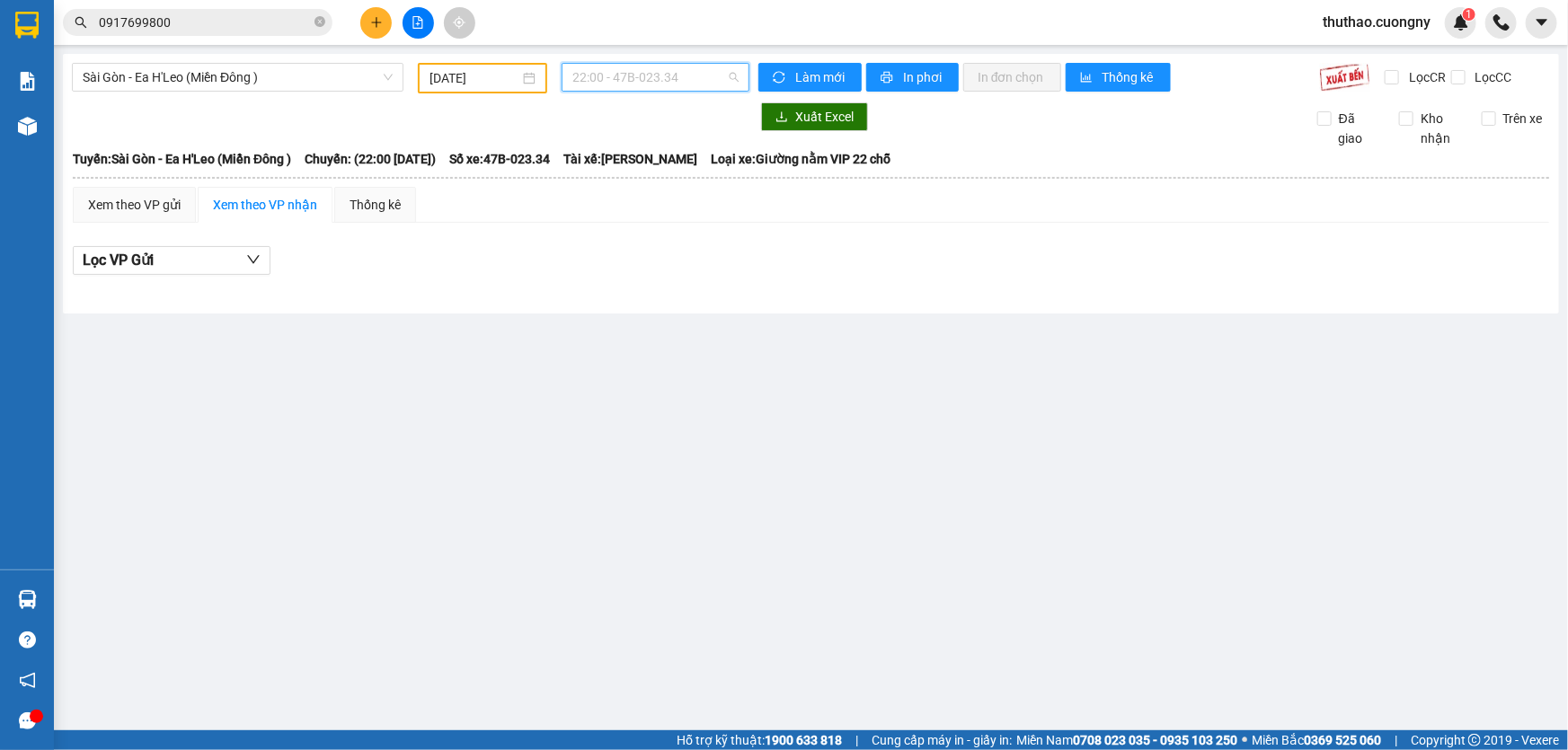
click at [659, 73] on span "22:00 - 47B-023.34" at bounding box center [655, 76] width 166 height 27
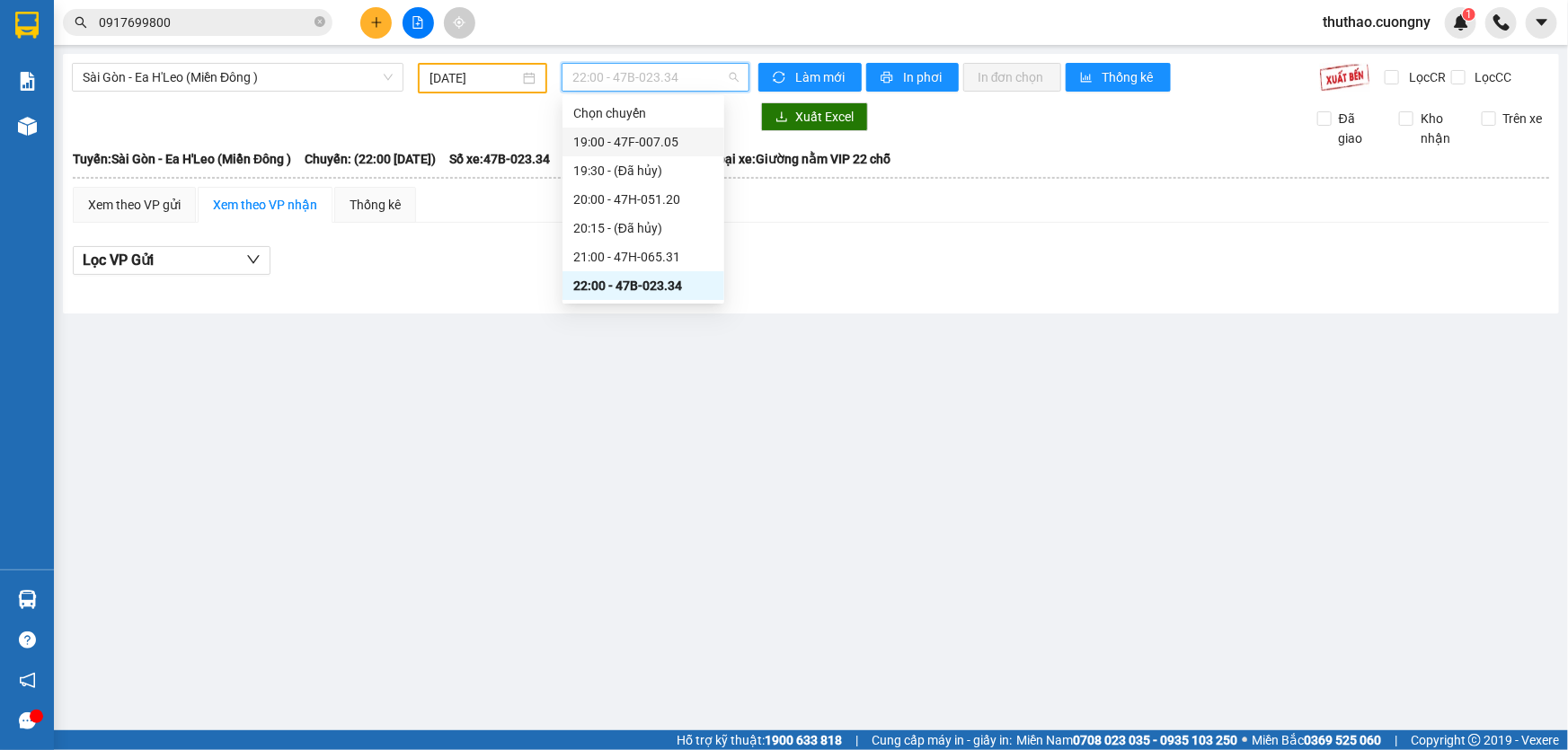
click at [657, 145] on div "19:00 - 47F-007.05" at bounding box center [643, 141] width 140 height 19
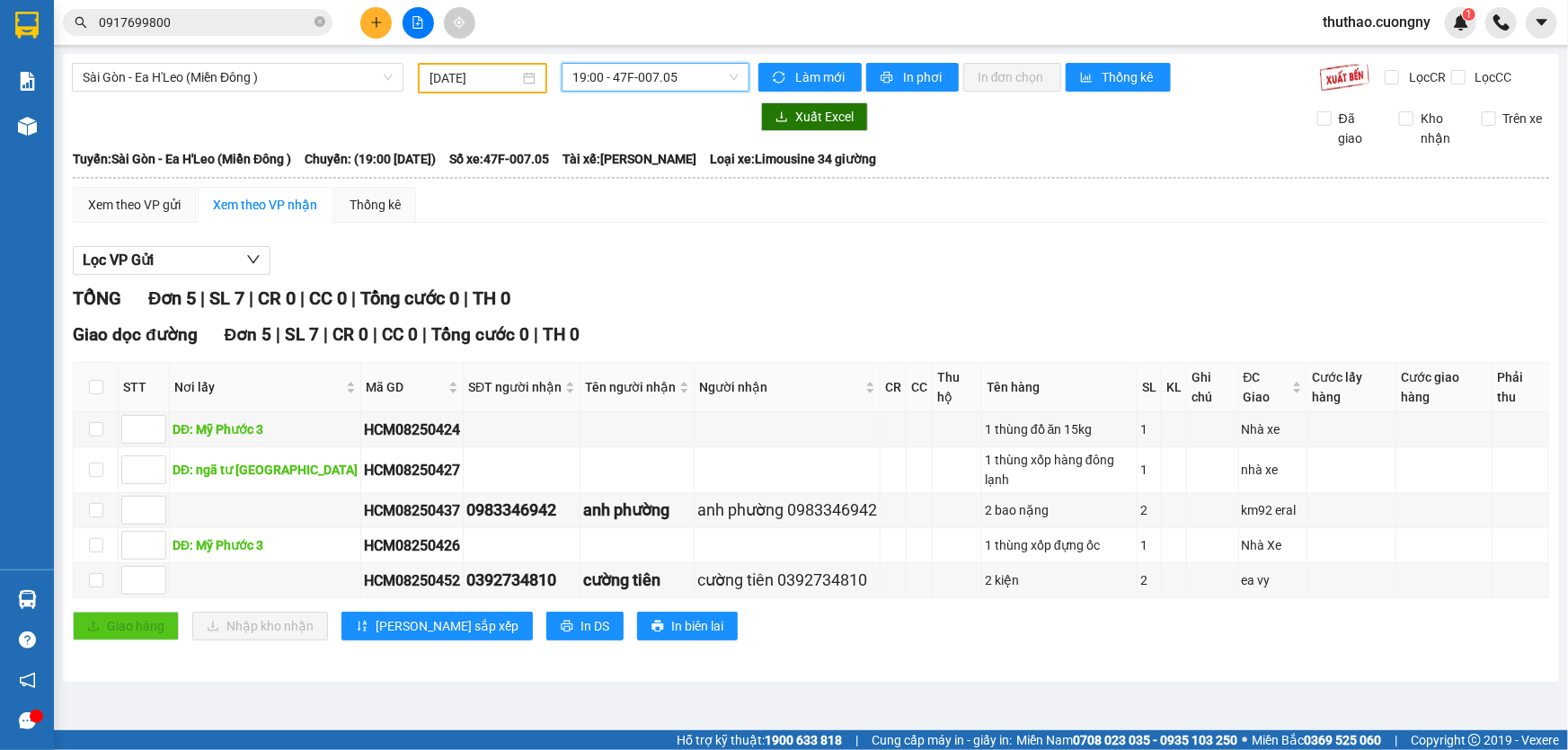
click at [650, 78] on span "19:00 - 47F-007.05" at bounding box center [655, 76] width 166 height 27
click at [187, 88] on span "Sài Gòn - Ea H'Leo (Miền Đông )" at bounding box center [238, 76] width 310 height 27
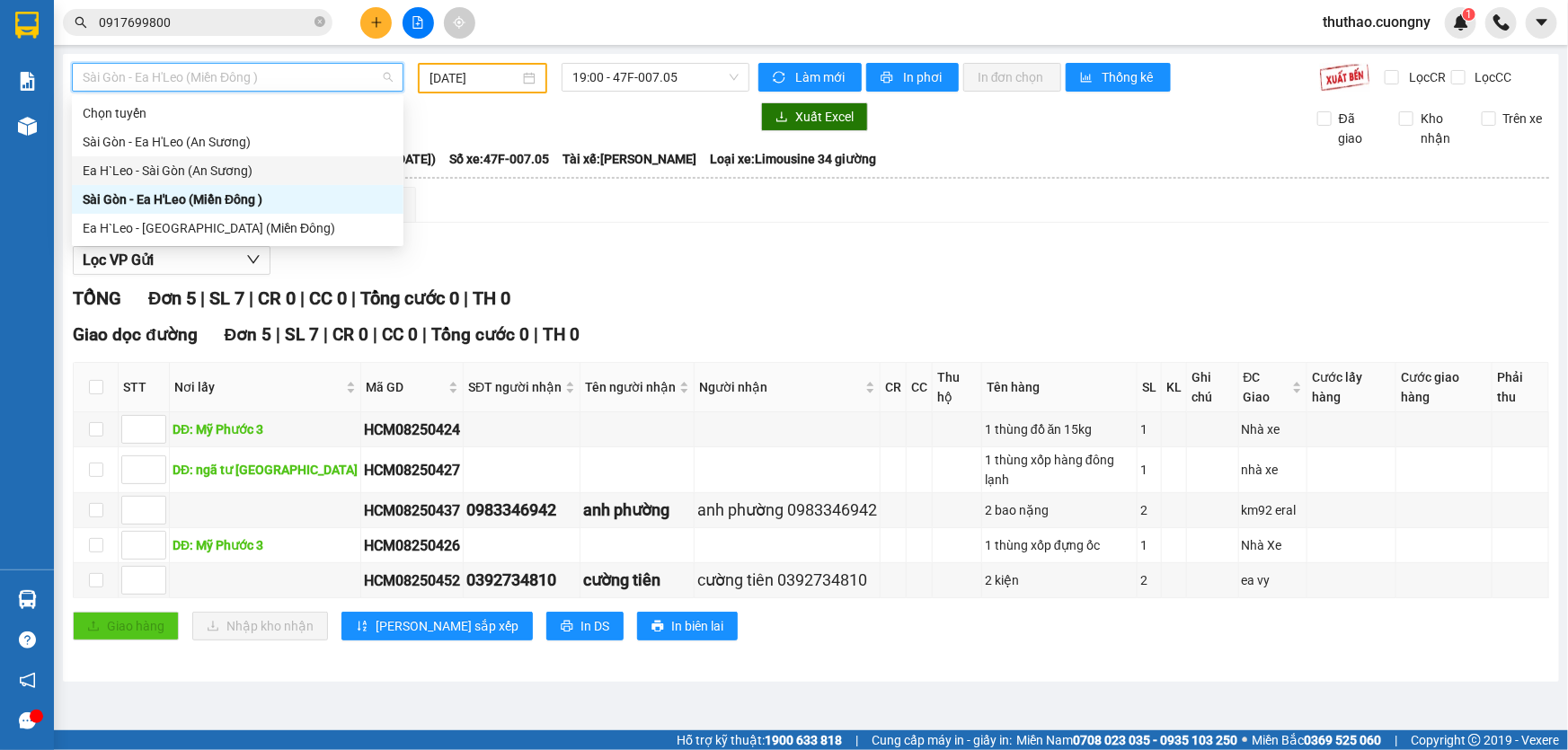
click at [154, 166] on div "Ea H`Leo - Sài Gòn (An Sương)" at bounding box center [238, 170] width 310 height 19
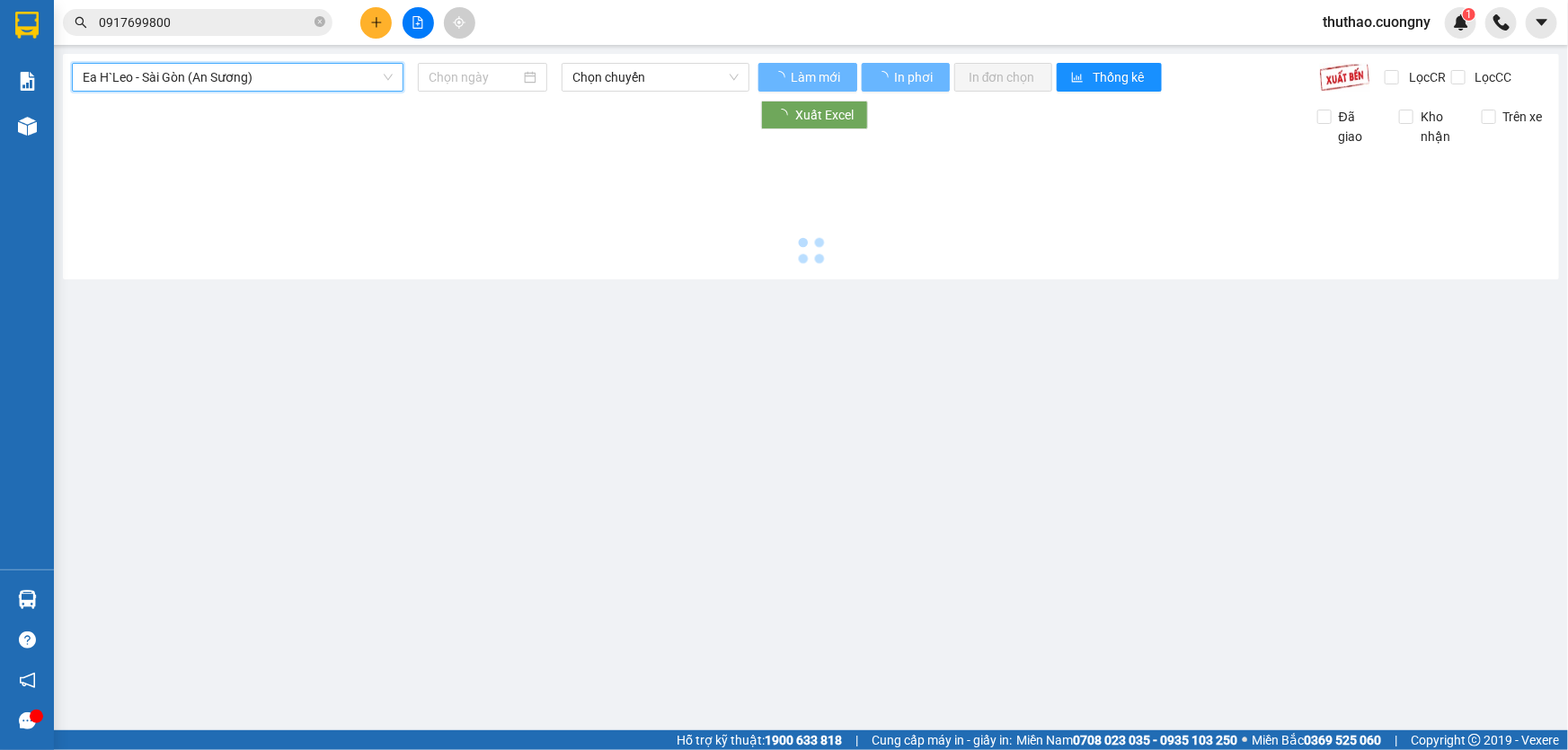
type input "[DATE]"
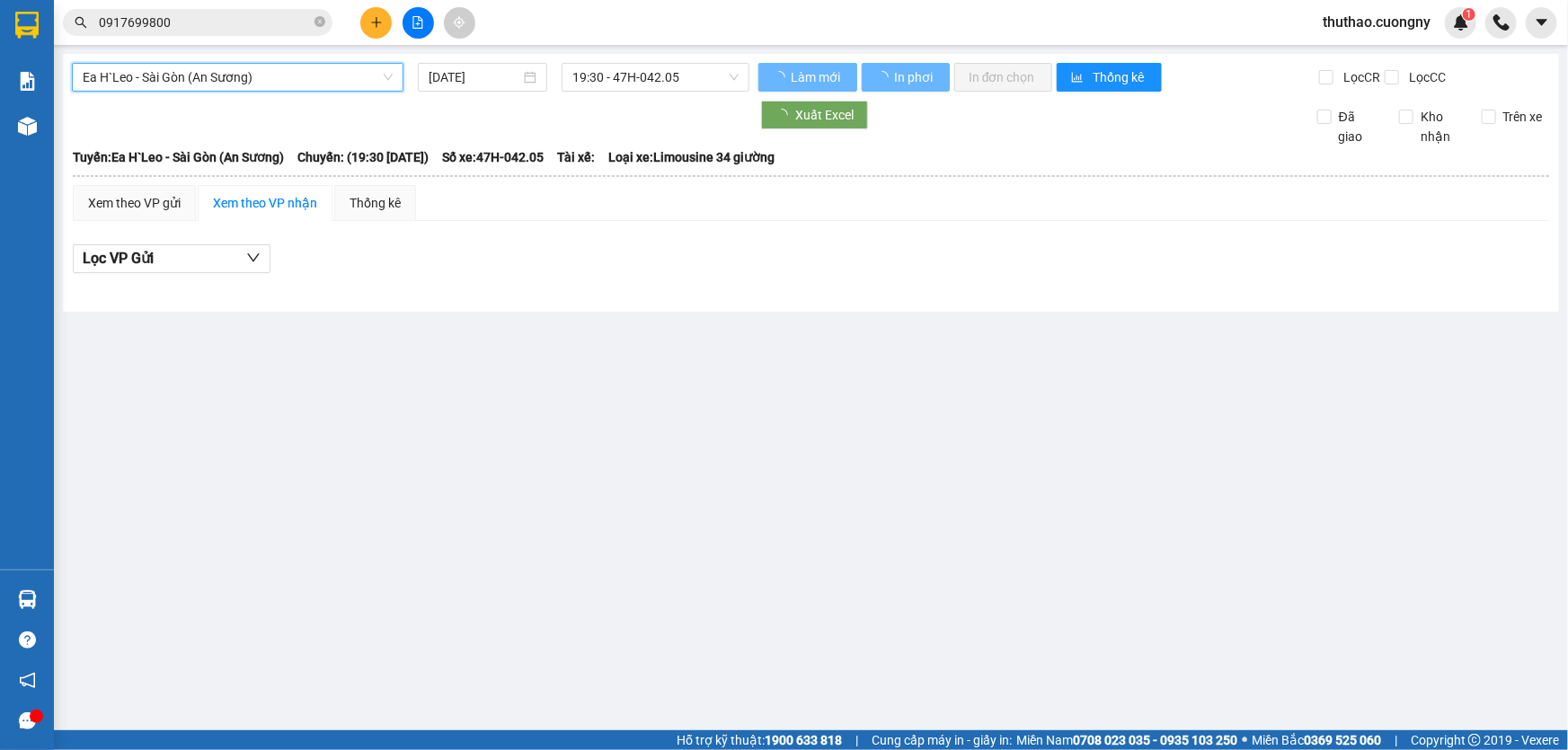
click at [218, 93] on div "Ea H`Leo - [GEOGRAPHIC_DATA] (An Sương) Ea H`Leo - [GEOGRAPHIC_DATA] (An Sương)…" at bounding box center [810, 182] width 1496 height 258
click at [226, 77] on span "Ea H`Leo - Sài Gòn (An Sương)" at bounding box center [238, 76] width 310 height 27
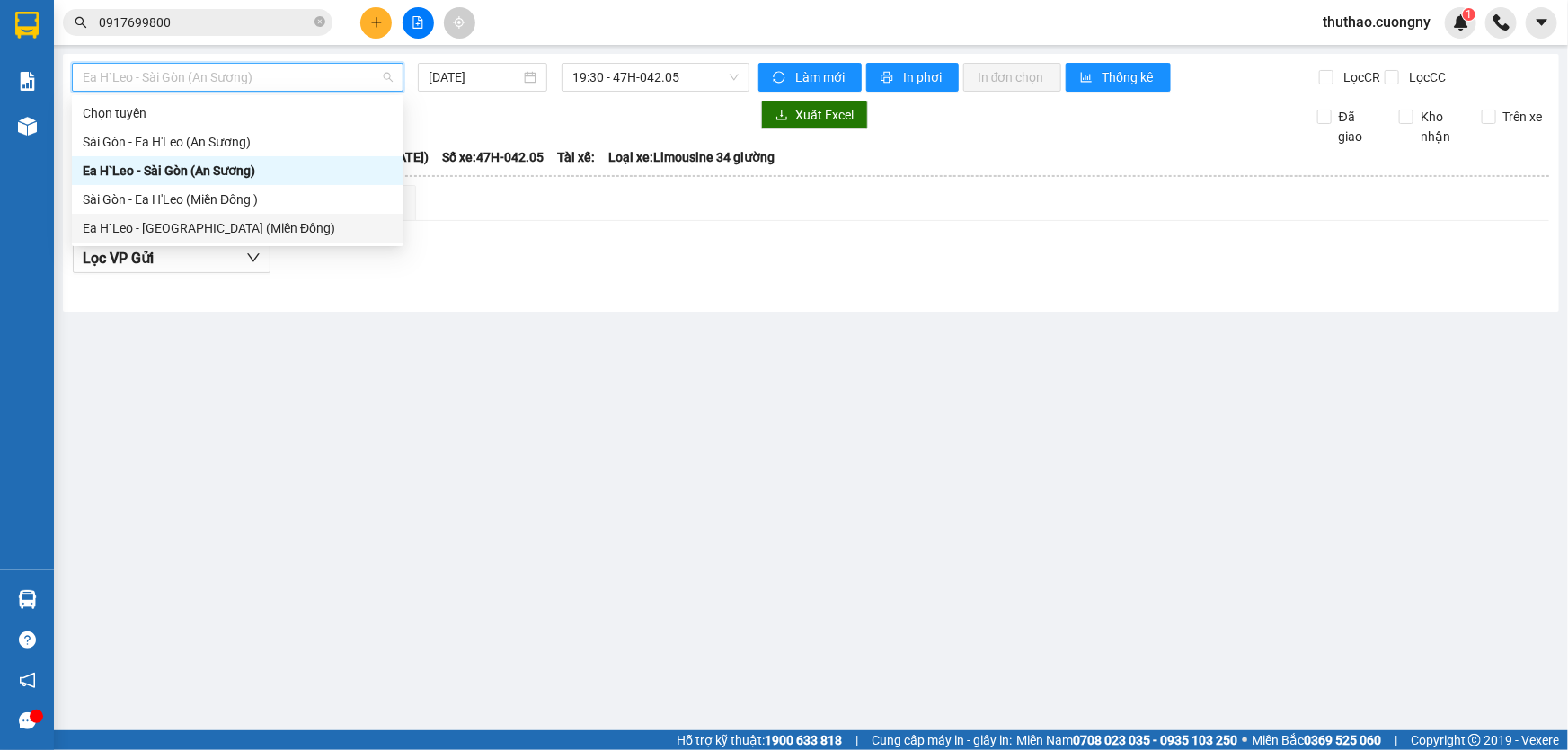
click at [159, 217] on div "Ea H`Leo - [GEOGRAPHIC_DATA] (Miền Đông)" at bounding box center [238, 228] width 332 height 29
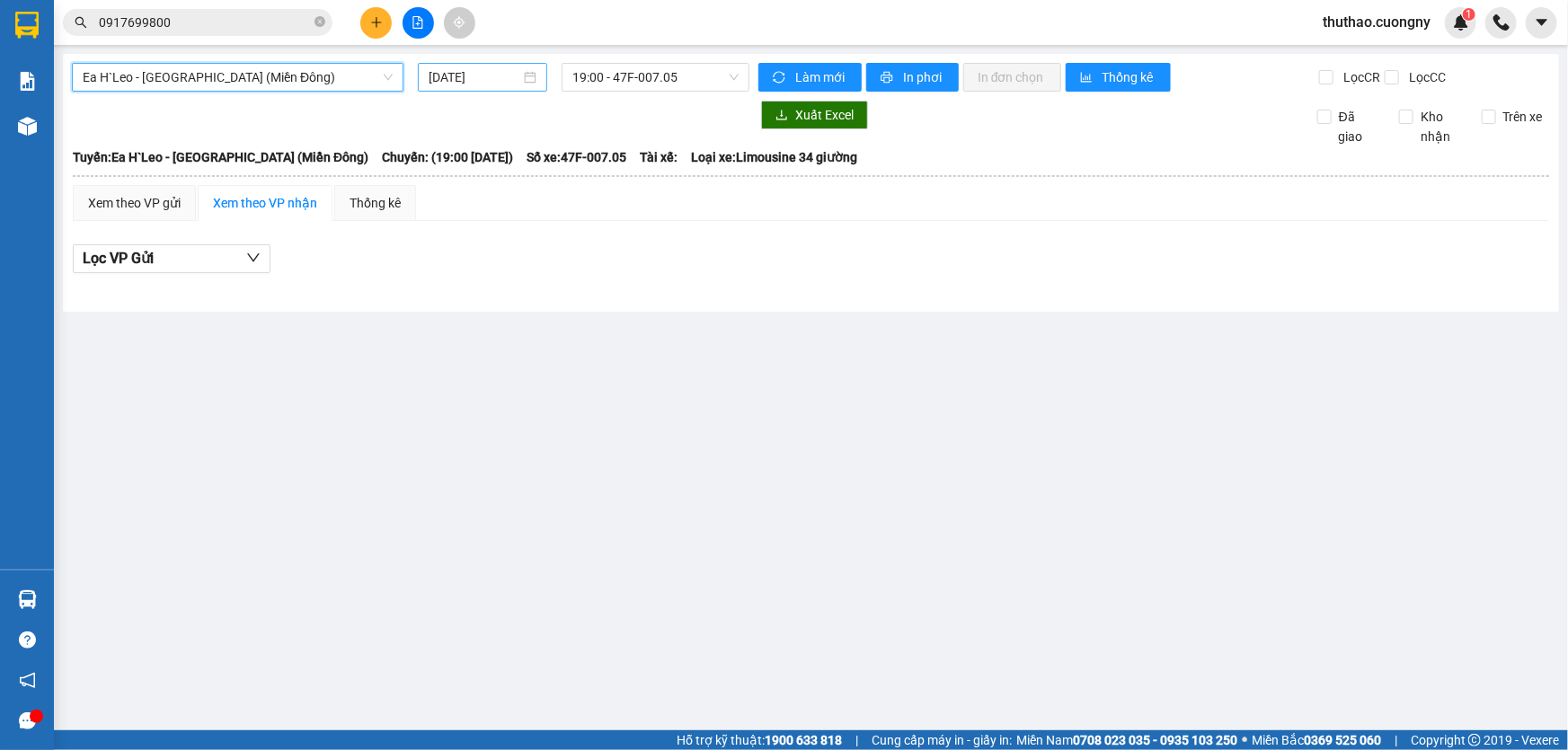
click at [490, 76] on input "[DATE]" at bounding box center [474, 76] width 91 height 19
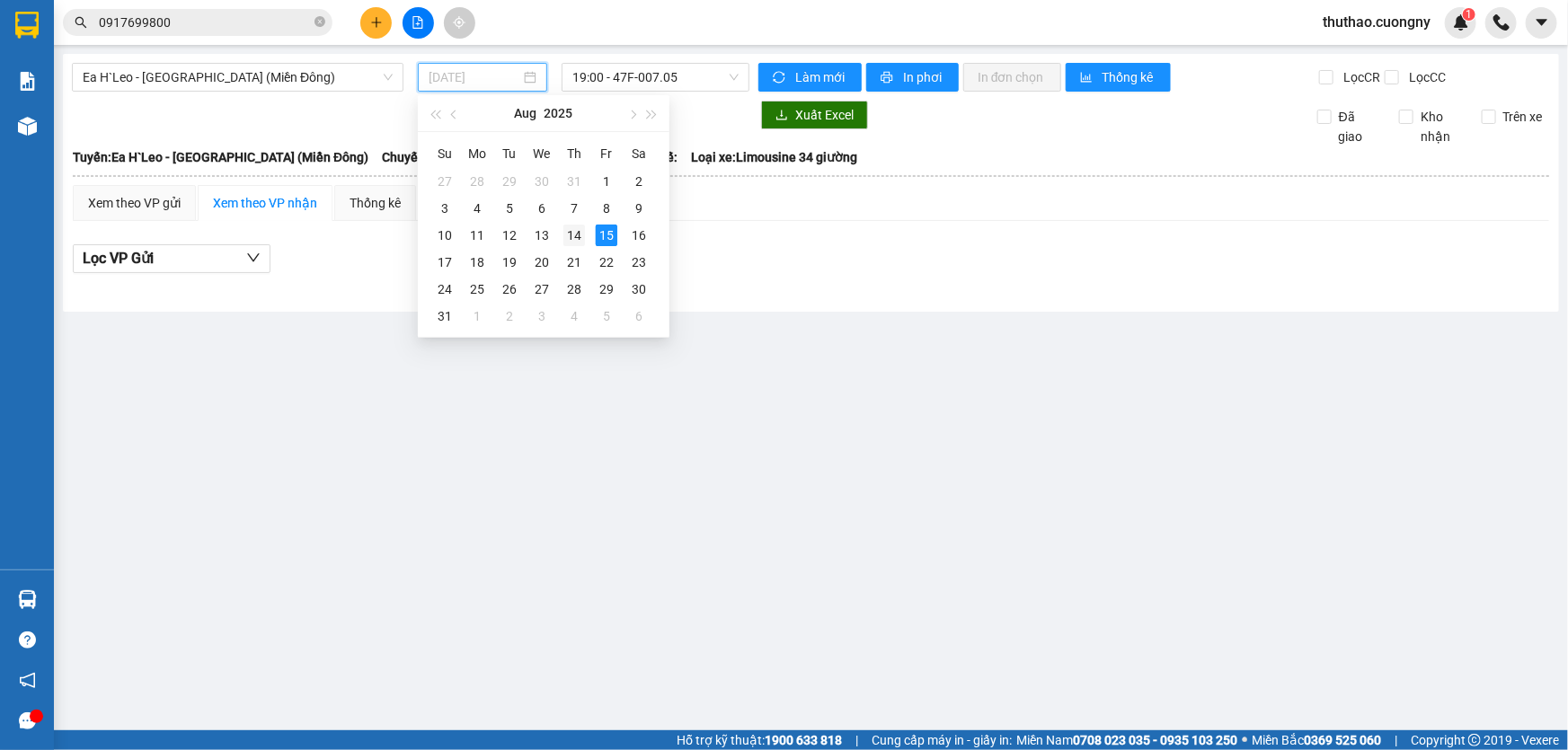
click at [577, 228] on div "14" at bounding box center [573, 235] width 21 height 21
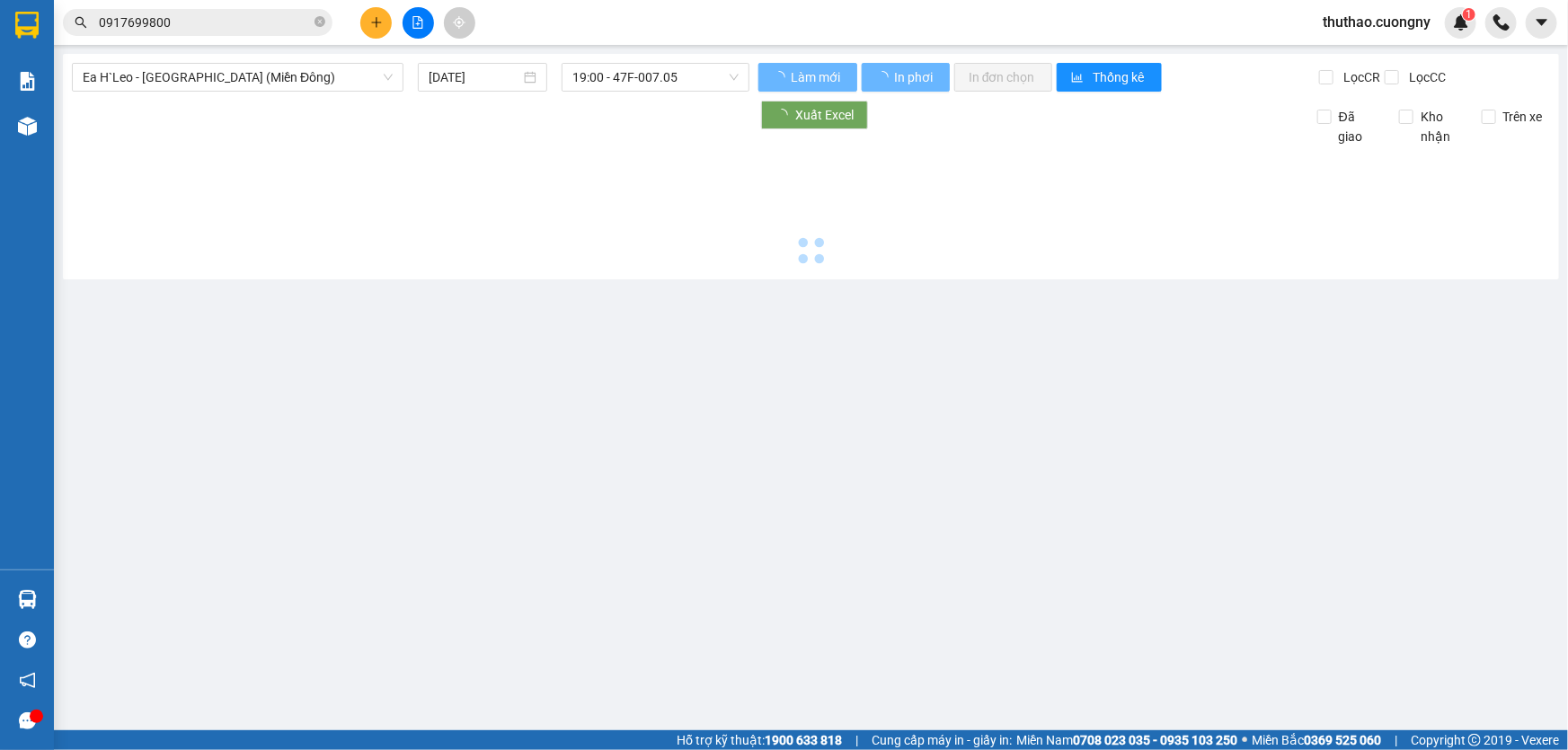
click at [577, 228] on div at bounding box center [811, 208] width 1479 height 124
type input "[DATE]"
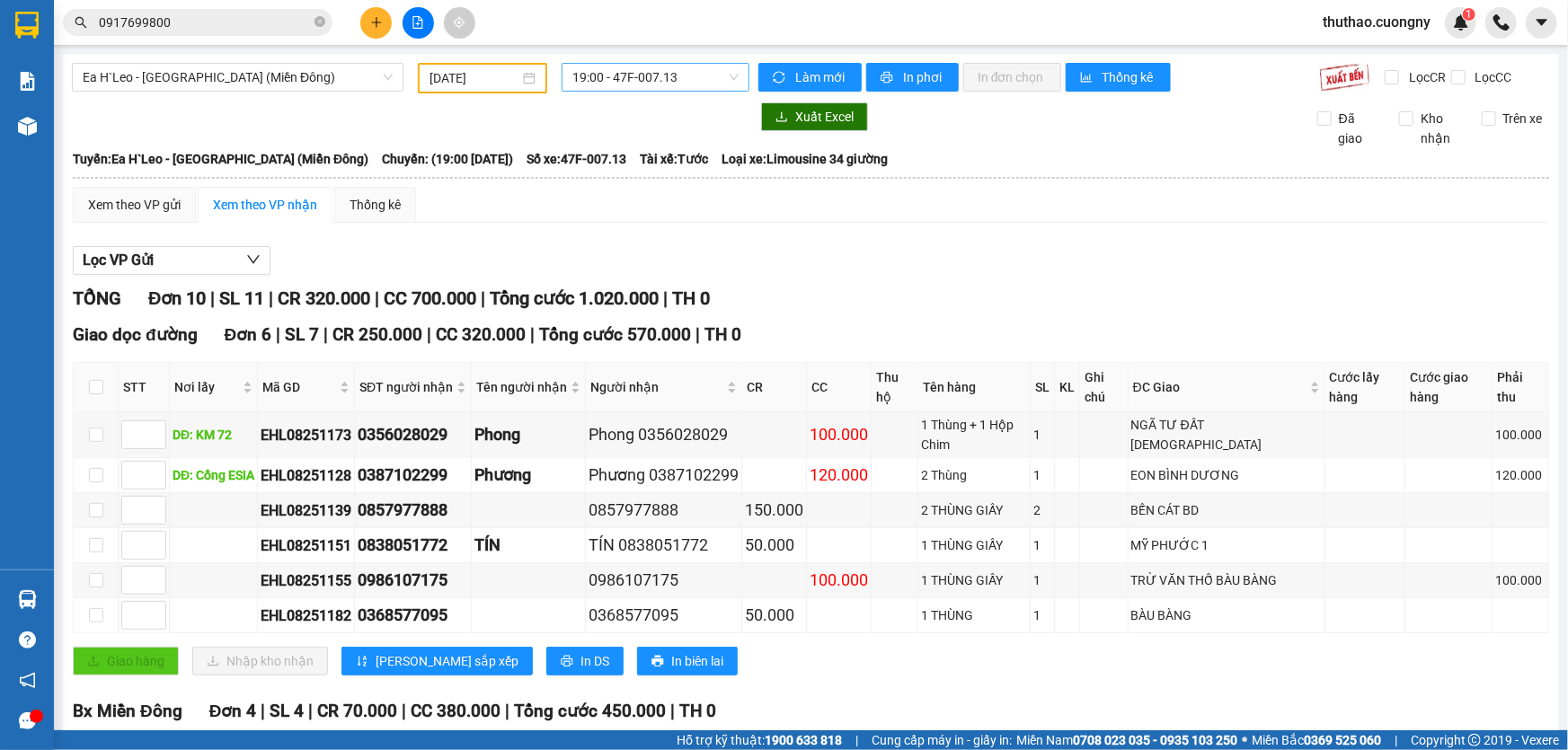
click at [677, 85] on span "19:00 - 47F-007.13" at bounding box center [655, 76] width 166 height 27
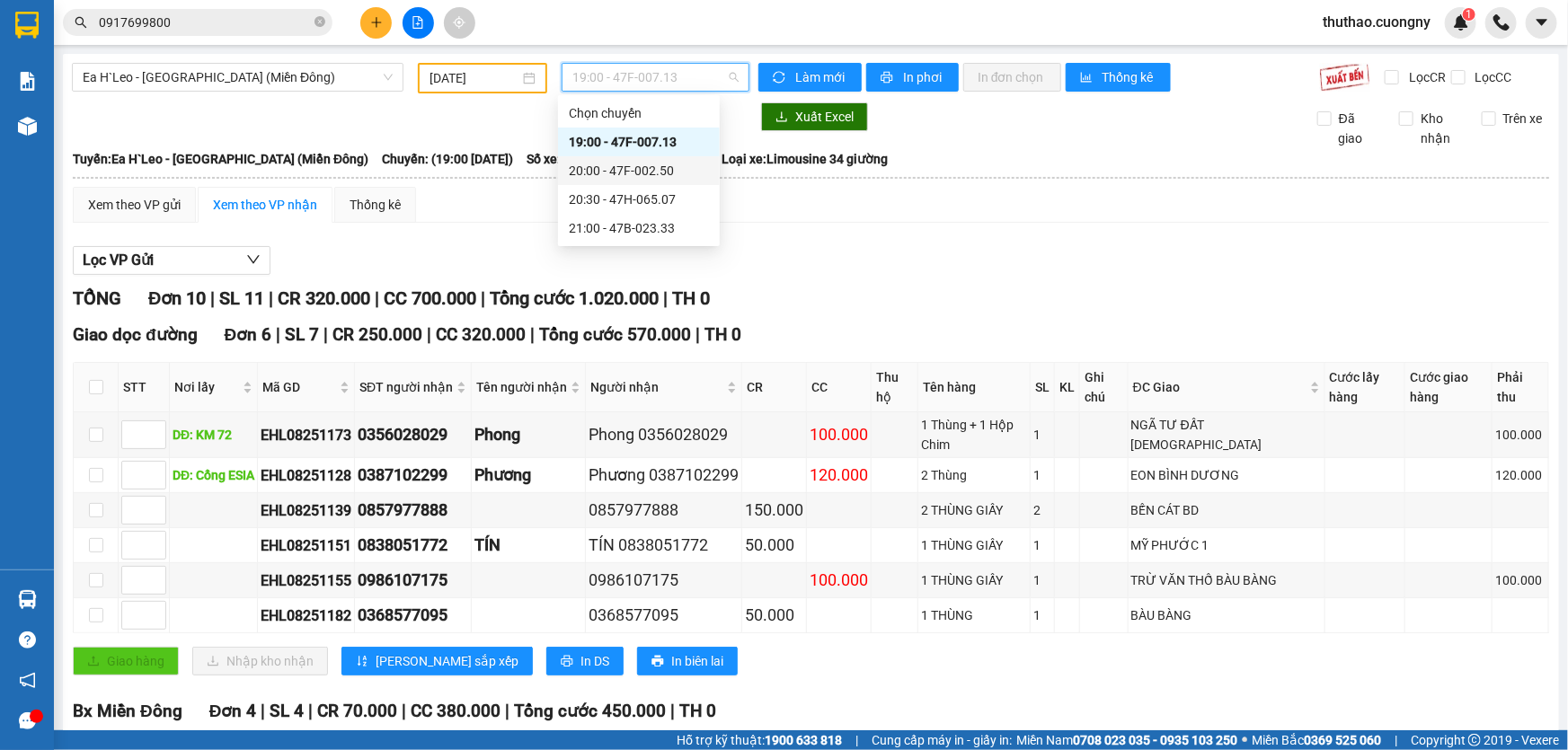
click at [666, 177] on div "20:00 - 47F-002.50" at bounding box center [639, 170] width 140 height 19
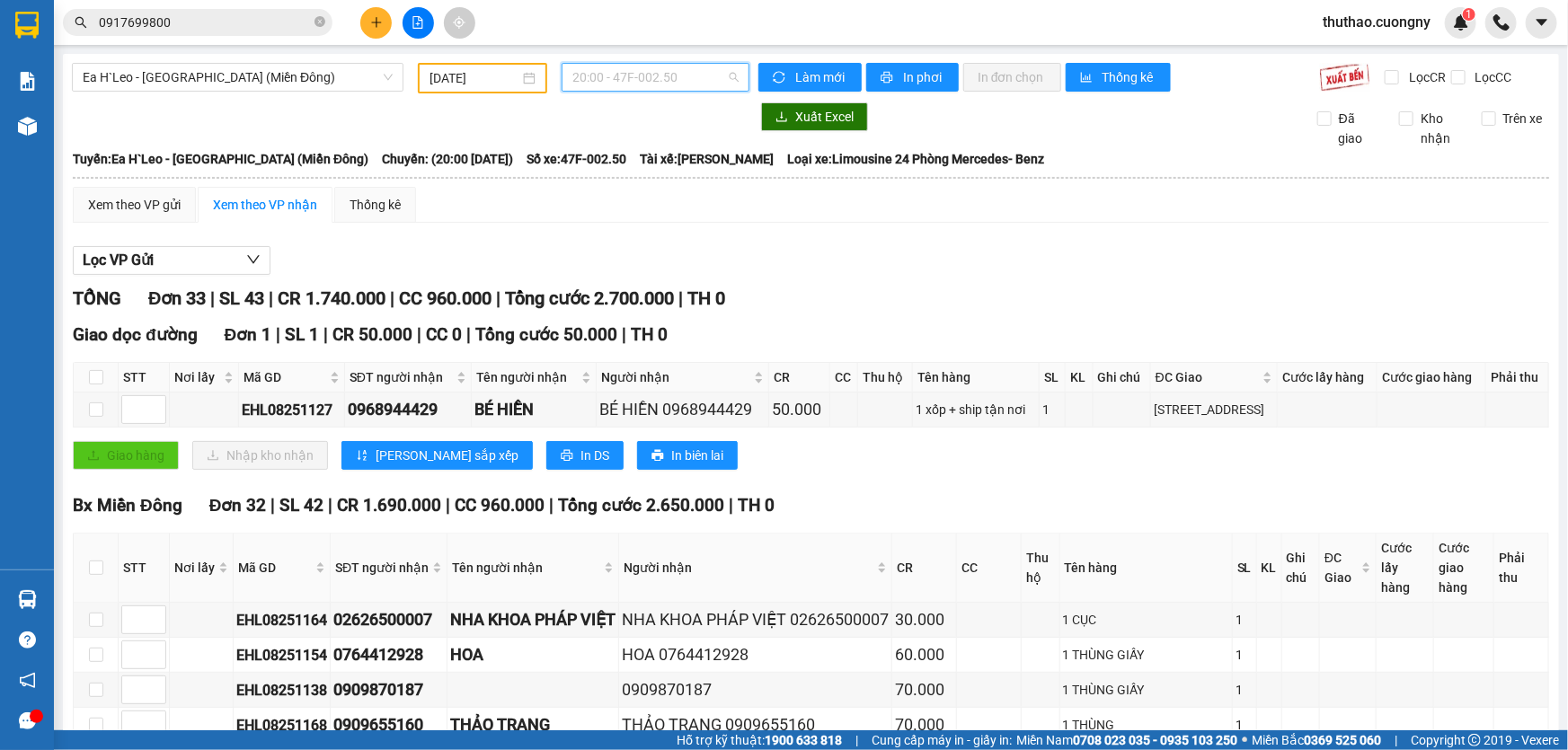
click at [678, 72] on span "20:00 - 47F-002.50" at bounding box center [655, 76] width 166 height 27
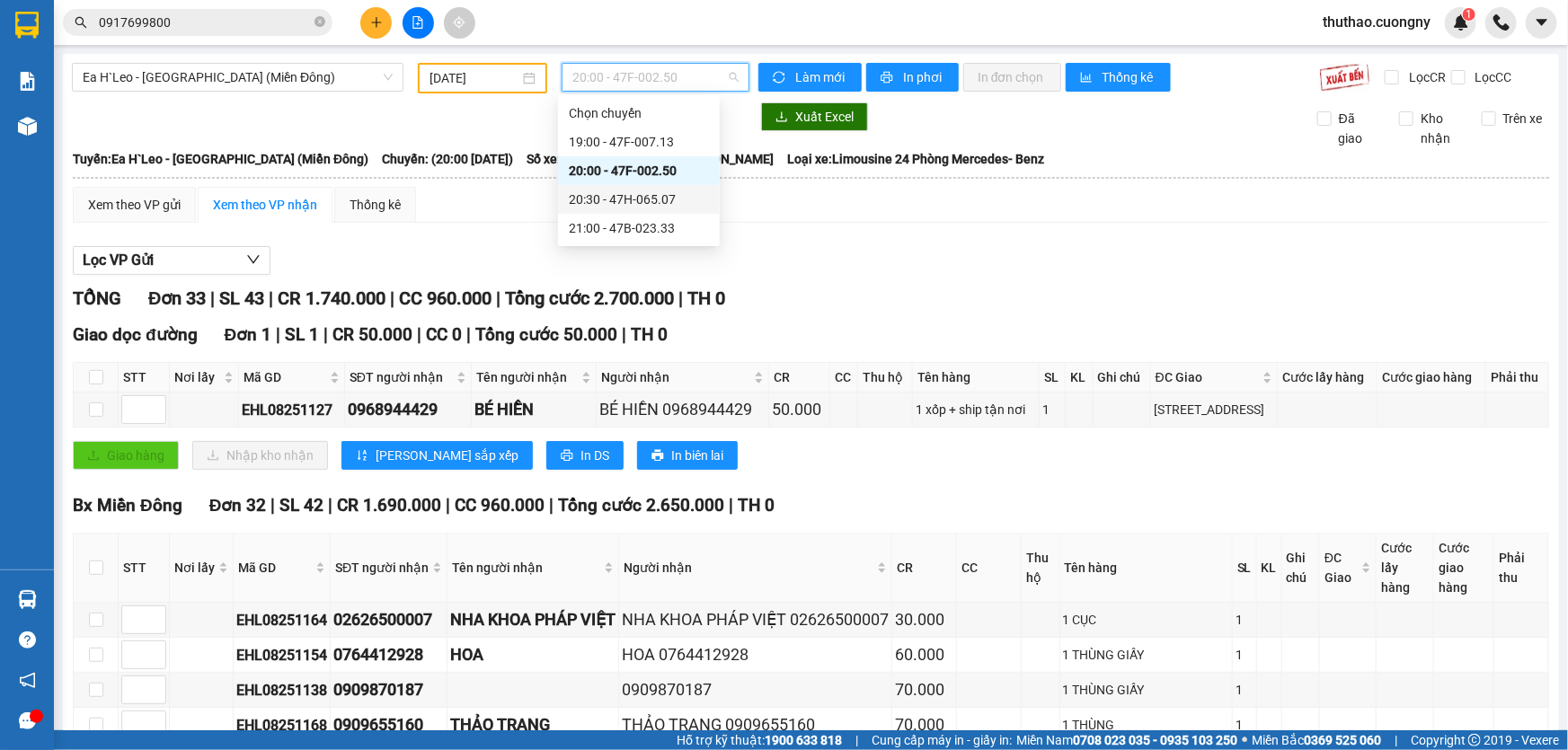
click at [663, 207] on div "20:30 - 47H-065.07" at bounding box center [639, 199] width 140 height 19
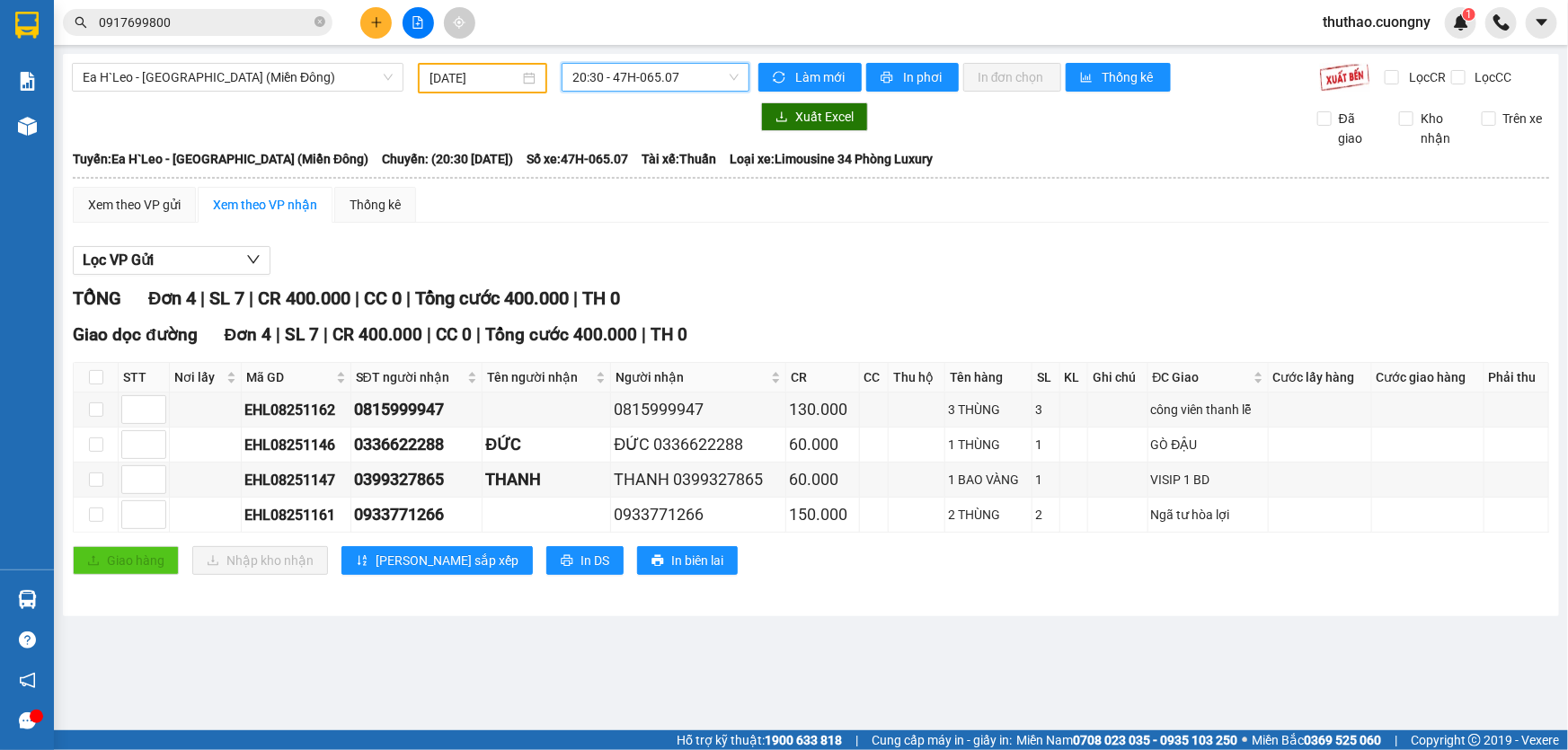
click at [653, 88] on span "20:30 - 47H-065.07" at bounding box center [655, 76] width 166 height 27
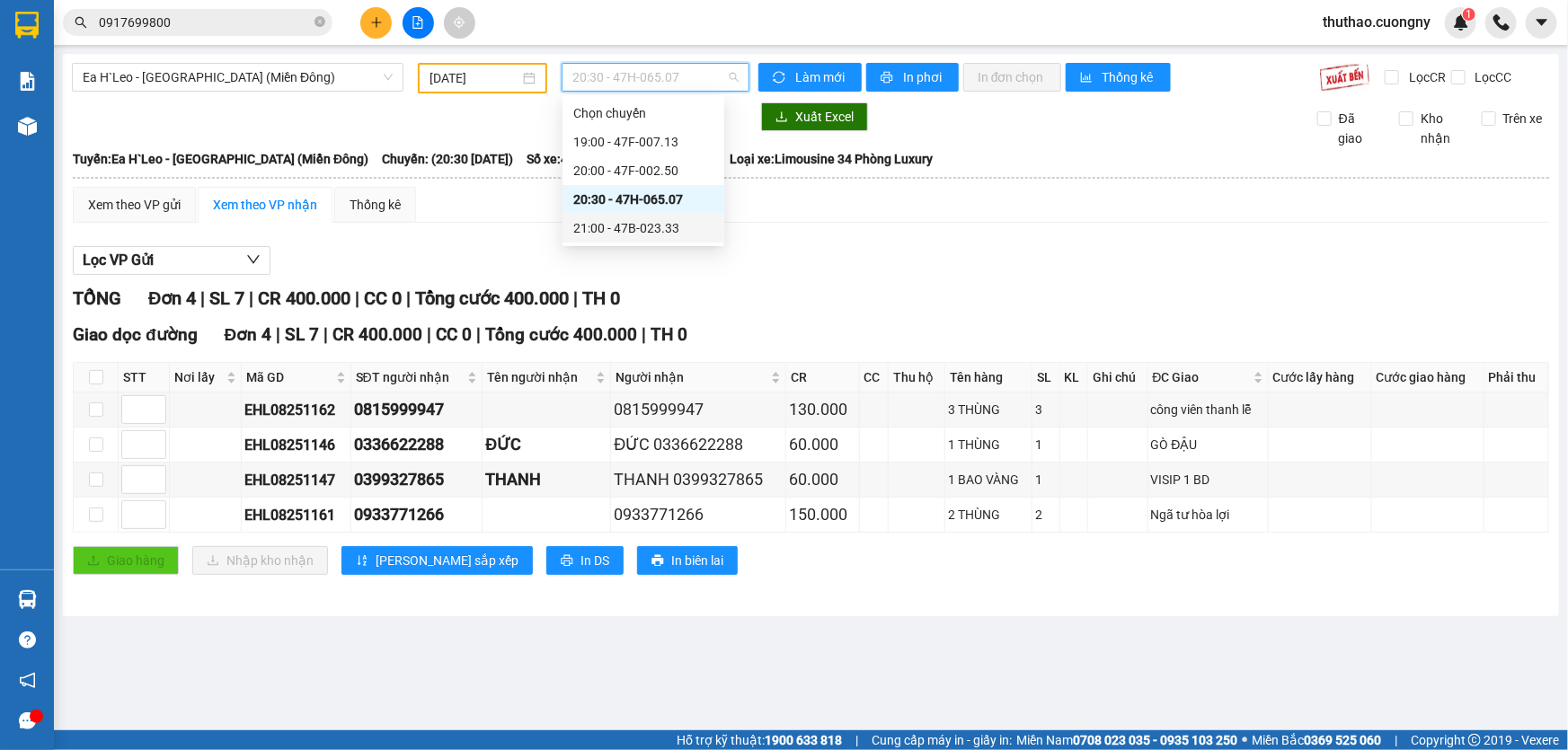
click at [680, 242] on body "Kết quả tìm kiếm ( 0 ) Bộ lọc No Data 0917699800 thuthao.cuongny 1 Báo cáo Báo …" at bounding box center [784, 375] width 1568 height 750
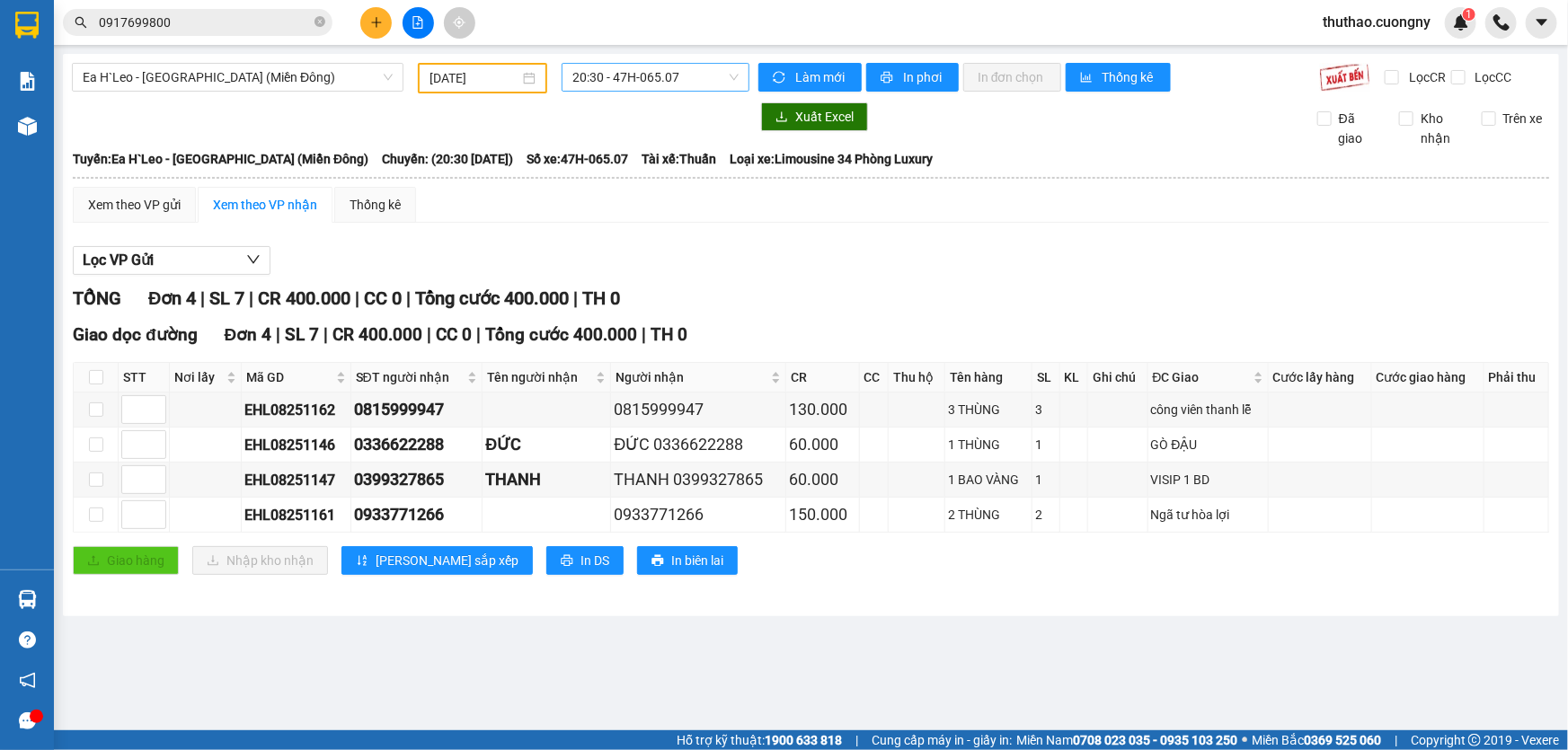
click at [704, 85] on span "20:30 - 47H-065.07" at bounding box center [655, 76] width 166 height 27
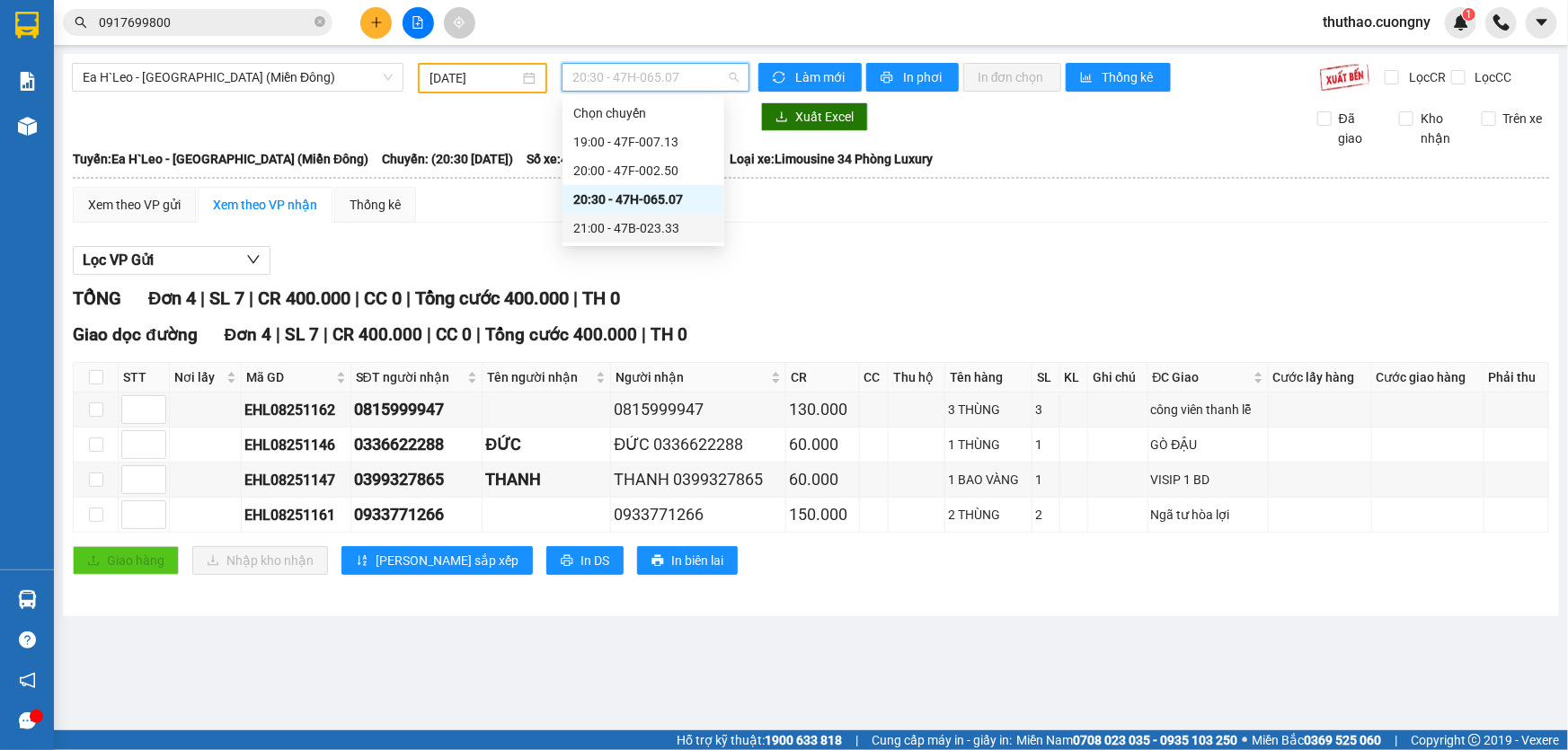
click at [678, 218] on div "21:00 - 47B-023.33" at bounding box center [643, 228] width 140 height 19
